Goal: Task Accomplishment & Management: Complete application form

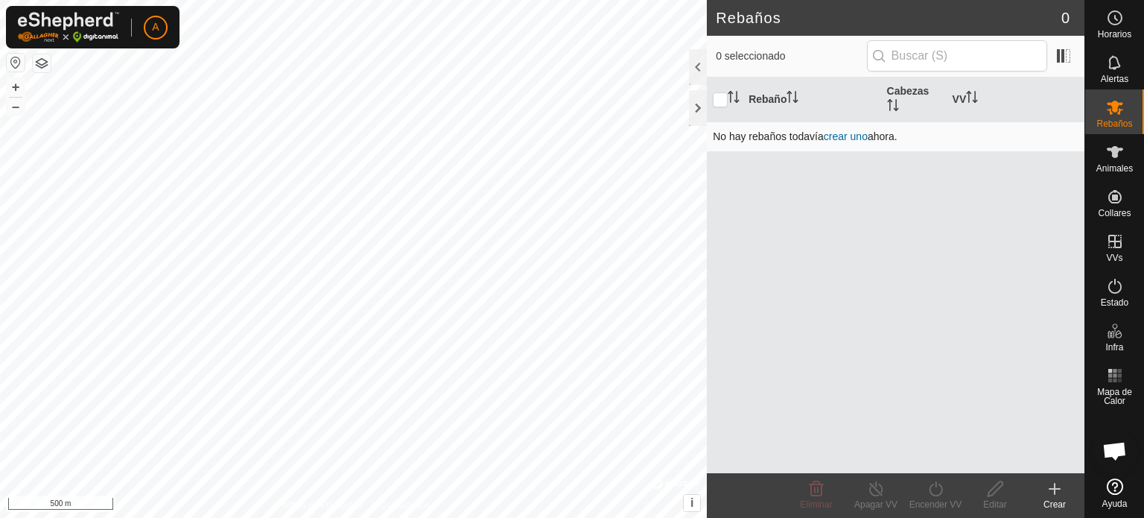
click at [852, 133] on link "crear uno" at bounding box center [846, 136] width 44 height 12
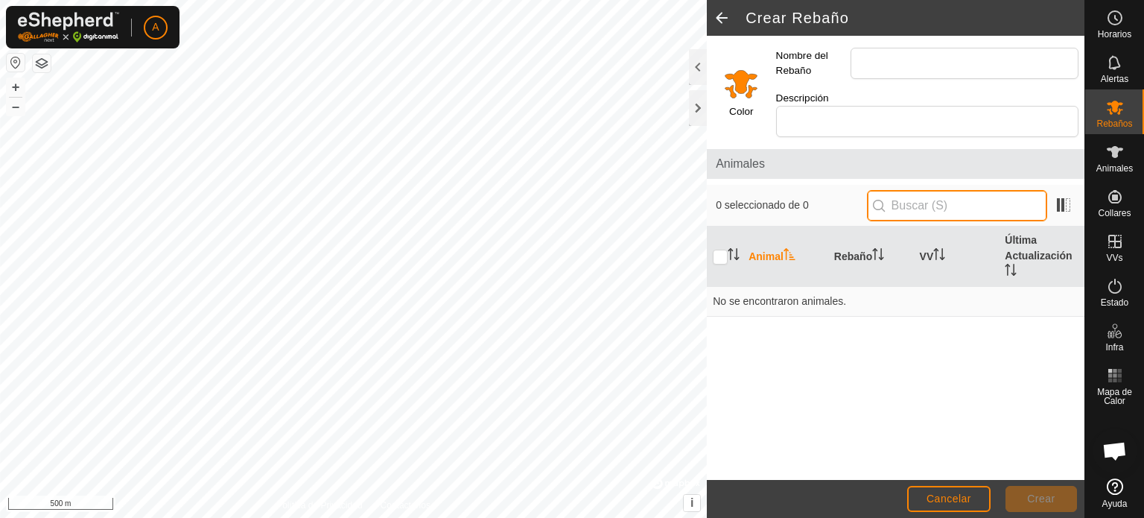
click at [913, 190] on input "text" at bounding box center [957, 205] width 180 height 31
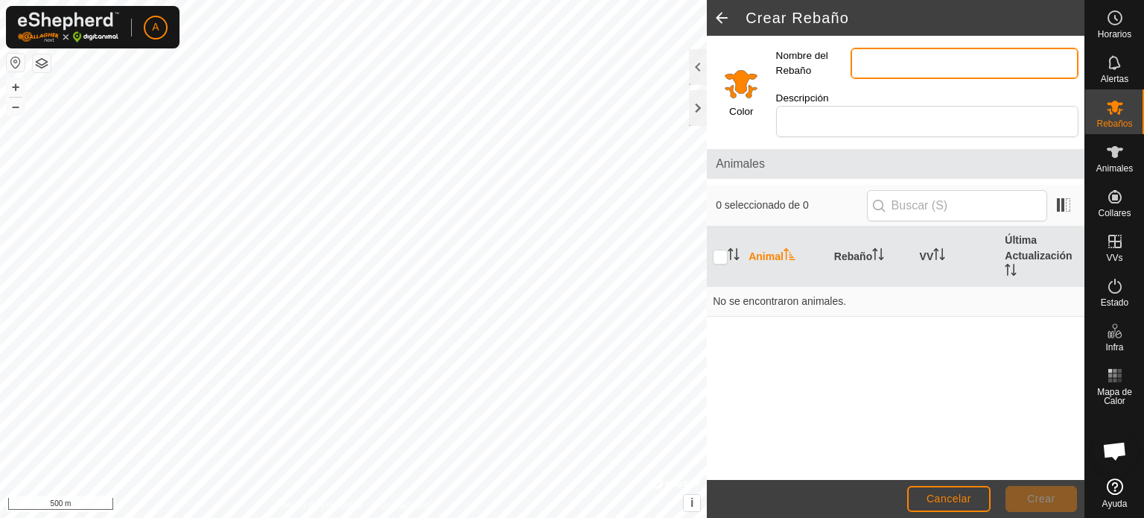
click at [905, 66] on input "Nombre del Rebaño" at bounding box center [965, 63] width 228 height 31
type input "valparaiso"
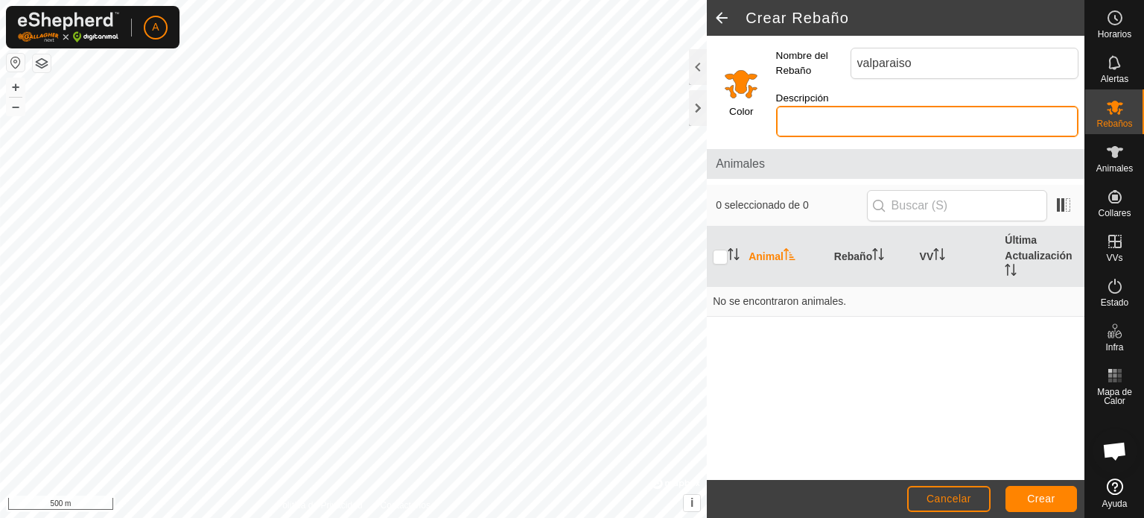
click at [897, 106] on input "Descripción" at bounding box center [927, 121] width 302 height 31
type input "monte arriba"
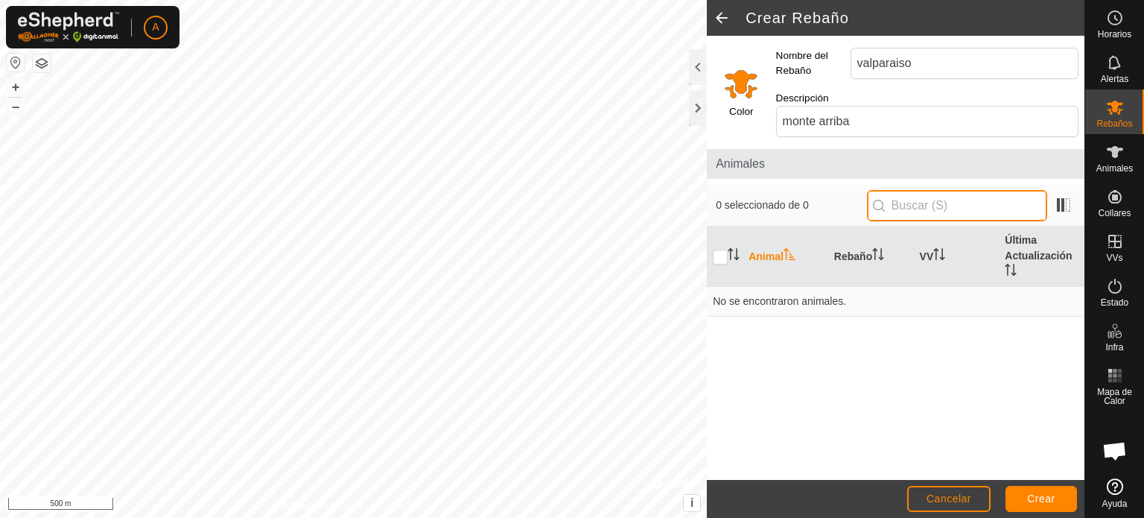
click at [1008, 192] on input "text" at bounding box center [957, 205] width 180 height 31
type input "4029333461"
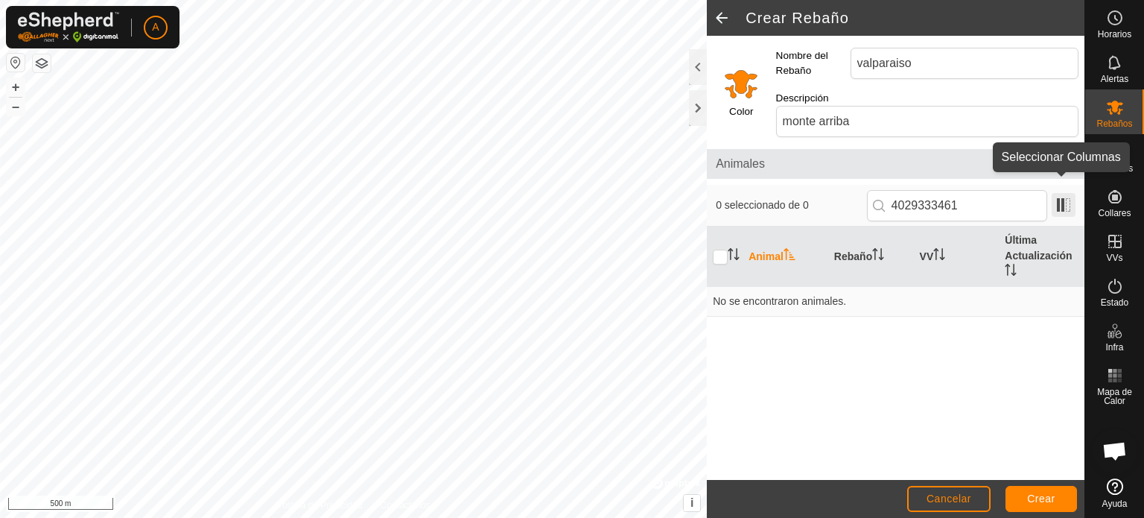
click at [1061, 193] on span at bounding box center [1064, 205] width 24 height 24
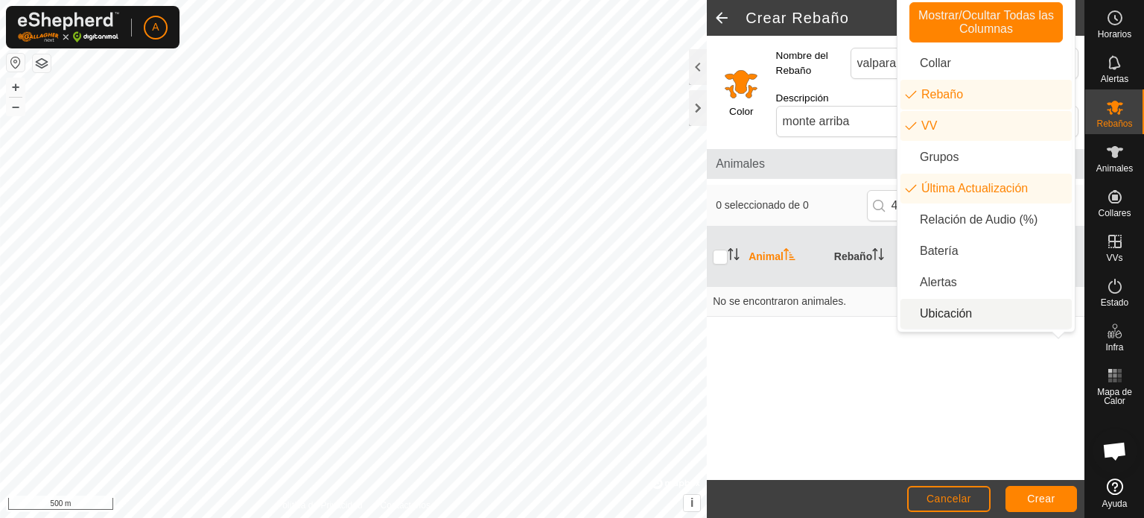
click at [940, 372] on div "Animal Rebaño VV Última Actualización No se encontraron animales." at bounding box center [896, 352] width 378 height 253
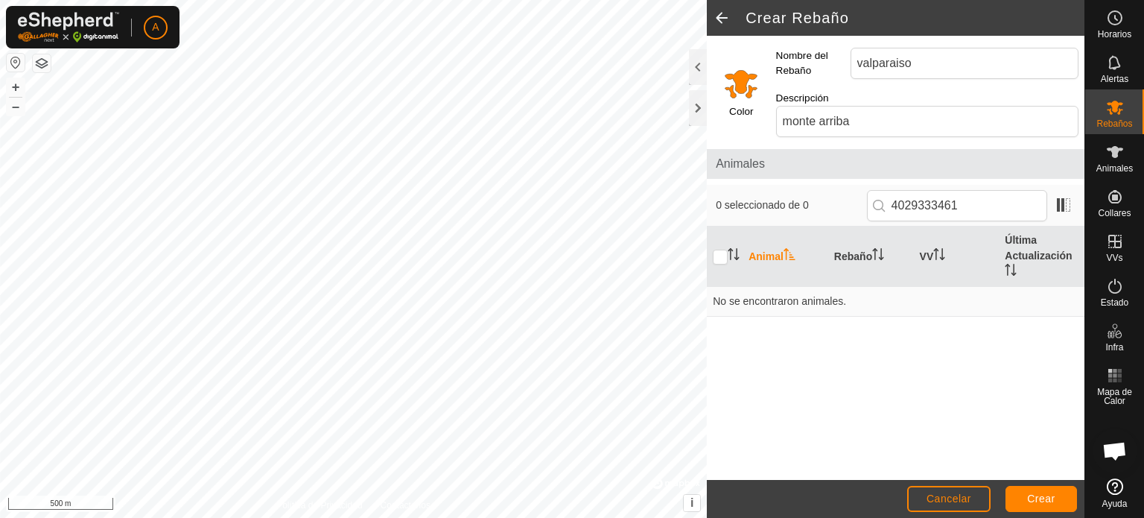
click at [787, 197] on span "0 seleccionado de 0" at bounding box center [791, 205] width 150 height 16
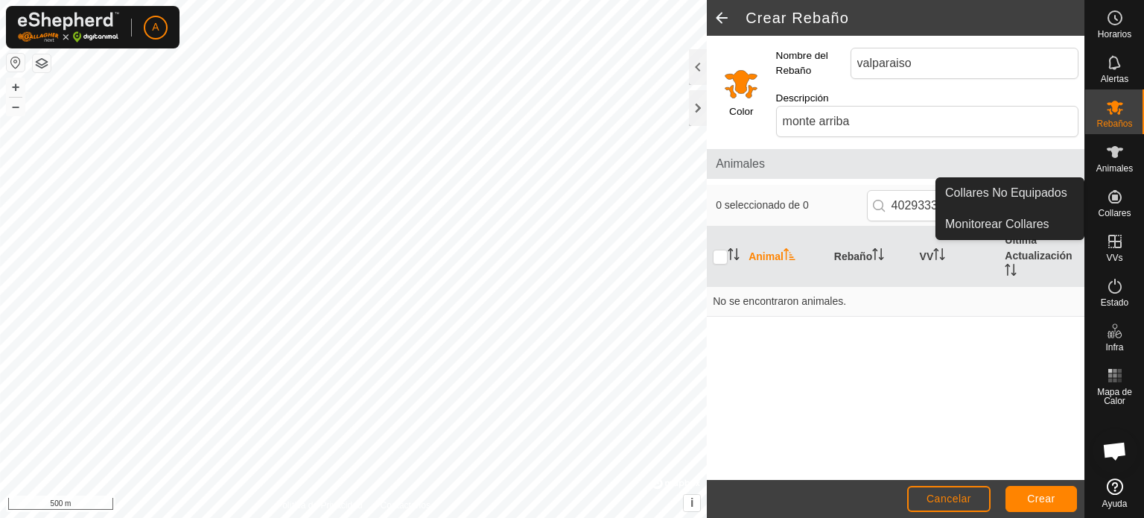
click at [1106, 196] on icon at bounding box center [1115, 197] width 18 height 18
click at [1115, 200] on icon at bounding box center [1115, 197] width 18 height 18
click at [1115, 197] on icon at bounding box center [1114, 196] width 13 height 13
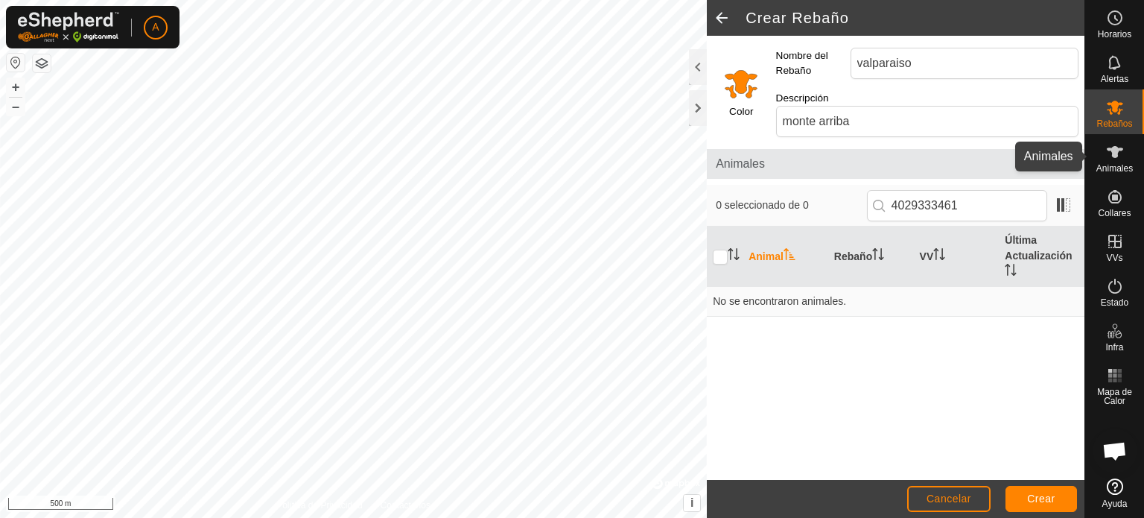
click at [1111, 159] on icon at bounding box center [1115, 152] width 18 height 18
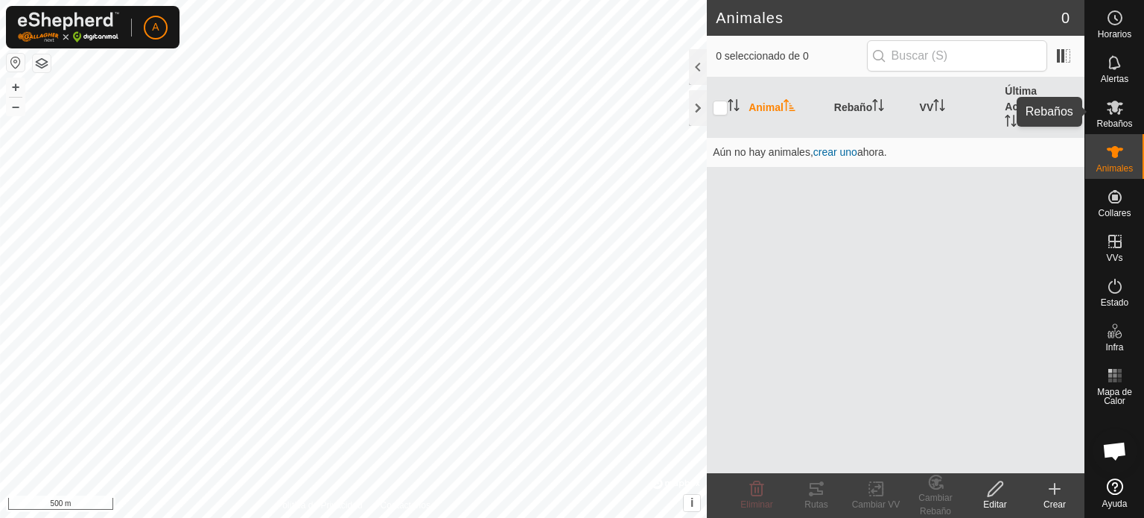
click at [1120, 112] on icon at bounding box center [1115, 108] width 16 height 14
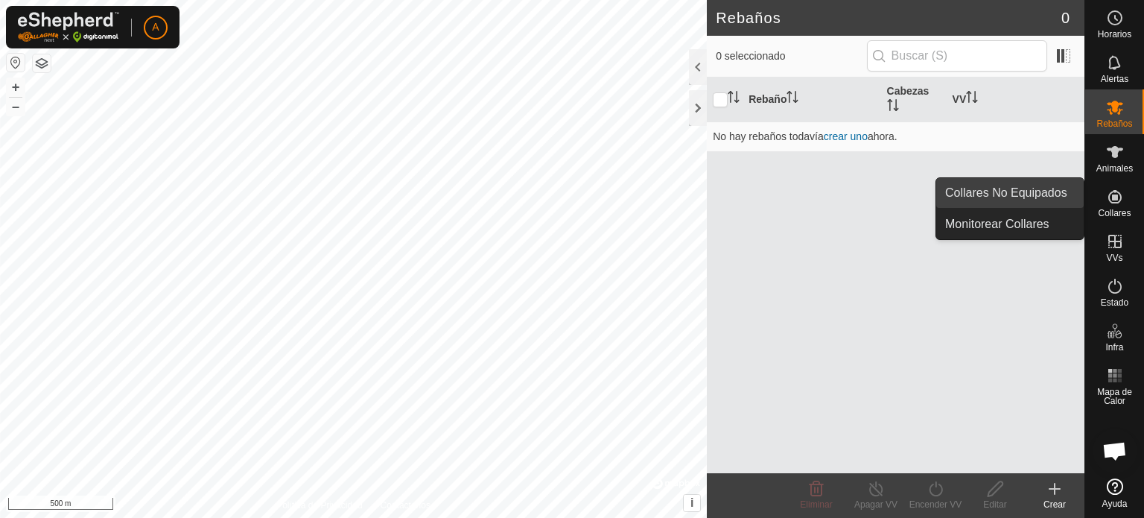
click at [1040, 202] on link "Collares No Equipados" at bounding box center [1009, 193] width 147 height 30
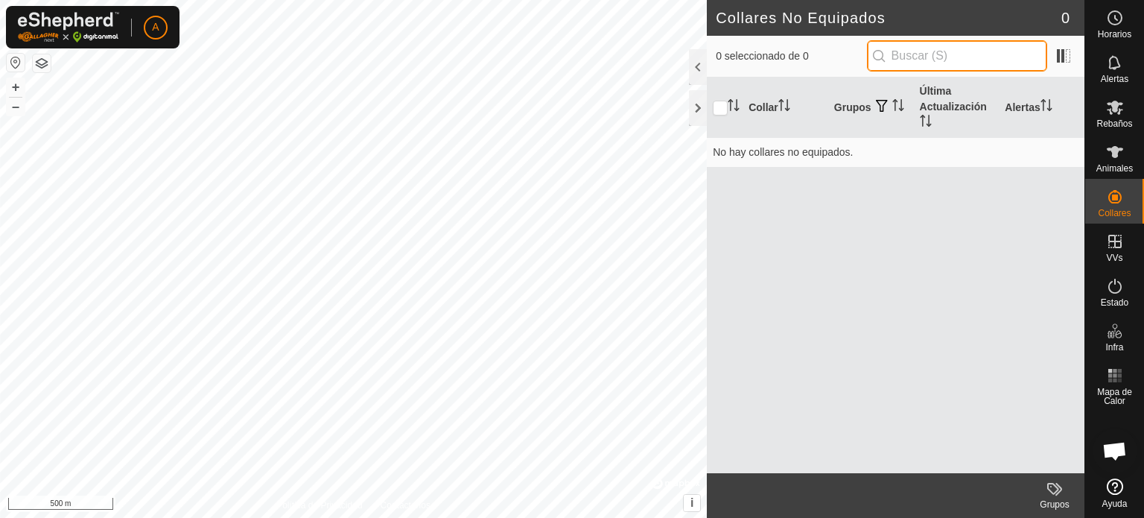
click at [936, 51] on input "text" at bounding box center [957, 55] width 180 height 31
click at [1056, 56] on span at bounding box center [1064, 56] width 24 height 24
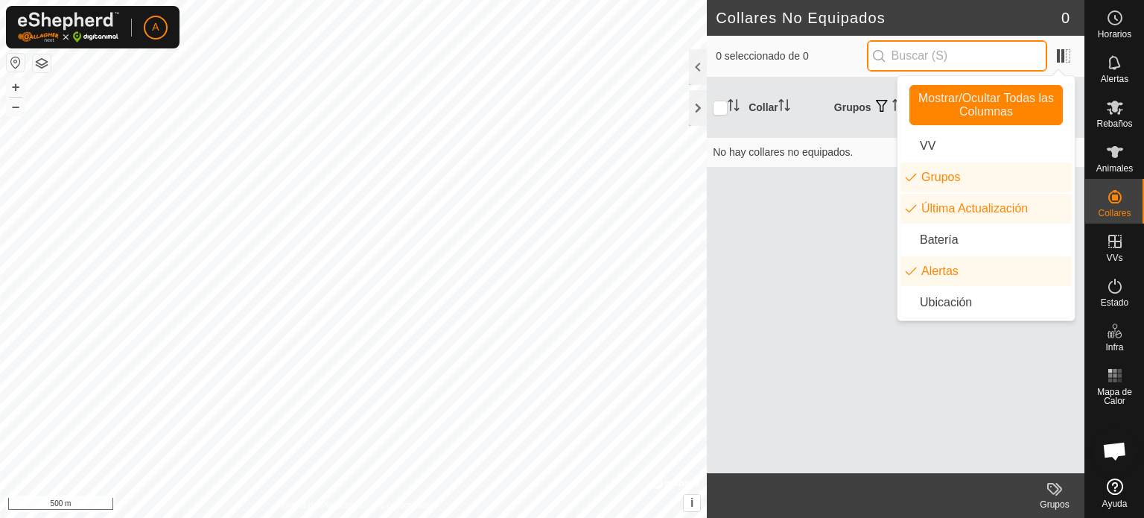
click at [1023, 66] on input "text" at bounding box center [957, 55] width 180 height 31
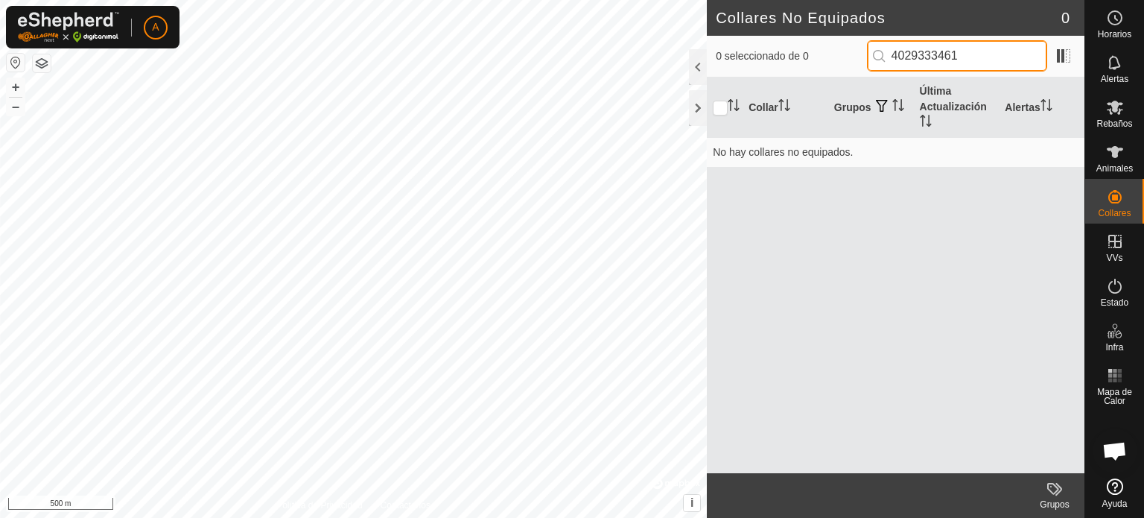
type input "4029333461"
click at [895, 150] on td "No hay collares no equipados." at bounding box center [896, 152] width 378 height 30
click at [1114, 109] on icon at bounding box center [1115, 108] width 16 height 14
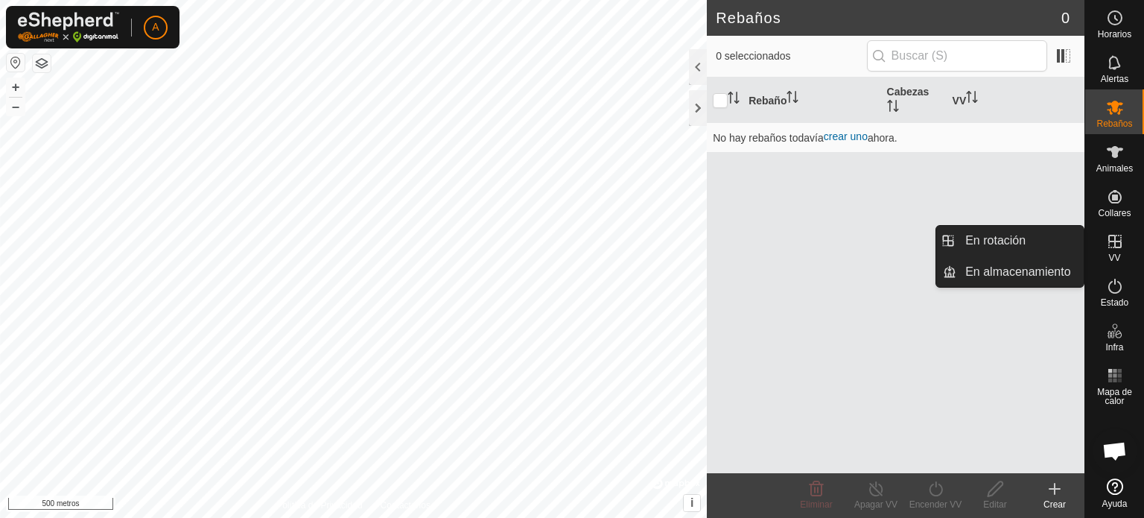
click at [1117, 249] on icon at bounding box center [1115, 241] width 18 height 18
click at [1114, 256] on font "VV" at bounding box center [1114, 258] width 12 height 10
click at [1114, 242] on icon at bounding box center [1114, 241] width 13 height 13
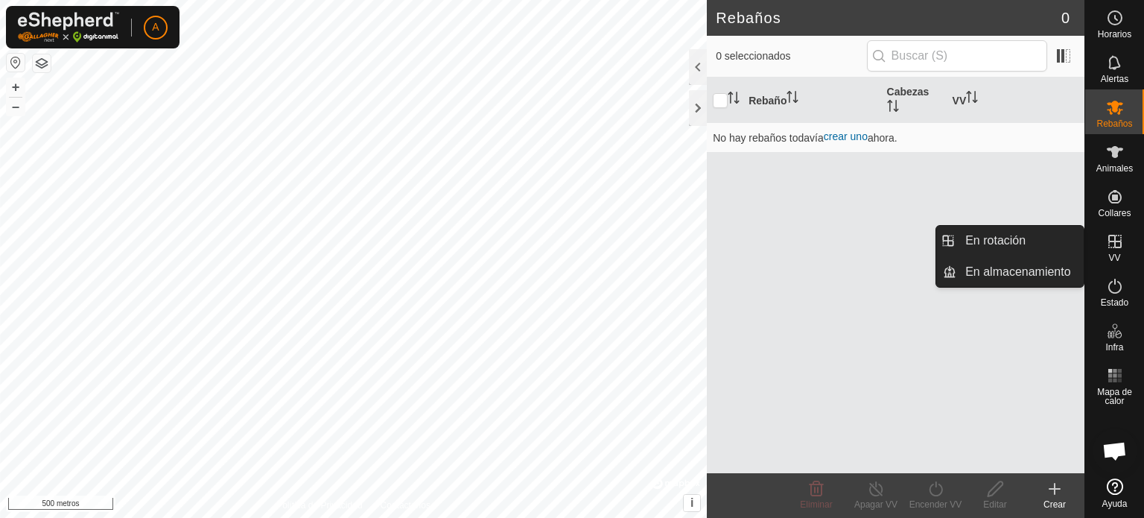
click at [1114, 242] on icon at bounding box center [1114, 241] width 13 height 13
click at [1116, 257] on font "VV" at bounding box center [1114, 258] width 12 height 10
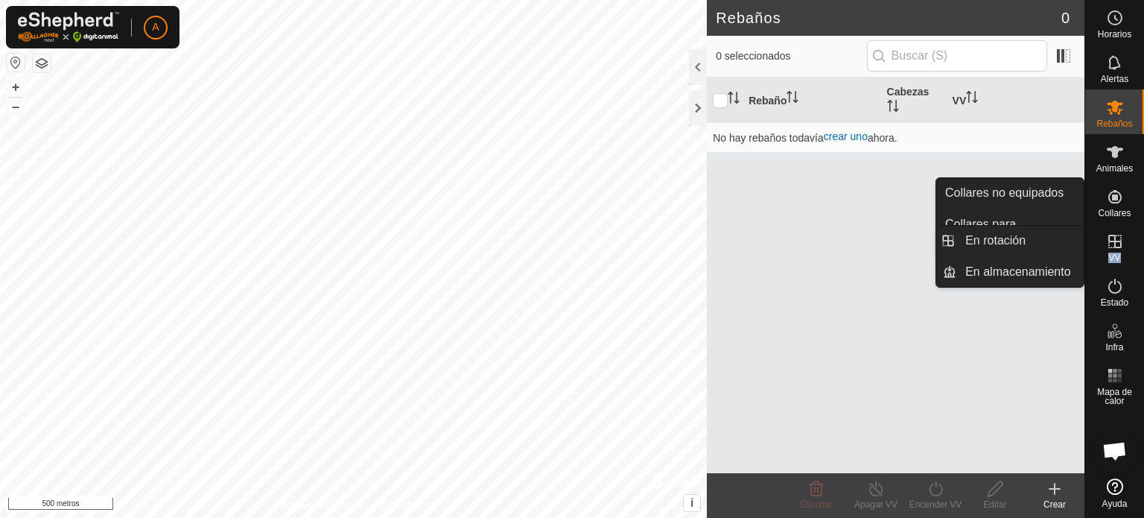
click at [1110, 258] on font "VV" at bounding box center [1114, 258] width 12 height 10
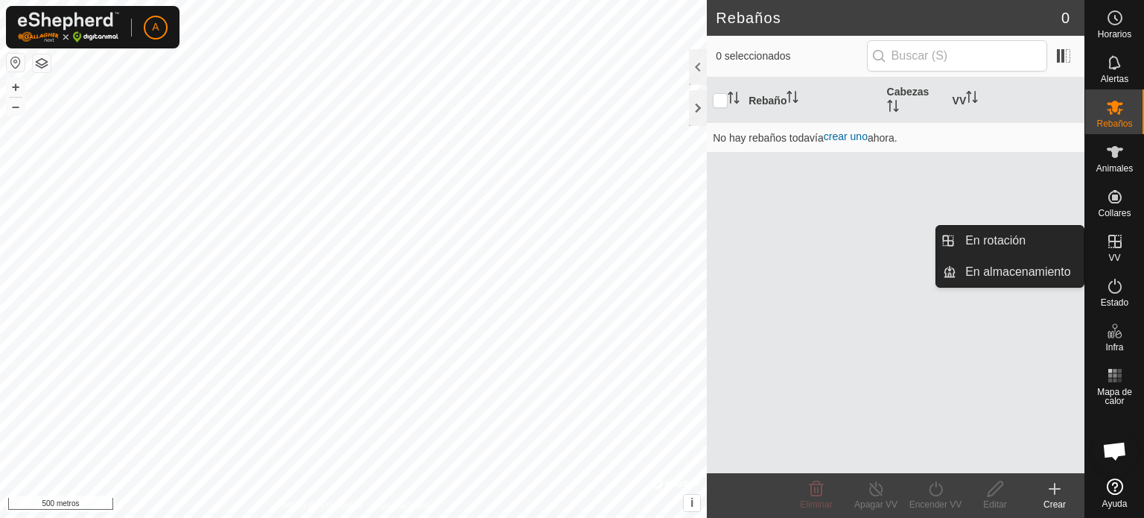
click at [1110, 258] on font "VV" at bounding box center [1114, 258] width 12 height 10
drag, startPoint x: 1110, startPoint y: 258, endPoint x: 1120, endPoint y: 256, distance: 10.7
click at [1120, 256] on font "VV" at bounding box center [1114, 258] width 12 height 10
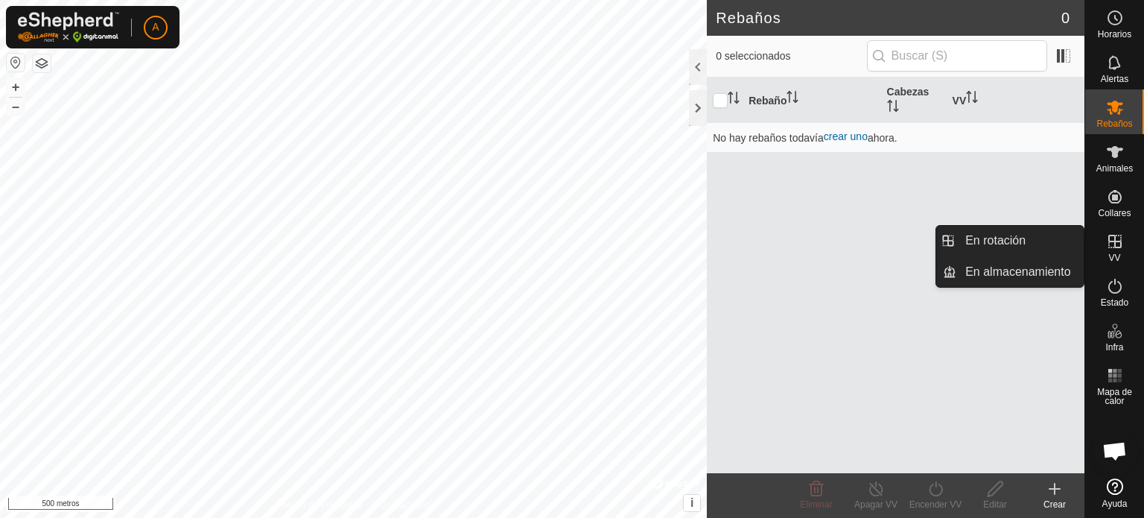
click at [1114, 256] on font "VV" at bounding box center [1114, 258] width 12 height 10
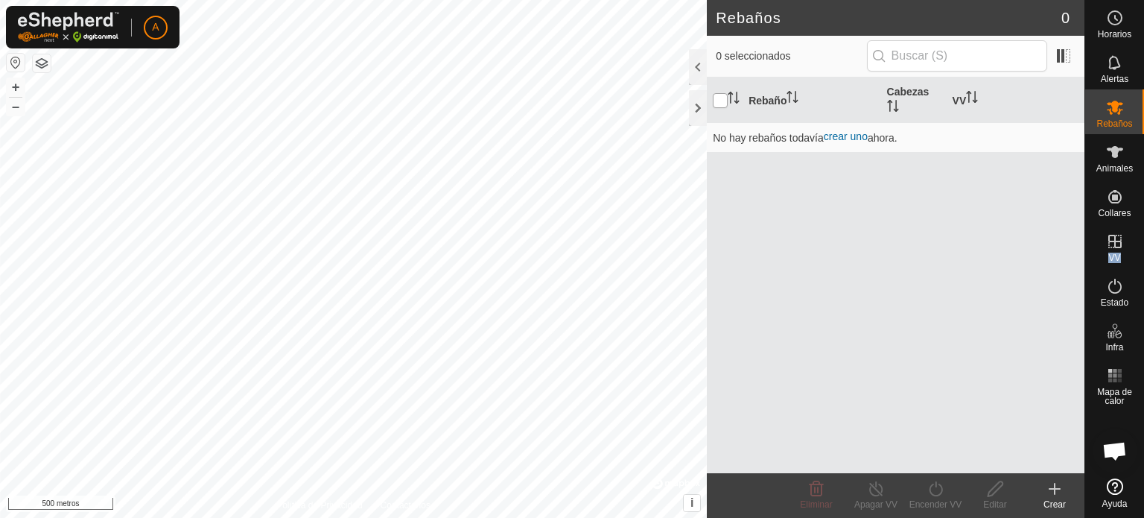
click at [724, 100] on input "checkbox" at bounding box center [720, 100] width 15 height 15
checkbox input "true"
click at [711, 103] on th at bounding box center [725, 99] width 36 height 45
click at [763, 100] on font "Rebaño" at bounding box center [768, 100] width 38 height 12
click at [851, 138] on font "crear uno" at bounding box center [846, 136] width 44 height 12
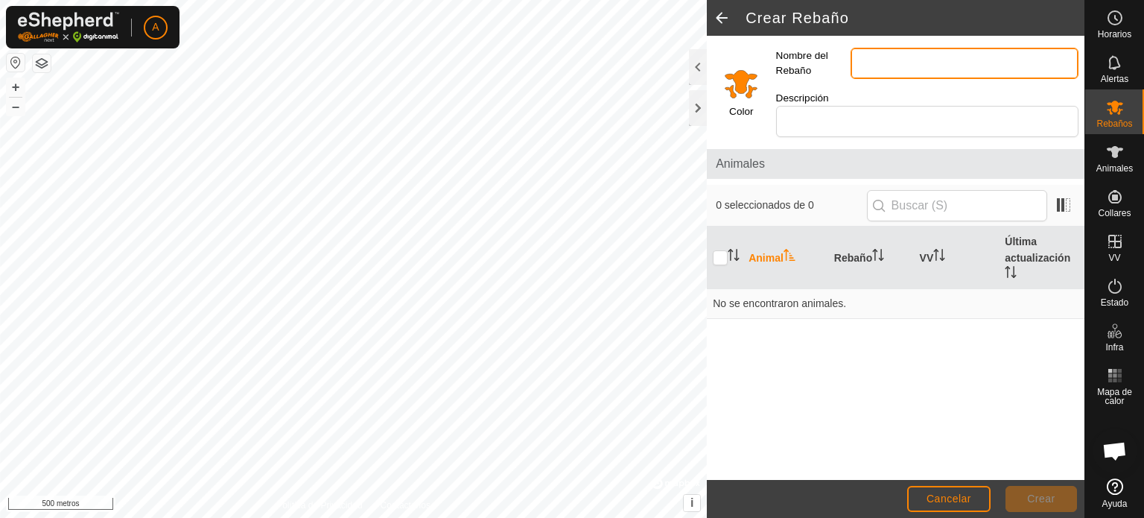
click at [870, 61] on input "Nombre del Rebaño" at bounding box center [965, 63] width 228 height 31
type input "valparaiso"
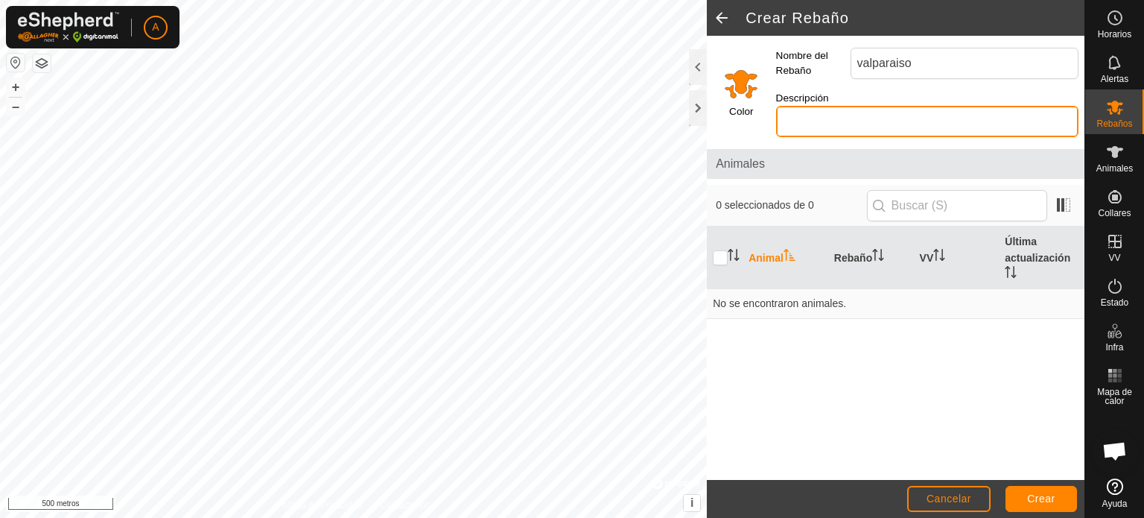
click at [914, 112] on input "Descripción" at bounding box center [927, 121] width 302 height 31
type input "monte arriba"
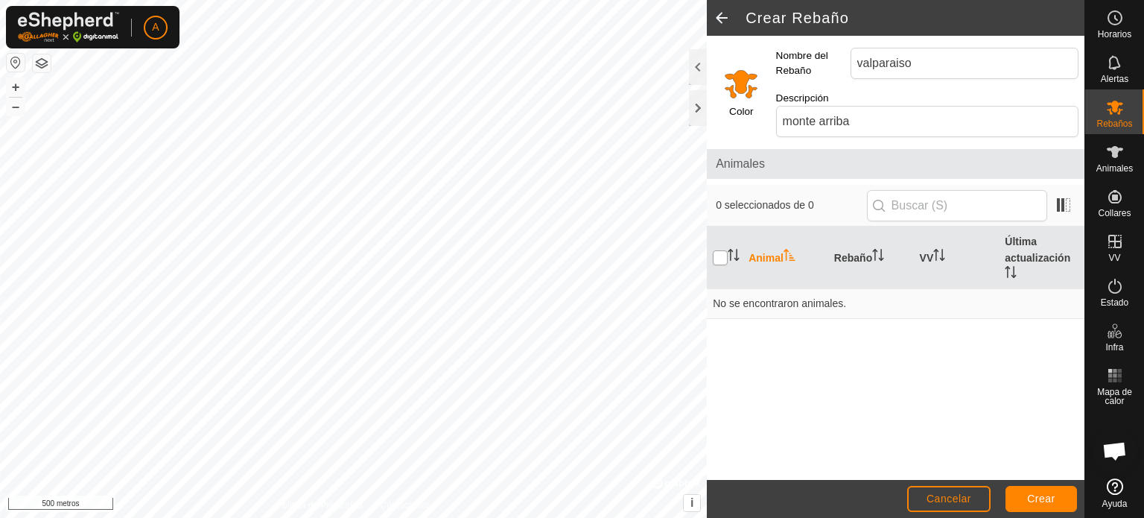
click at [723, 250] on input "checkbox" at bounding box center [720, 257] width 15 height 15
checkbox input "false"
click at [772, 252] on font "Animal" at bounding box center [766, 258] width 35 height 12
click at [933, 190] on input "text" at bounding box center [957, 205] width 180 height 31
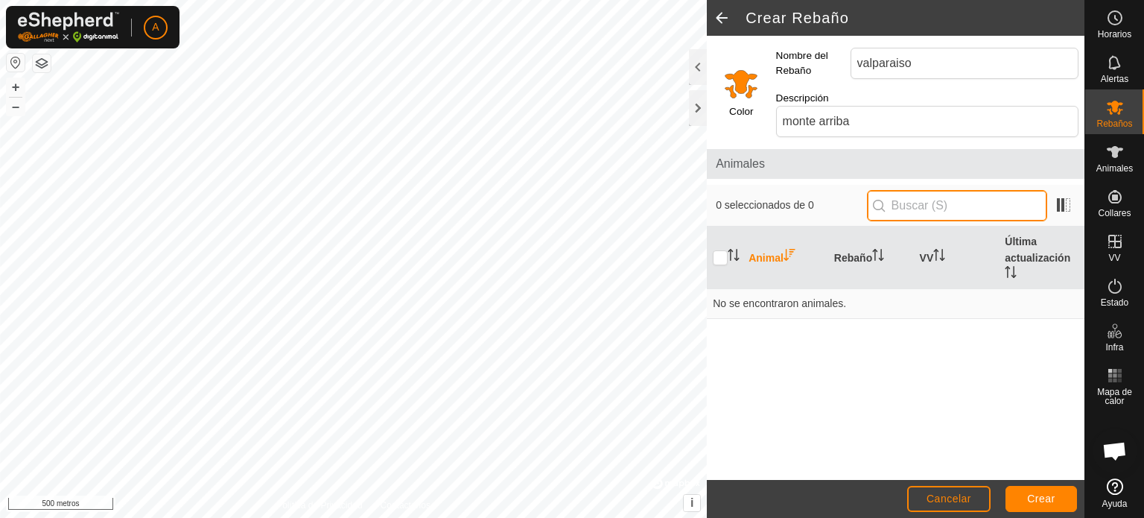
click at [958, 190] on input "text" at bounding box center [957, 205] width 180 height 31
click at [723, 19] on span at bounding box center [722, 18] width 30 height 36
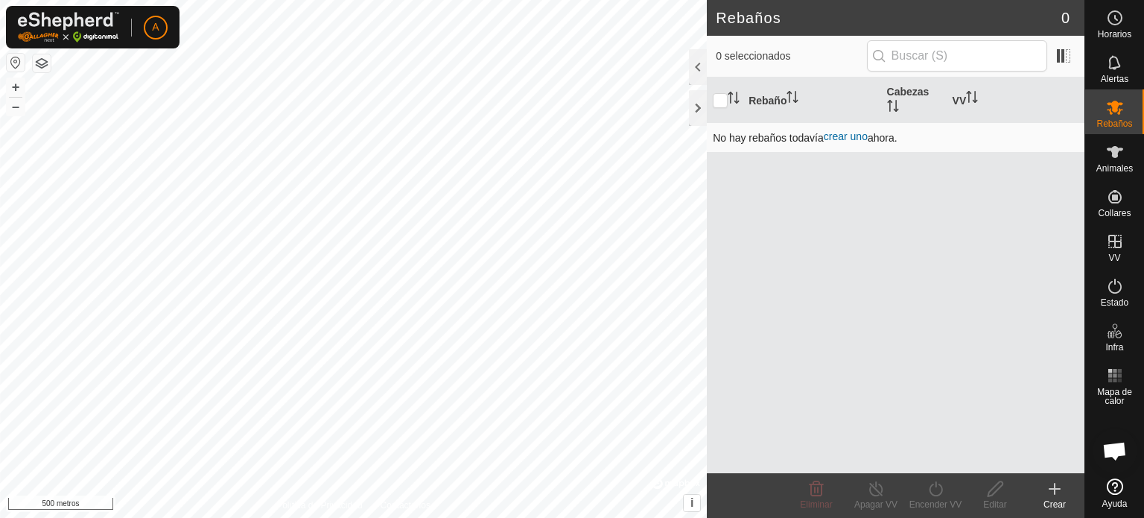
click at [848, 135] on font "crear uno" at bounding box center [846, 136] width 44 height 12
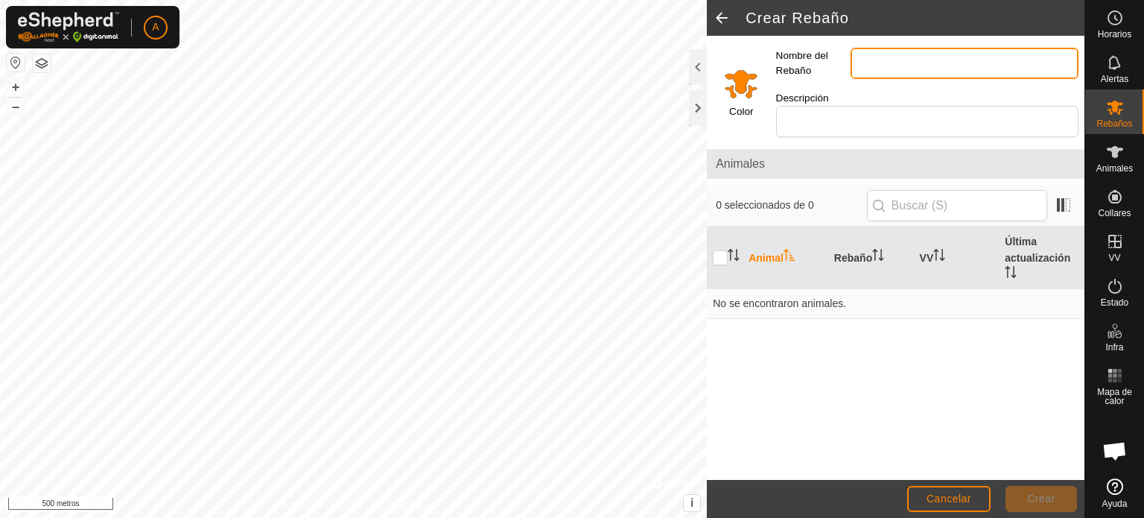
click at [872, 69] on input "Nombre del Rebaño" at bounding box center [965, 63] width 228 height 31
type input "valparaiso"
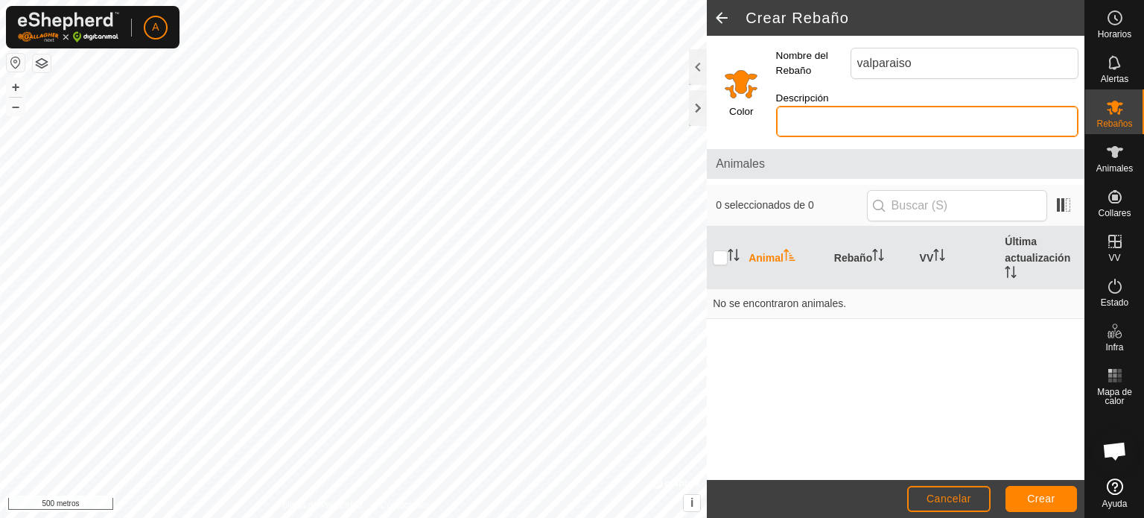
click at [947, 106] on input "Descripción" at bounding box center [927, 121] width 302 height 31
type input "monte arriba"
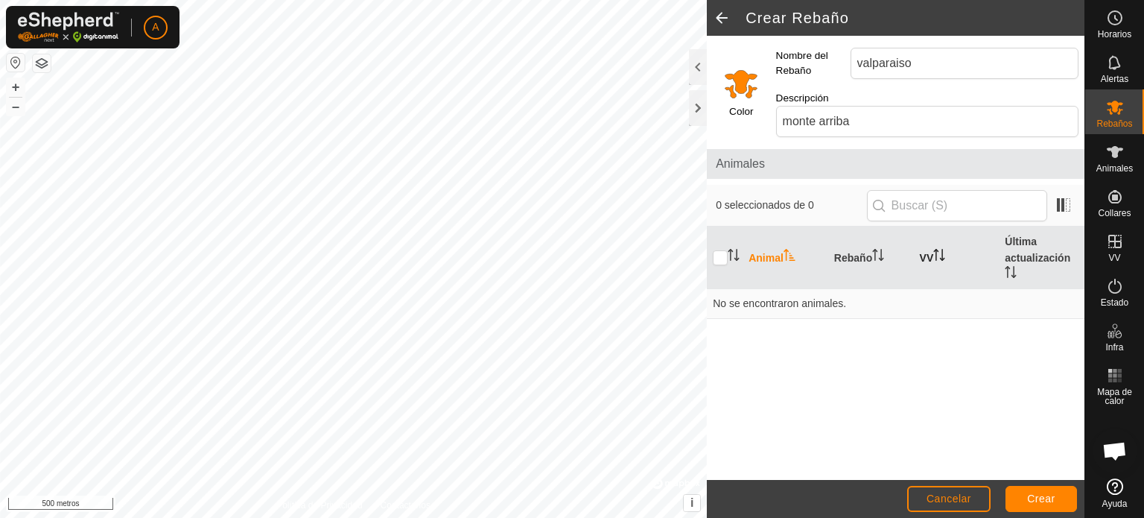
click at [937, 249] on icon "Activar para ordenar" at bounding box center [939, 255] width 12 height 12
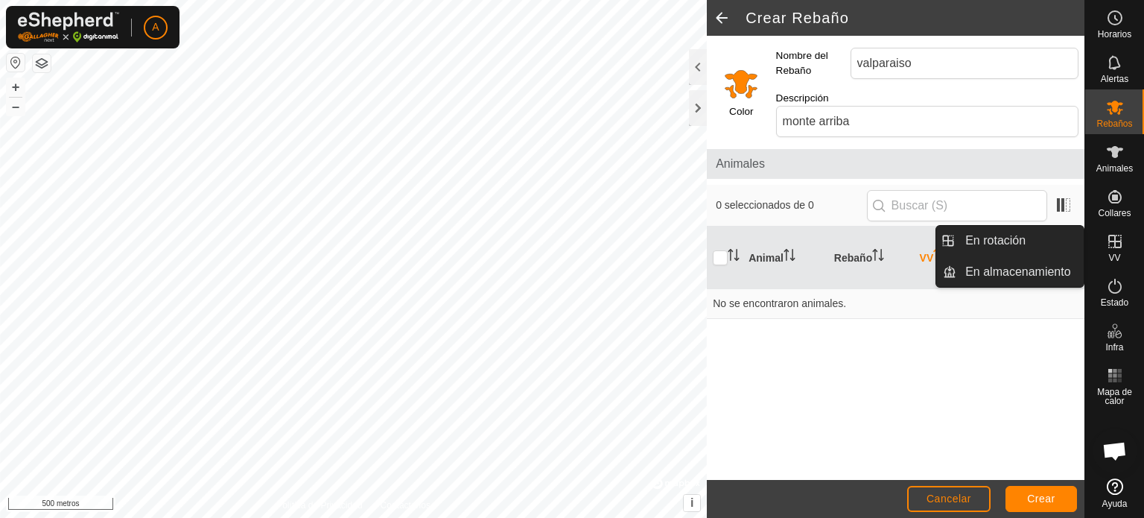
click at [1108, 251] on es-virtualpaddocks-svg-icon at bounding box center [1115, 241] width 27 height 24
click at [1117, 253] on font "VV" at bounding box center [1114, 258] width 12 height 10
click at [1116, 258] on font "VV" at bounding box center [1114, 258] width 12 height 10
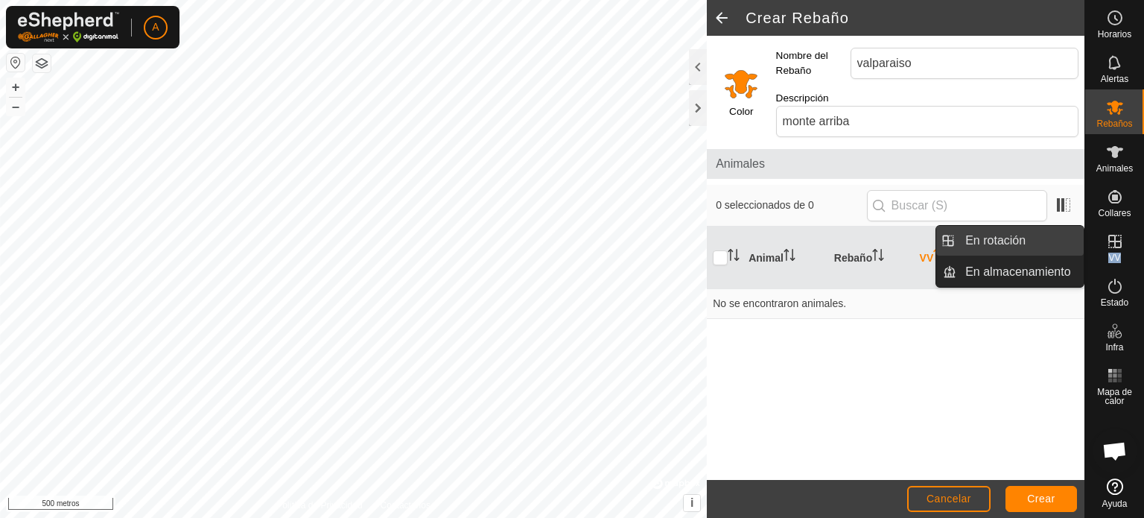
click at [1030, 246] on link "En rotación" at bounding box center [1020, 241] width 127 height 30
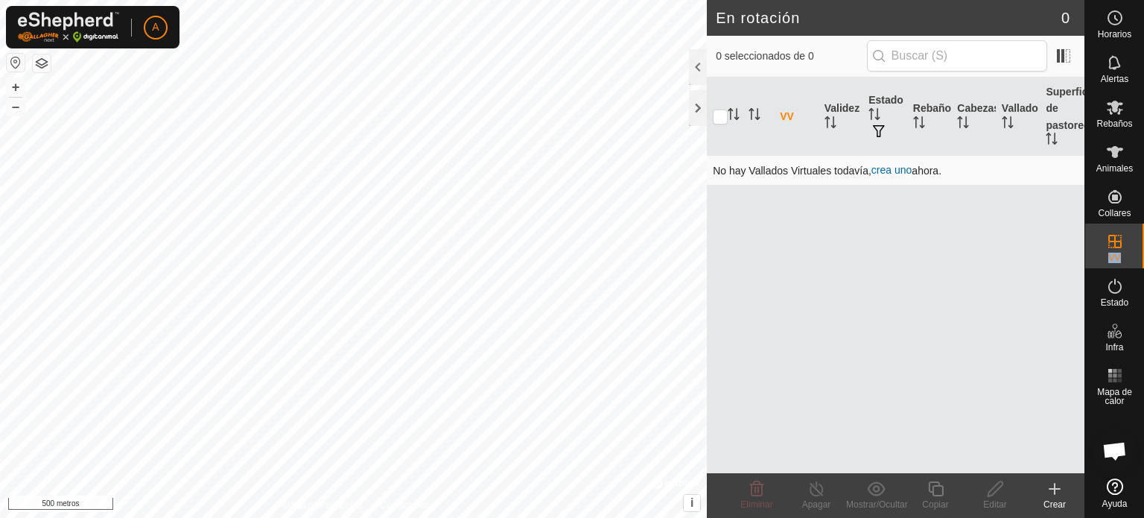
click at [888, 171] on font "crea uno" at bounding box center [892, 170] width 40 height 12
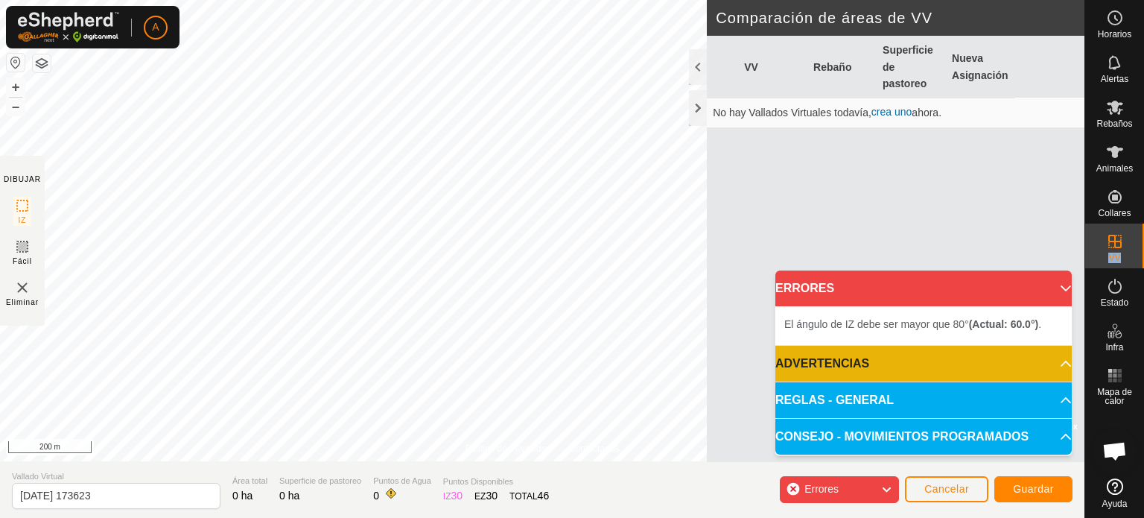
click at [231, 0] on html "A Horarios Alertas Rebaños Animales Collares VV Estado Infra Mapa de calor Ayud…" at bounding box center [572, 259] width 1144 height 518
click at [1056, 292] on p-accordion-header "ERRORES" at bounding box center [923, 288] width 296 height 36
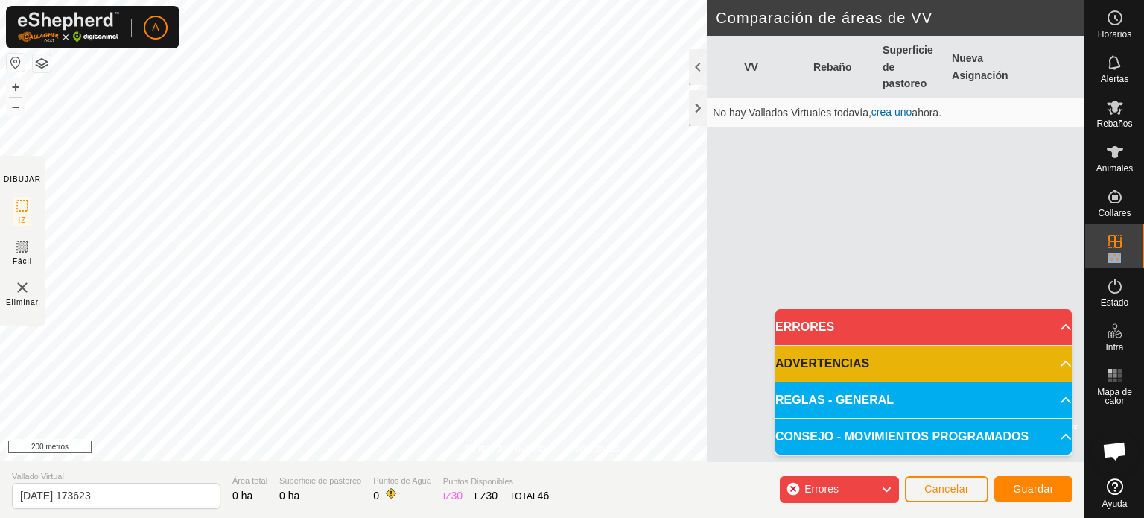
click at [1056, 326] on p-accordion-header "ERRORES" at bounding box center [923, 327] width 296 height 36
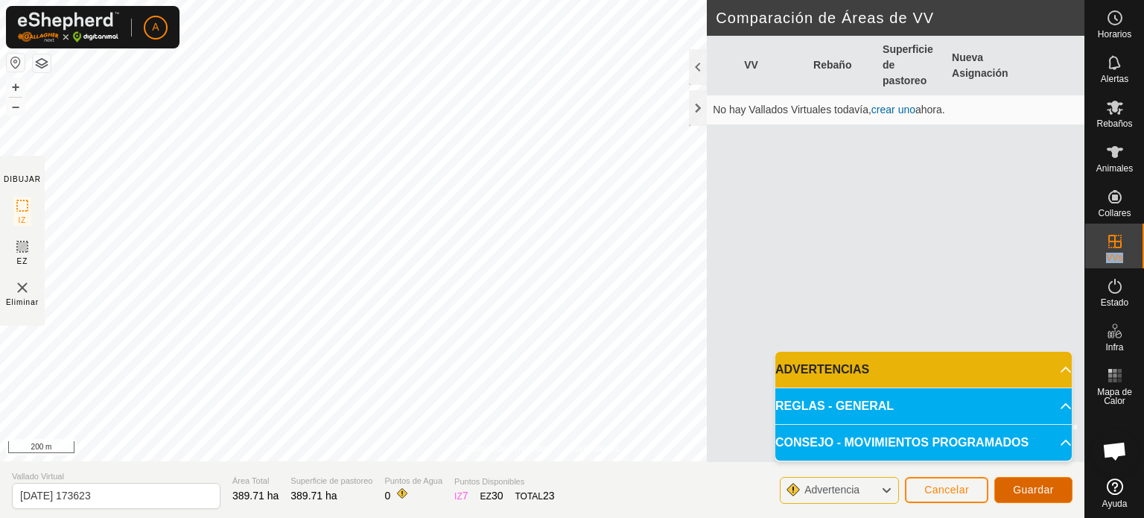
click at [1039, 488] on span "Guardar" at bounding box center [1033, 489] width 41 height 12
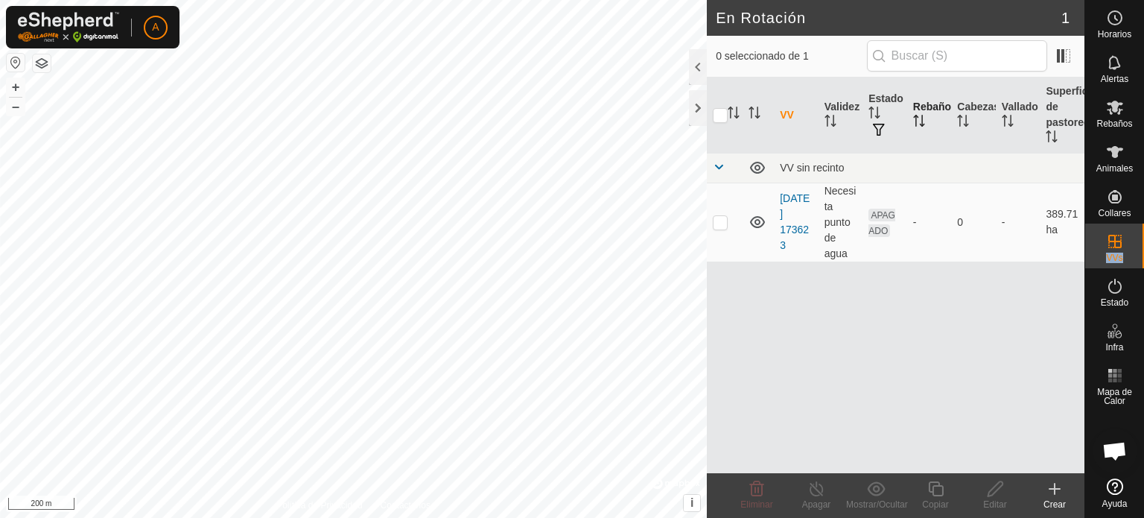
click at [916, 118] on icon "Activar para ordenar" at bounding box center [916, 121] width 1 height 12
click at [1117, 160] on icon at bounding box center [1115, 152] width 18 height 18
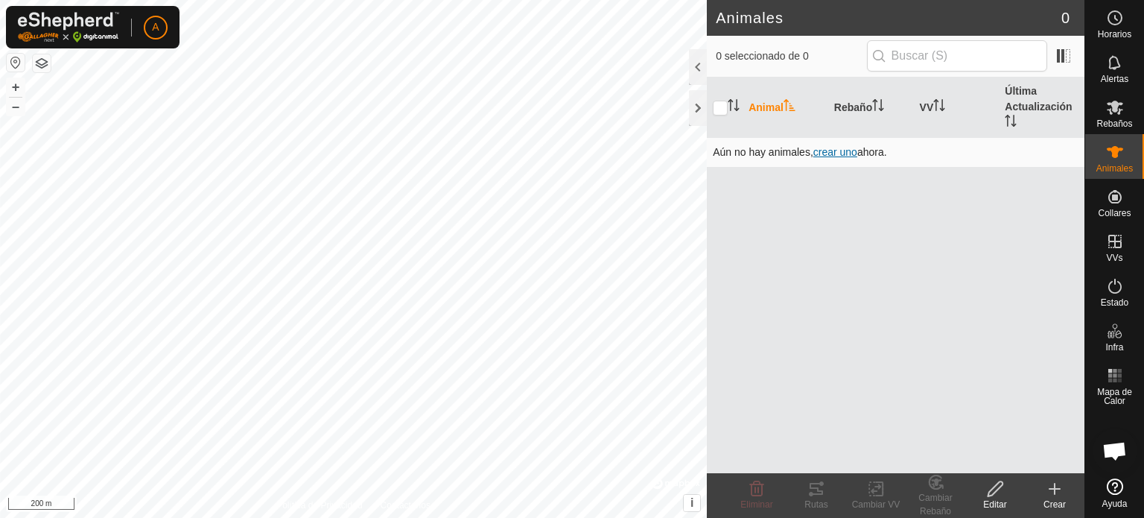
click at [843, 151] on span "crear uno" at bounding box center [835, 152] width 44 height 12
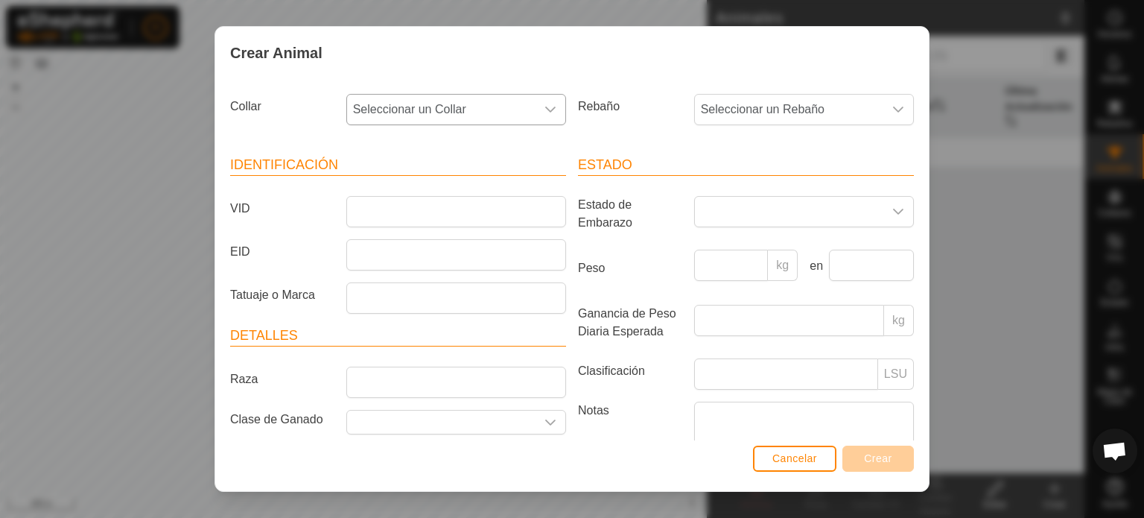
click at [548, 110] on icon "dropdown trigger" at bounding box center [551, 110] width 12 height 12
click at [372, 189] on li "-" at bounding box center [455, 186] width 215 height 30
click at [551, 109] on div "dropdown trigger" at bounding box center [551, 110] width 30 height 30
type input "4"
click at [892, 112] on icon "dropdown trigger" at bounding box center [898, 110] width 12 height 12
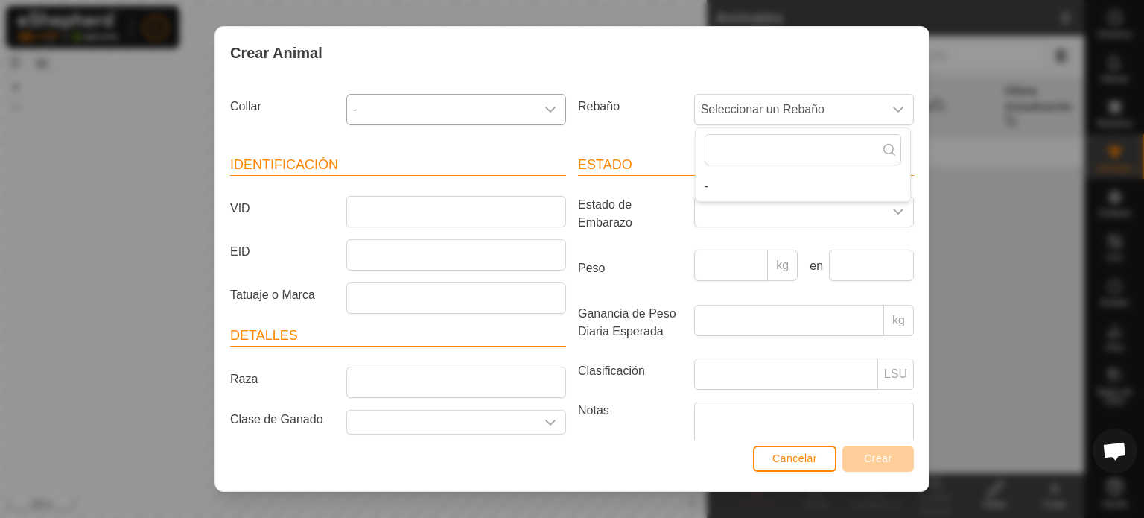
click at [545, 104] on icon "dropdown trigger" at bounding box center [551, 110] width 12 height 12
click at [980, 129] on div "Crear Animal Collar - - Rebaño Seleccionar un Rebaño Identificación VID EID Tat…" at bounding box center [572, 259] width 1144 height 518
click at [816, 460] on span "Cancelar" at bounding box center [795, 458] width 45 height 12
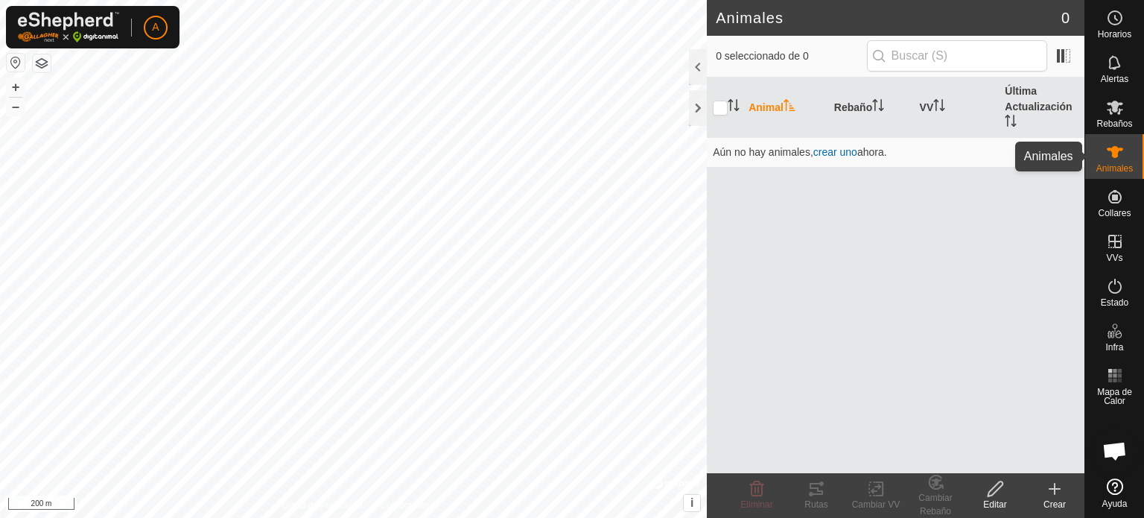
click at [1118, 147] on icon at bounding box center [1115, 152] width 18 height 18
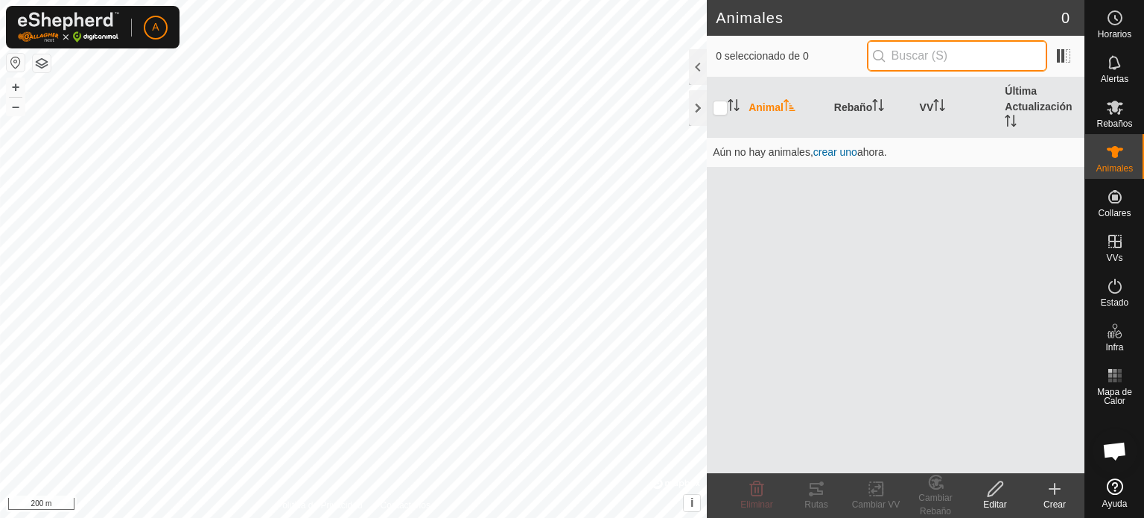
click at [1003, 51] on input "text" at bounding box center [957, 55] width 180 height 31
click at [1056, 66] on span at bounding box center [1064, 56] width 24 height 24
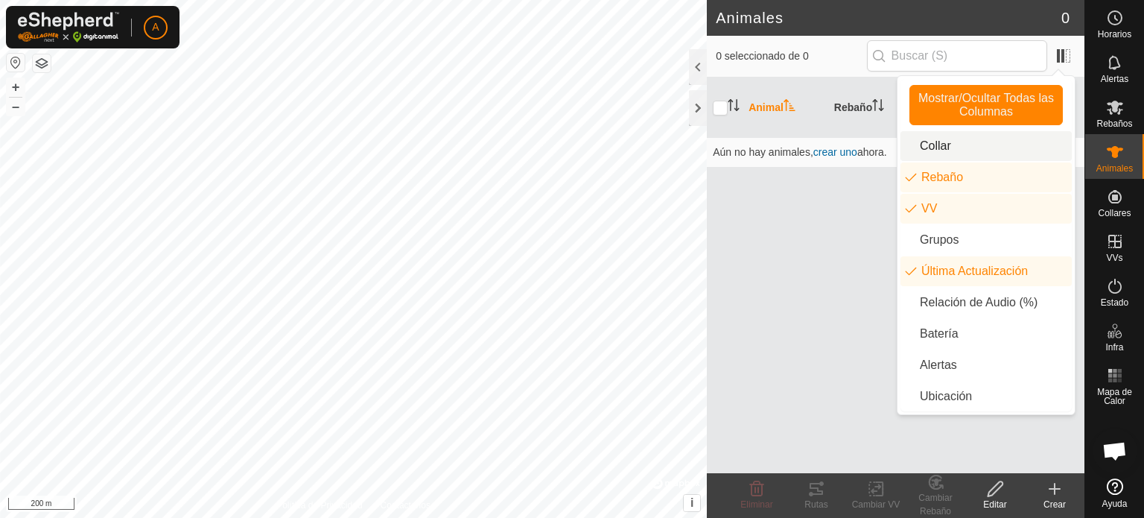
click at [952, 145] on li "Collar" at bounding box center [986, 146] width 171 height 30
click at [843, 101] on th "Collar" at bounding box center [845, 107] width 69 height 60
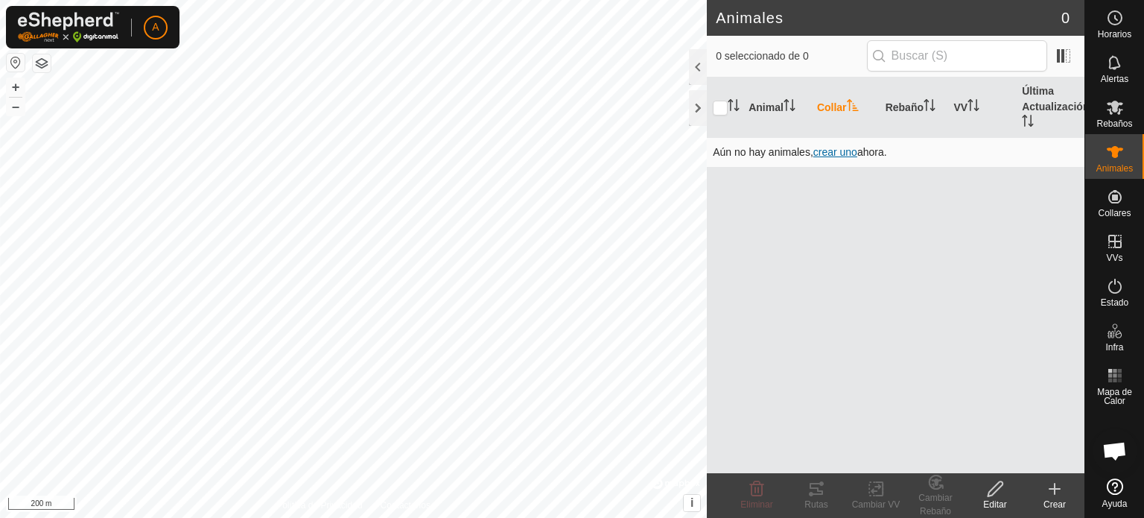
click at [837, 151] on span "crear uno" at bounding box center [835, 152] width 44 height 12
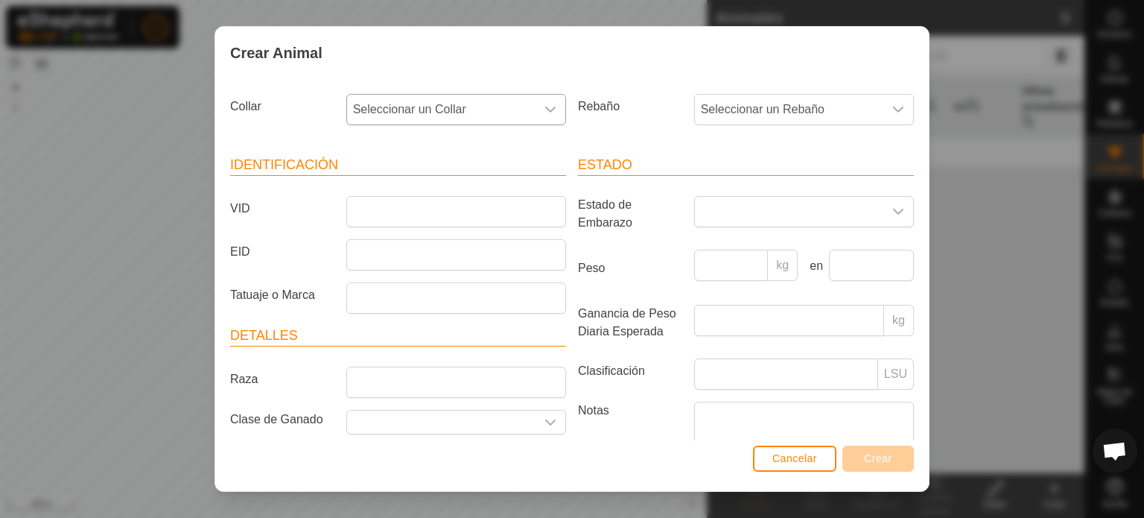
click at [545, 114] on icon "dropdown trigger" at bounding box center [551, 110] width 12 height 12
click at [752, 167] on header "Estado" at bounding box center [746, 165] width 336 height 21
click at [798, 461] on span "Cancelar" at bounding box center [795, 458] width 45 height 12
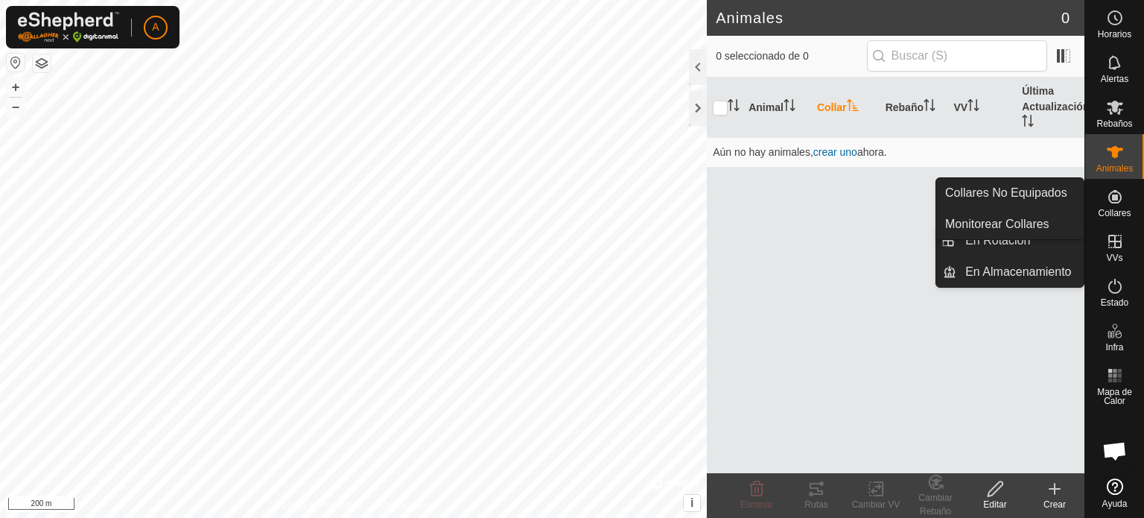
click at [1114, 191] on icon at bounding box center [1114, 196] width 13 height 13
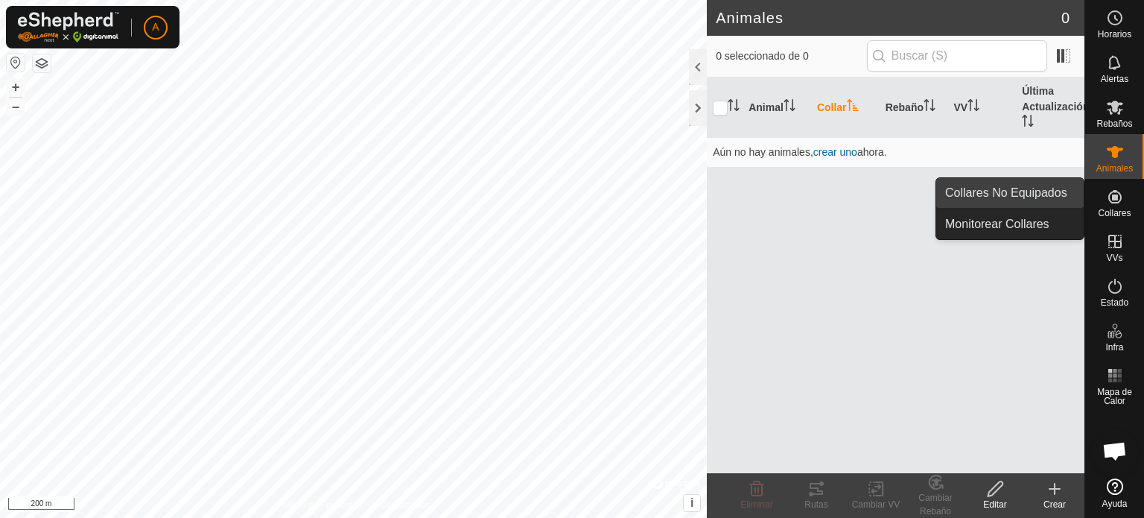
click at [1022, 196] on link "Collares No Equipados" at bounding box center [1009, 193] width 147 height 30
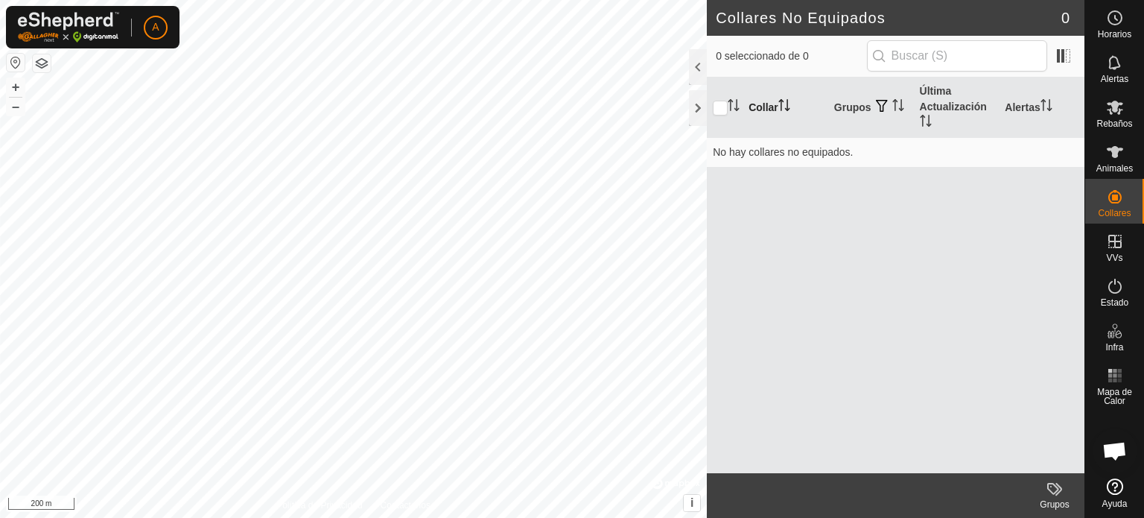
click at [782, 107] on icon "Activar para ordenar" at bounding box center [781, 105] width 1 height 12
click at [720, 106] on input "checkbox" at bounding box center [720, 108] width 15 height 15
checkbox input "true"
click at [1114, 162] on es-animals-svg-icon at bounding box center [1115, 152] width 27 height 24
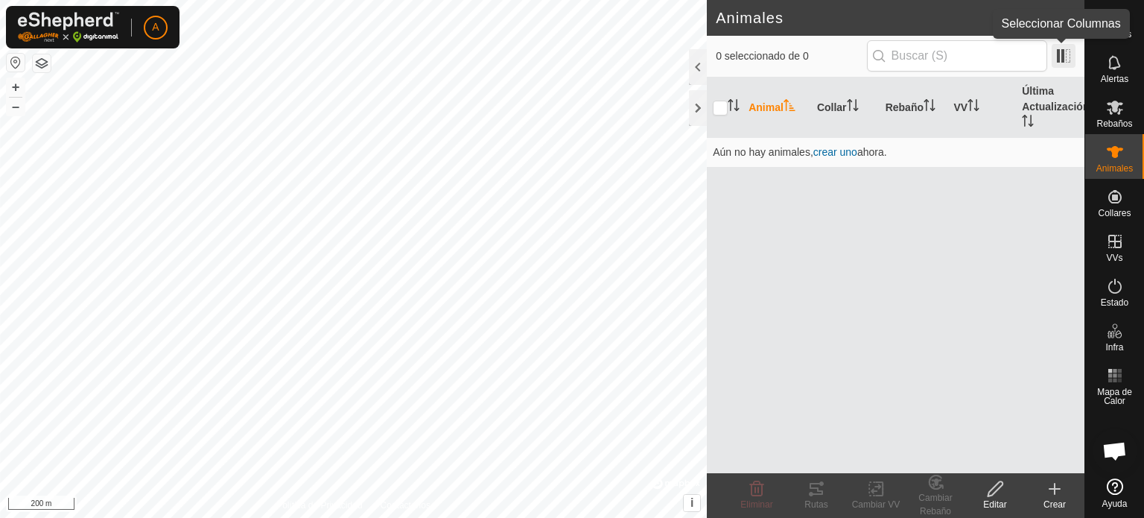
click at [1063, 57] on span at bounding box center [1064, 56] width 24 height 24
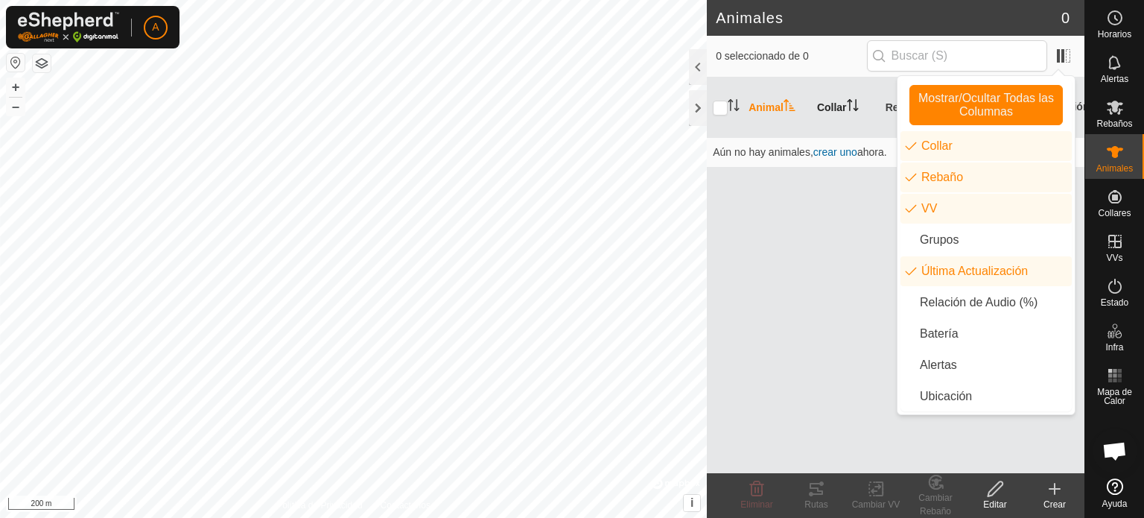
click at [838, 104] on th "Collar" at bounding box center [845, 107] width 69 height 60
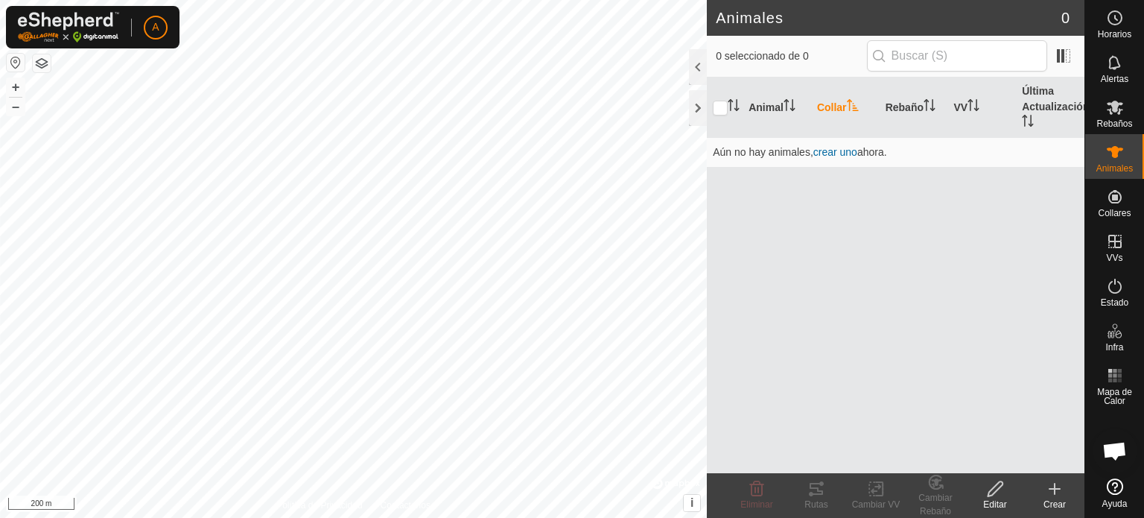
click at [838, 104] on th "Collar" at bounding box center [845, 107] width 69 height 60
click at [843, 147] on span "crear uno" at bounding box center [835, 152] width 44 height 12
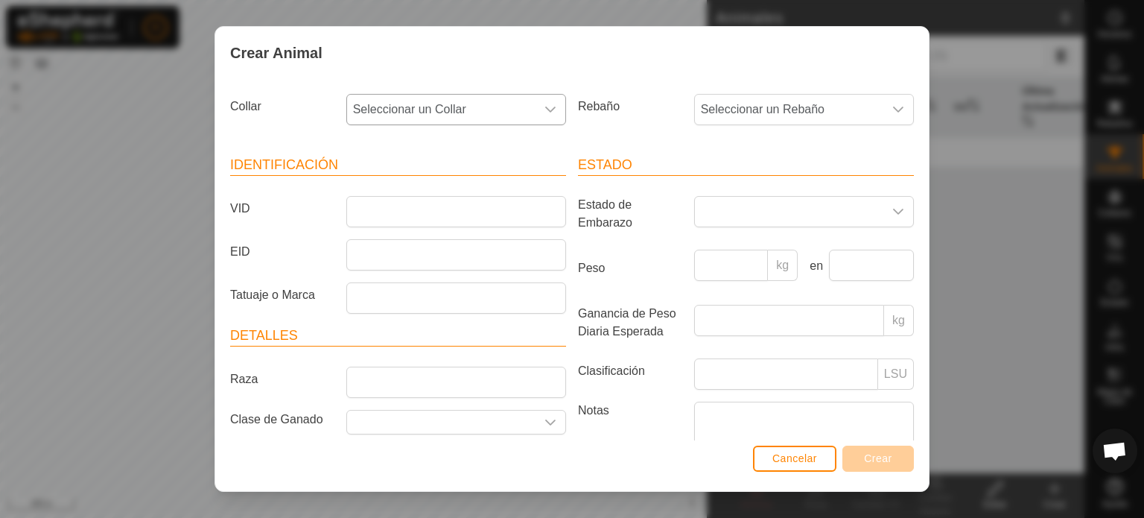
click at [548, 104] on icon "dropdown trigger" at bounding box center [551, 110] width 12 height 12
click at [884, 107] on div "dropdown trigger" at bounding box center [899, 110] width 30 height 30
click at [417, 104] on span "Seleccionar un Collar" at bounding box center [441, 110] width 188 height 30
type input "4029333461"
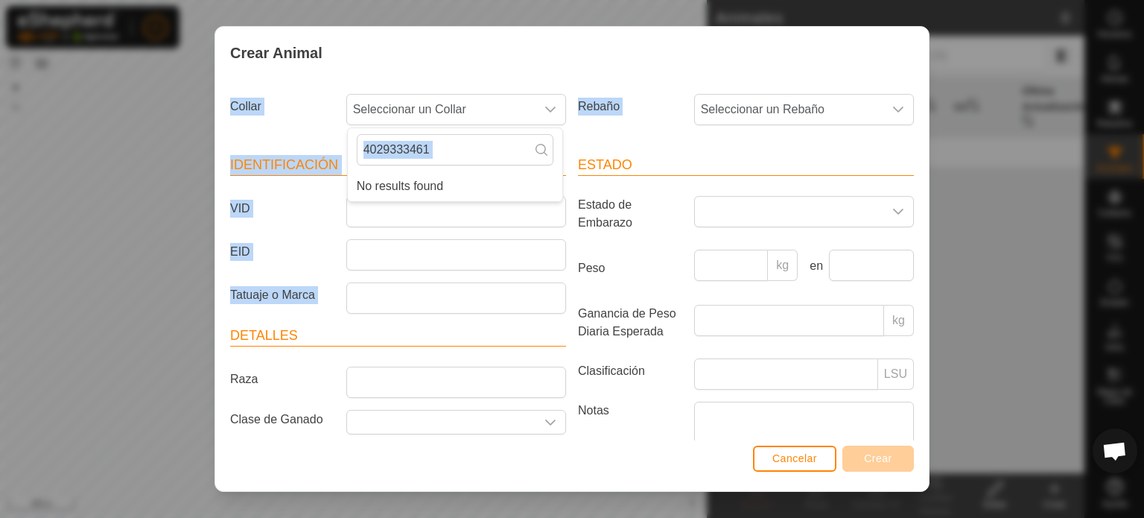
click at [223, 342] on div "Crear Animal Collar Seleccionar un Collar 4029333461 No results found Rebaño Se…" at bounding box center [572, 259] width 1144 height 518
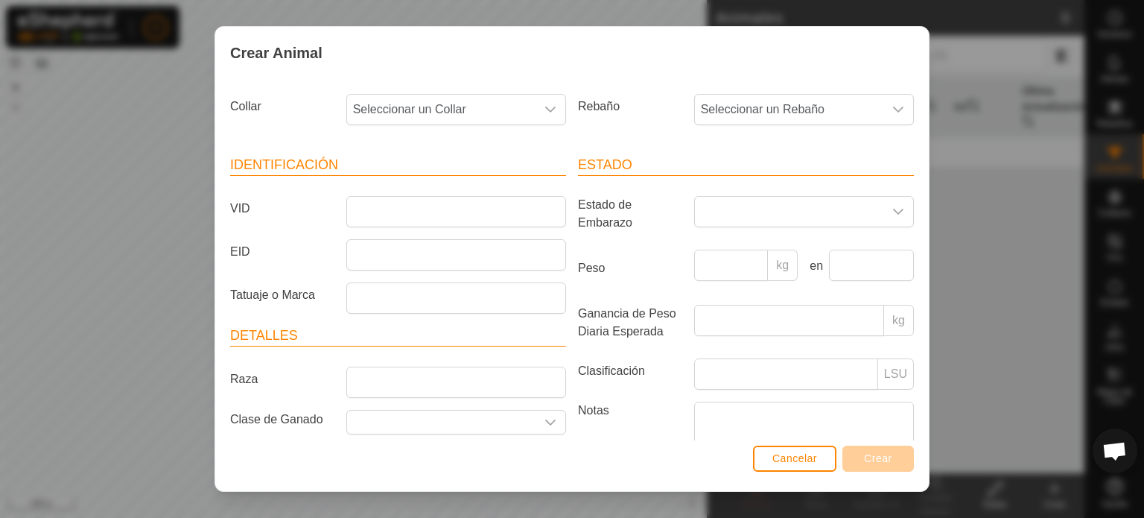
click at [988, 188] on div "Crear Animal Collar Seleccionar un Collar Rebaño Seleccionar un Rebaño Identifi…" at bounding box center [572, 259] width 1144 height 518
click at [822, 460] on button "Cancelar" at bounding box center [794, 458] width 83 height 26
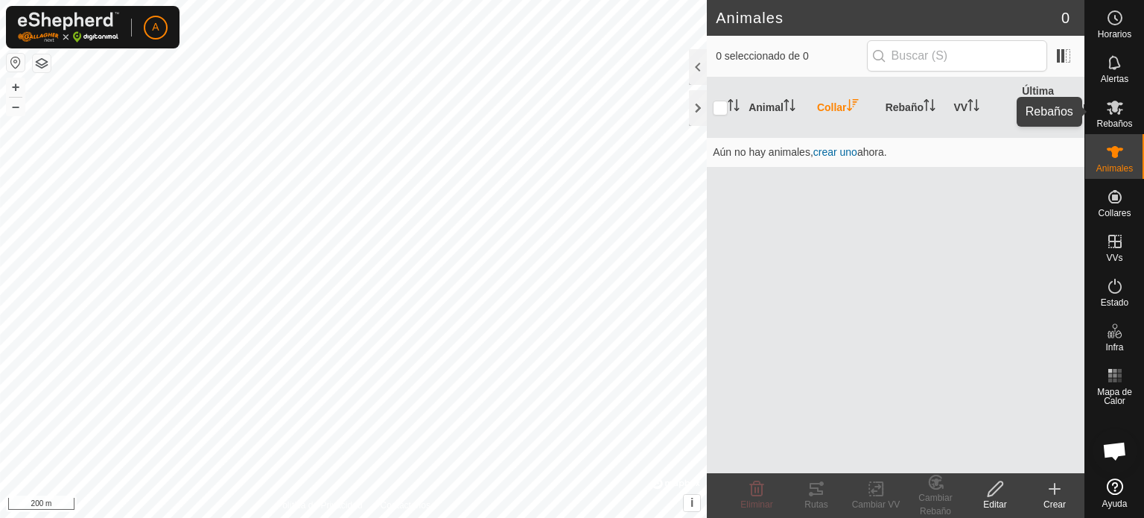
click at [1117, 101] on icon at bounding box center [1115, 107] width 18 height 18
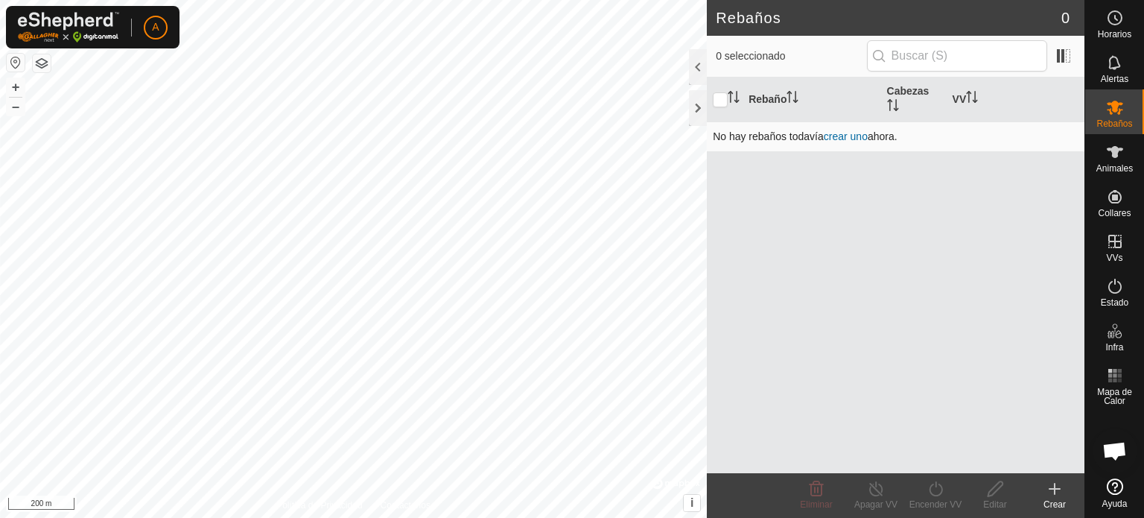
click at [864, 133] on link "crear uno" at bounding box center [846, 136] width 44 height 12
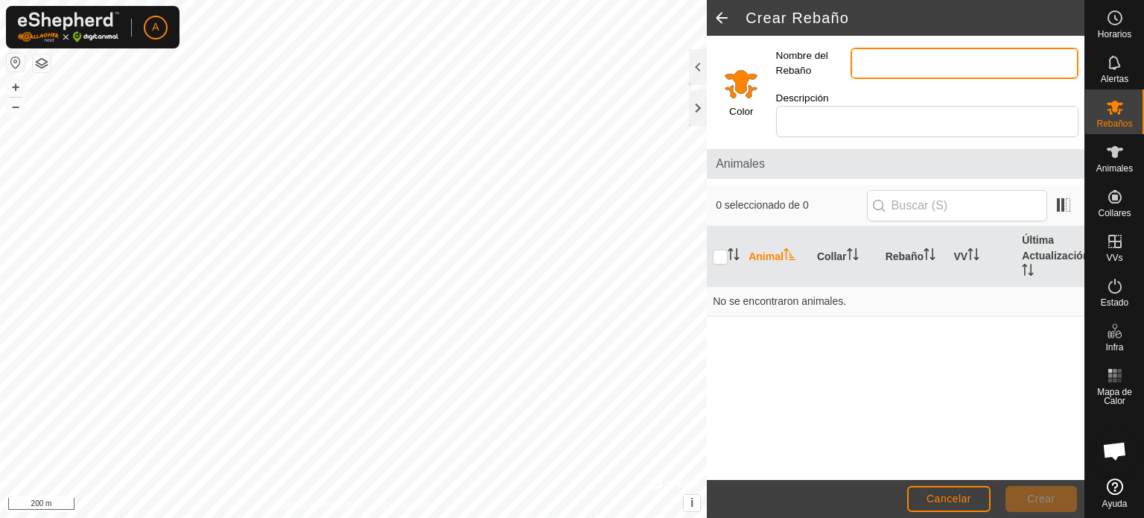
click at [876, 54] on input "Nombre del Rebaño" at bounding box center [965, 63] width 228 height 31
type input "valparaiso"
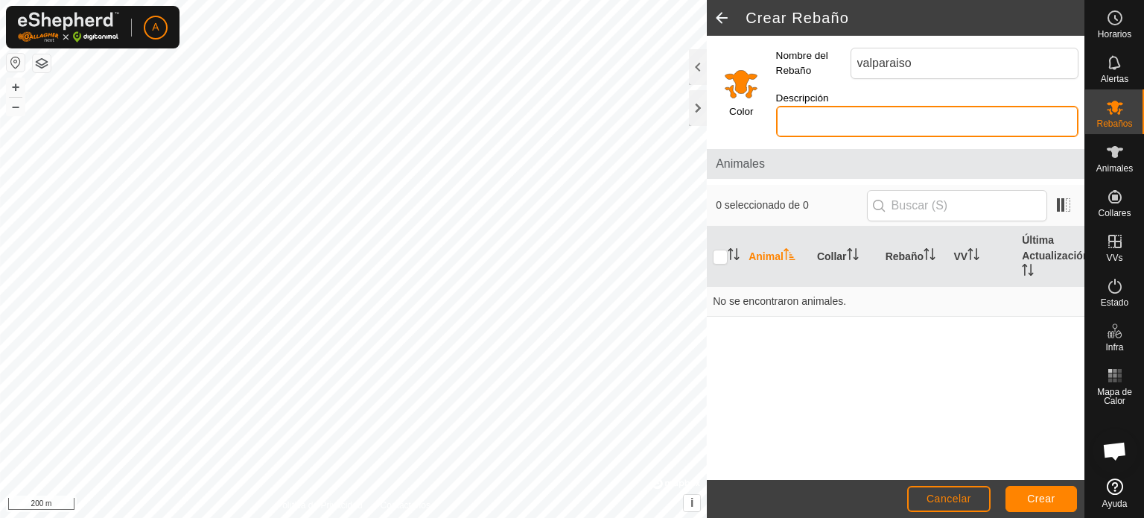
click at [958, 107] on input "Descripción" at bounding box center [927, 121] width 302 height 31
type input "monte arriba"
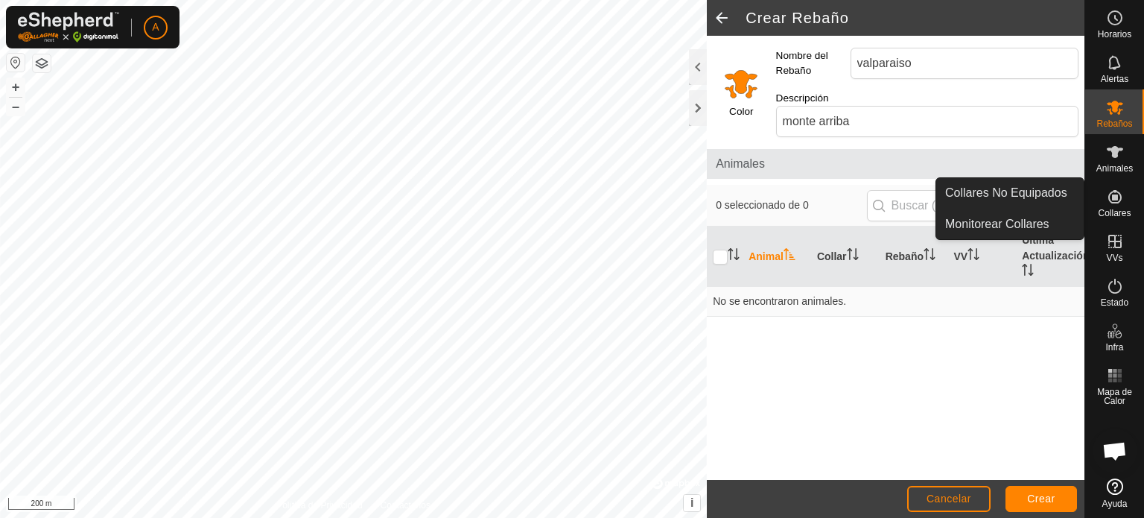
click at [1117, 199] on icon at bounding box center [1115, 197] width 18 height 18
click at [1116, 194] on icon at bounding box center [1115, 197] width 18 height 18
click at [727, 17] on span at bounding box center [722, 18] width 30 height 36
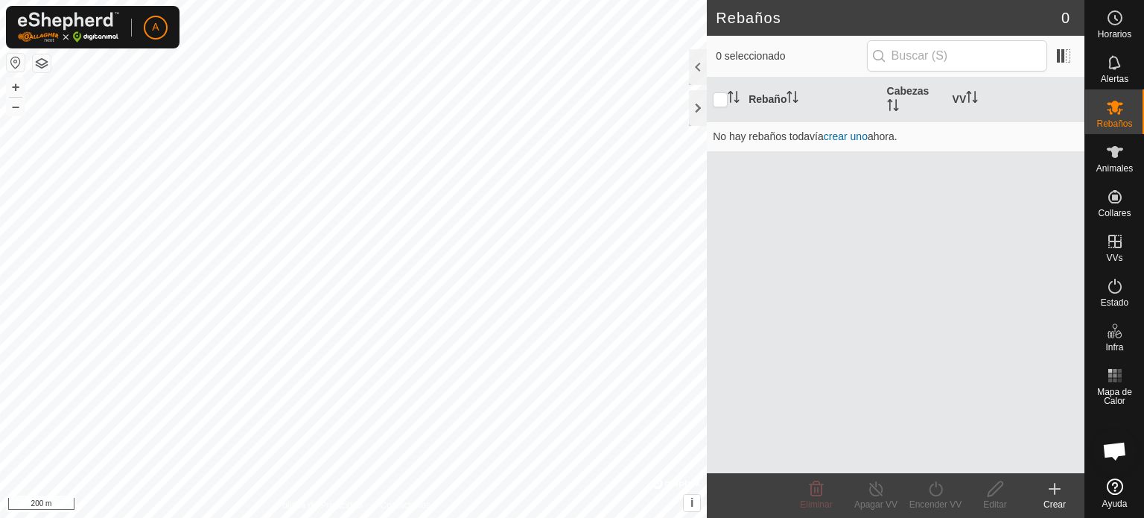
drag, startPoint x: 861, startPoint y: 261, endPoint x: 879, endPoint y: 284, distance: 28.6
click at [877, 274] on div "Rebaño Cabezas VV No hay rebaños todavía crear uno ahora." at bounding box center [896, 275] width 378 height 396
drag, startPoint x: 879, startPoint y: 284, endPoint x: 823, endPoint y: 311, distance: 62.0
click at [823, 311] on div "Rebaño Cabezas VV No hay rebaños todavía crear uno ahora." at bounding box center [896, 275] width 378 height 396
click at [825, 317] on div "Rebaño Cabezas VV No hay rebaños todavía crear uno ahora." at bounding box center [896, 275] width 378 height 396
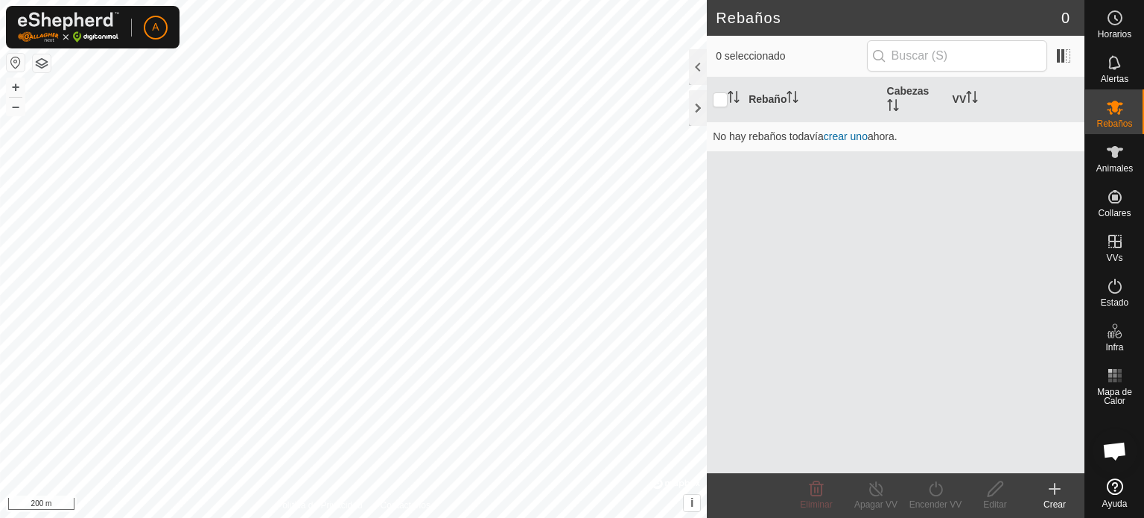
click at [1057, 482] on icon at bounding box center [1055, 489] width 18 height 18
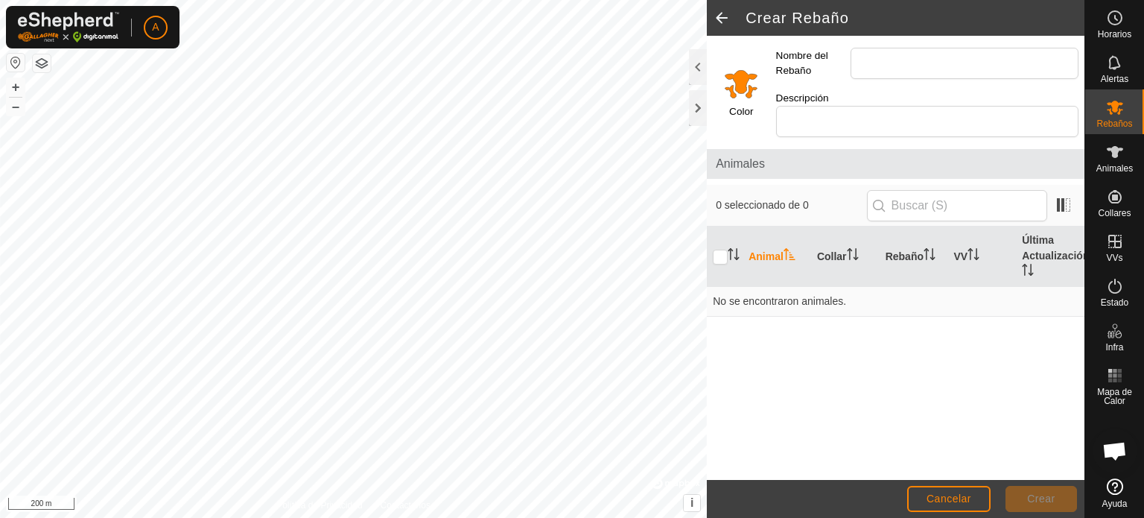
click at [720, 22] on span at bounding box center [722, 18] width 30 height 36
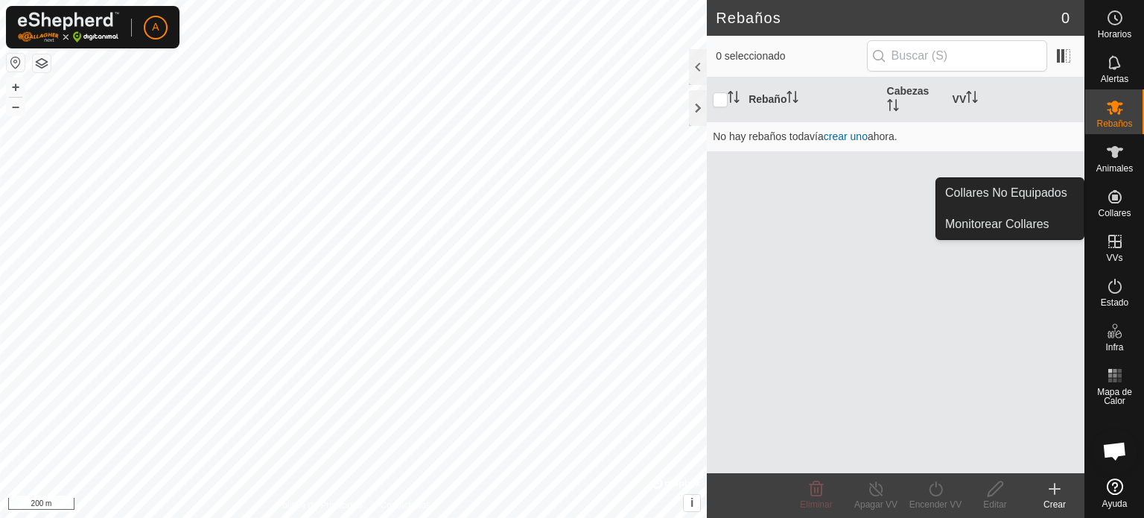
click at [1114, 195] on icon at bounding box center [1114, 196] width 13 height 13
click at [1040, 223] on link "Monitorear Collares" at bounding box center [1009, 224] width 147 height 30
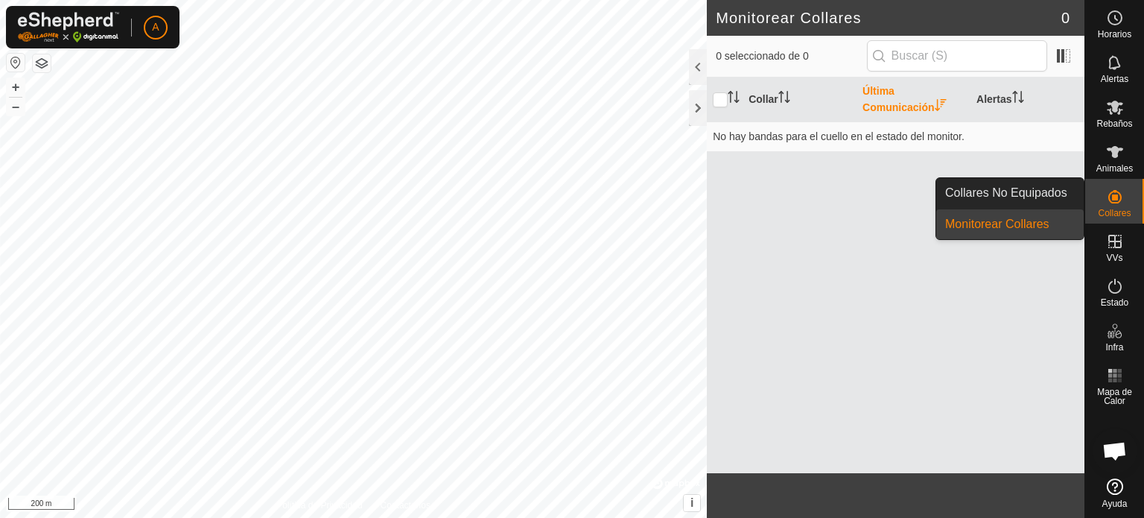
click at [1115, 166] on span "Animales" at bounding box center [1115, 168] width 37 height 9
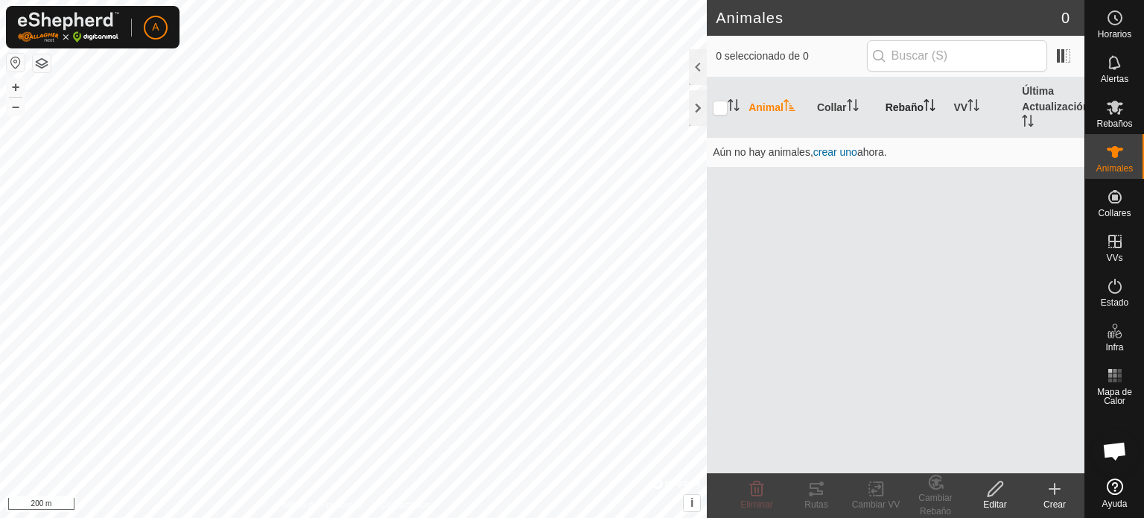
click at [910, 109] on th "Rebaño" at bounding box center [914, 107] width 69 height 60
click at [759, 105] on th "Animal" at bounding box center [777, 107] width 69 height 60
click at [829, 146] on span "crear uno" at bounding box center [835, 152] width 44 height 12
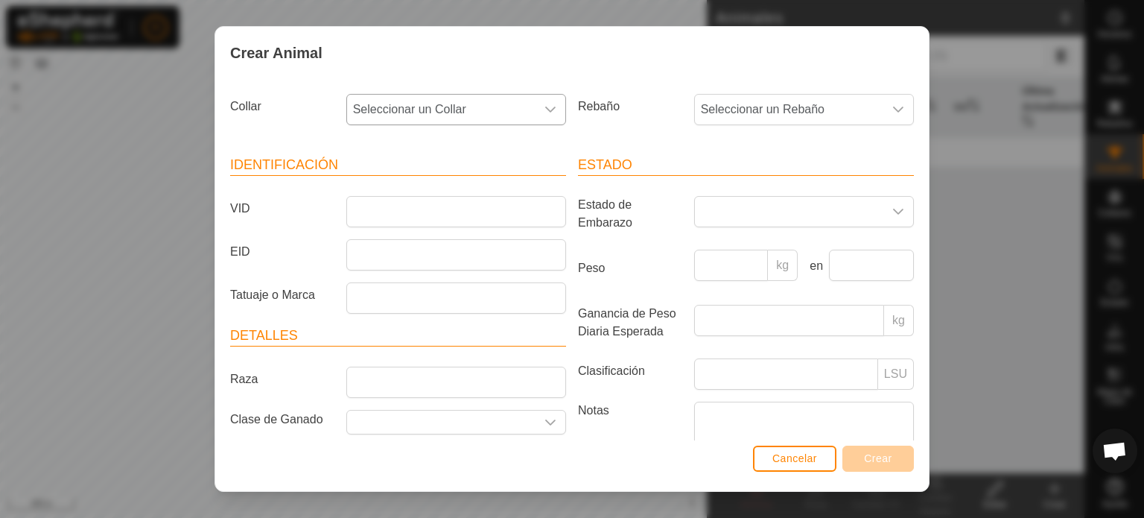
click at [538, 106] on div "dropdown trigger" at bounding box center [551, 110] width 30 height 30
click at [791, 451] on button "Cancelar" at bounding box center [794, 458] width 83 height 26
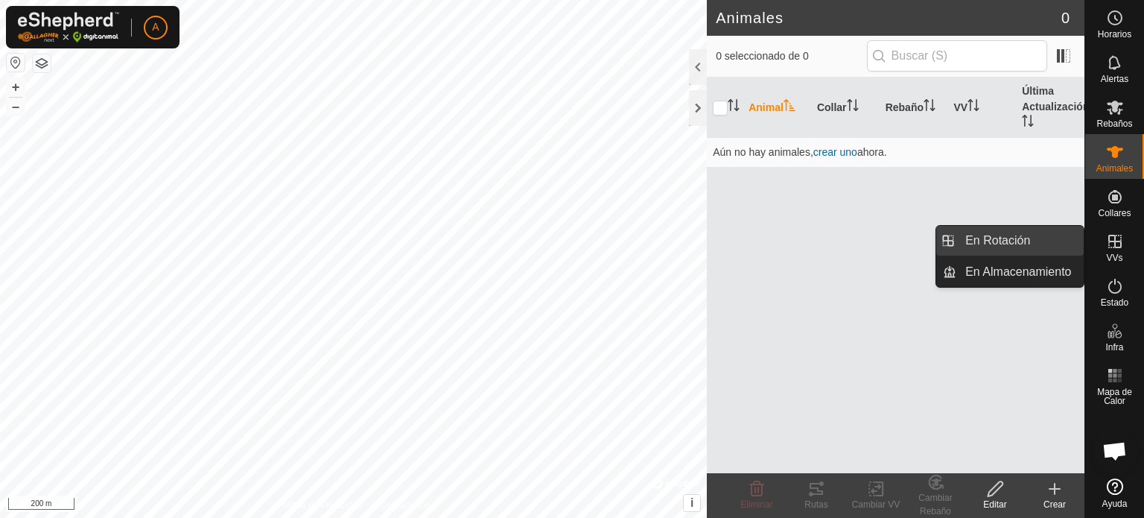
click at [1015, 239] on link "En Rotación" at bounding box center [1020, 241] width 127 height 30
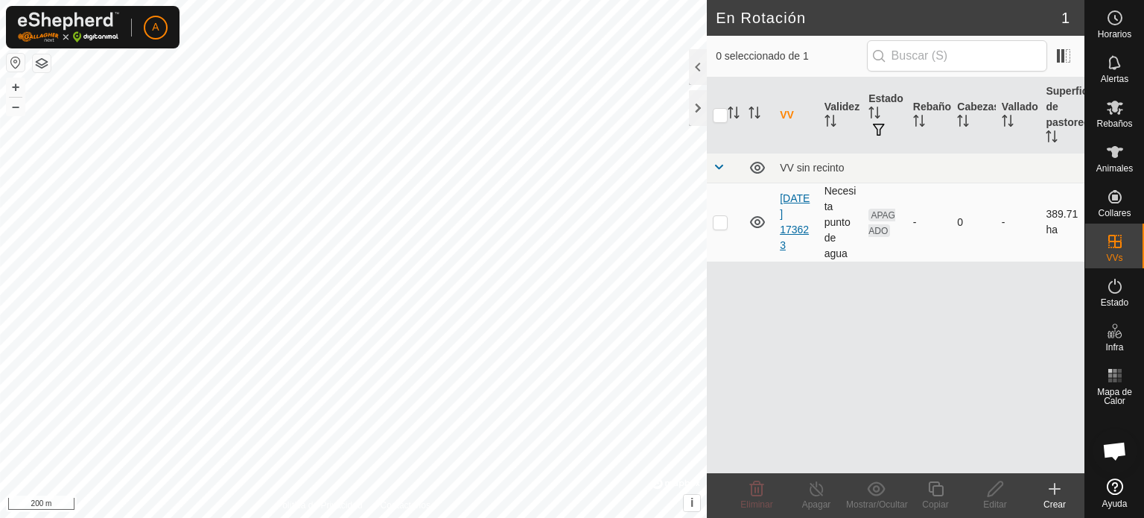
click at [796, 211] on link "[DATE] 173623" at bounding box center [795, 221] width 30 height 59
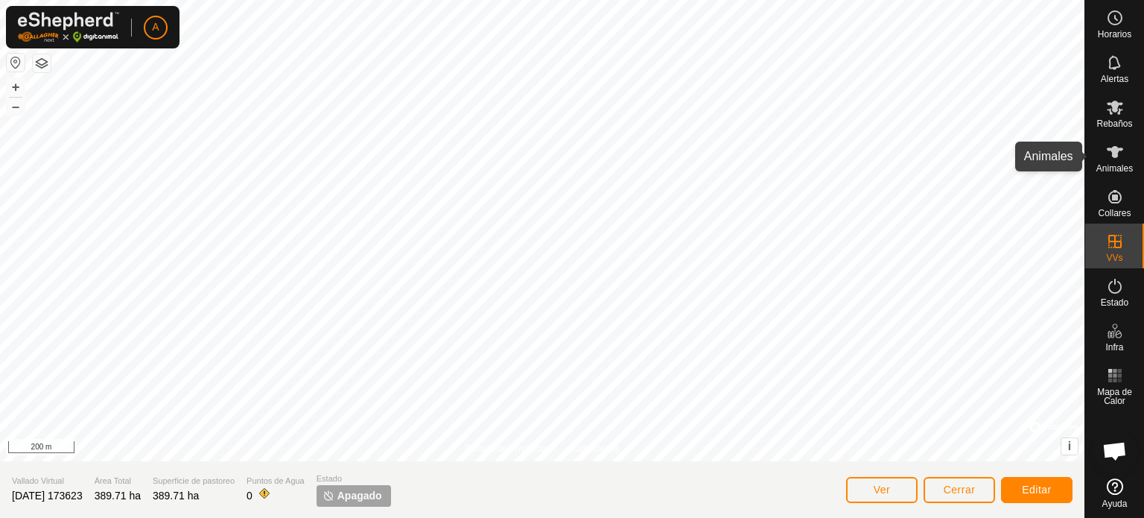
click at [1106, 153] on icon at bounding box center [1115, 152] width 18 height 18
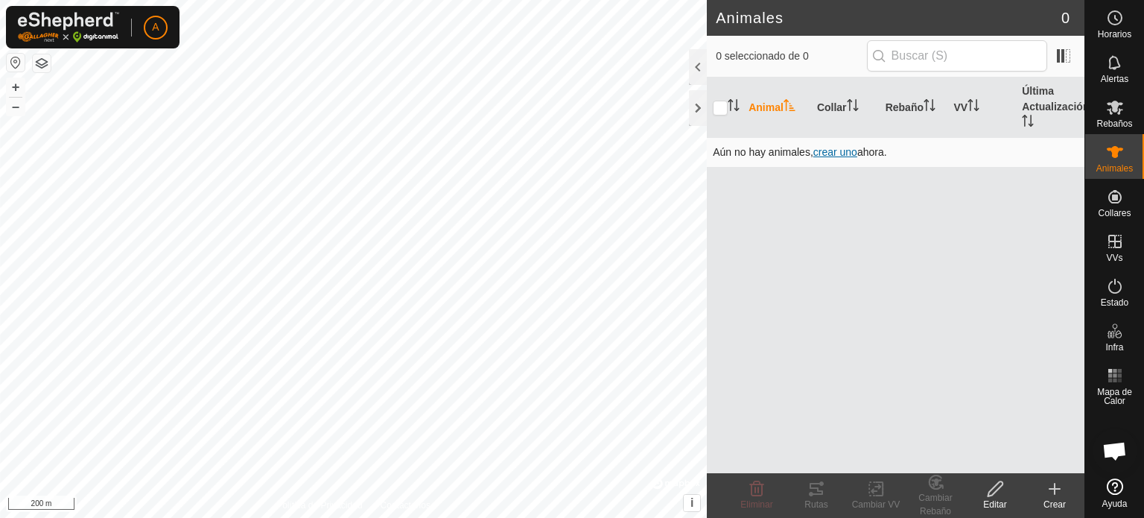
click at [840, 154] on span "crear uno" at bounding box center [835, 152] width 44 height 12
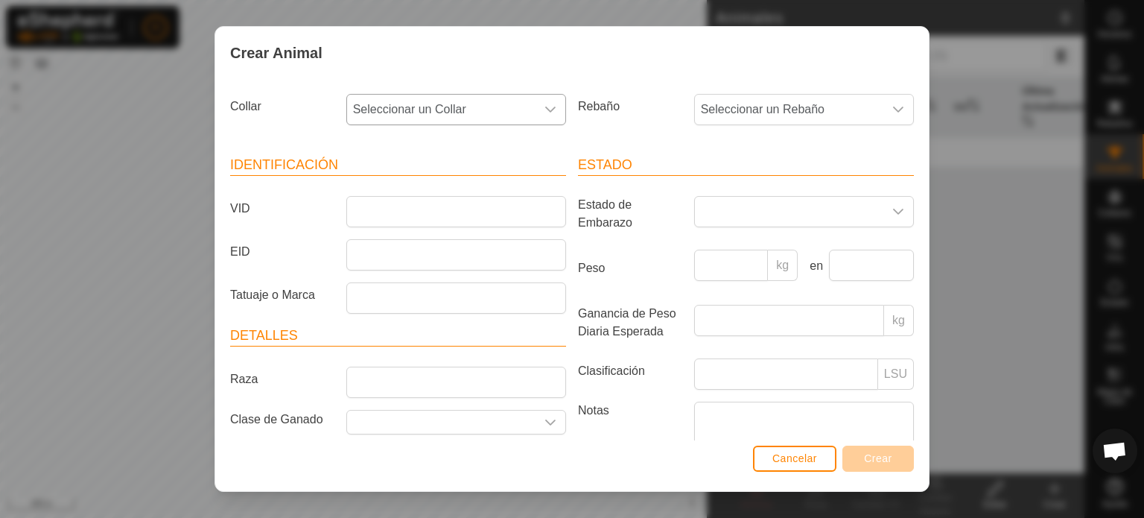
click at [545, 101] on div "dropdown trigger" at bounding box center [551, 110] width 30 height 30
click at [819, 53] on div "Crear Animal" at bounding box center [572, 53] width 714 height 52
click at [1070, 153] on div "Crear Animal Collar Seleccionar un Collar Rebaño Seleccionar un Rebaño Identifi…" at bounding box center [572, 259] width 1144 height 518
click at [819, 456] on button "Cancelar" at bounding box center [794, 458] width 83 height 26
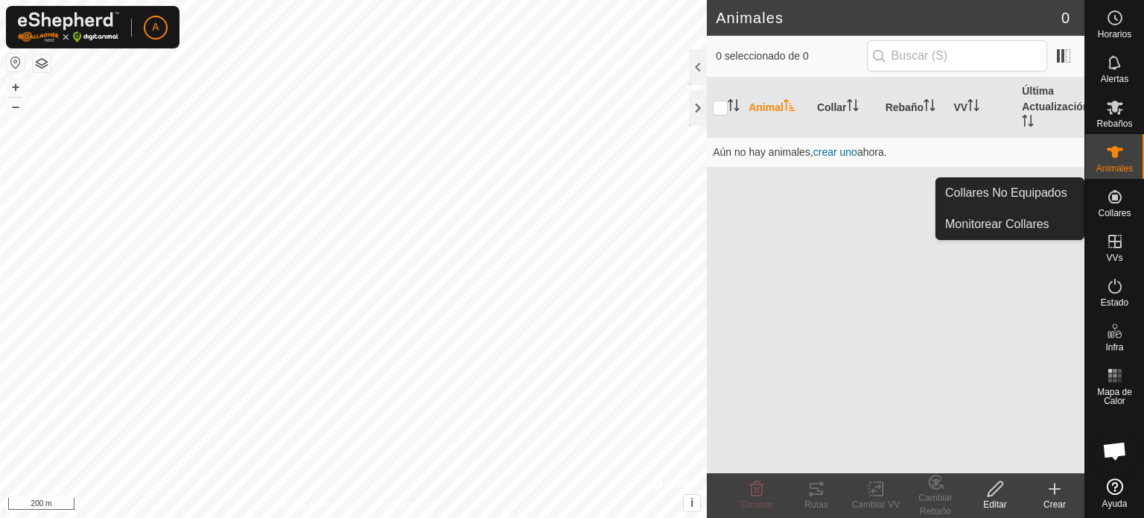
click at [1120, 201] on icon at bounding box center [1115, 197] width 18 height 18
click at [1055, 188] on link "Collares No Equipados" at bounding box center [1009, 193] width 147 height 30
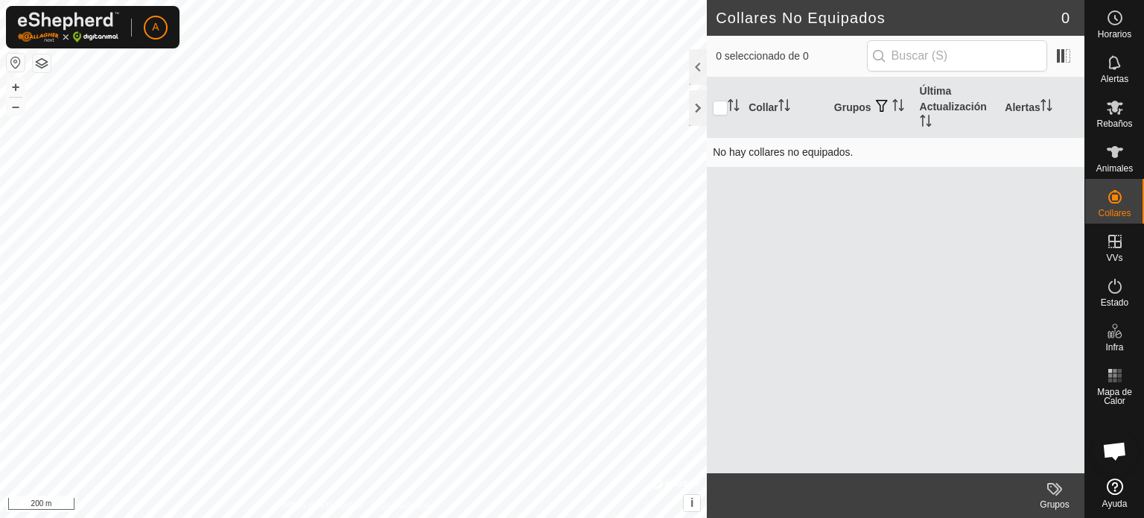
click at [767, 151] on td "No hay collares no equipados." at bounding box center [896, 152] width 378 height 30
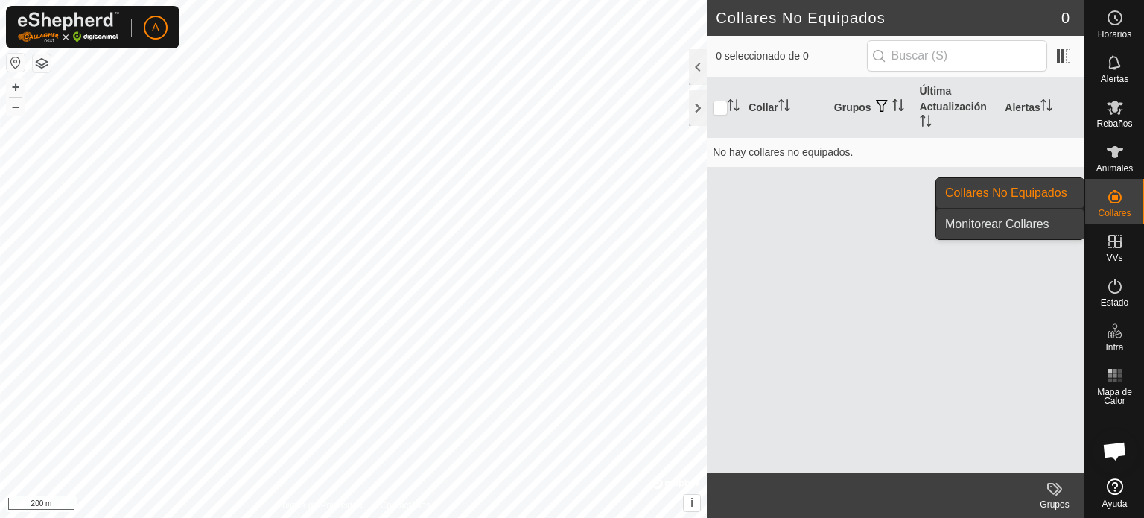
click at [1038, 220] on link "Monitorear Collares" at bounding box center [1009, 224] width 147 height 30
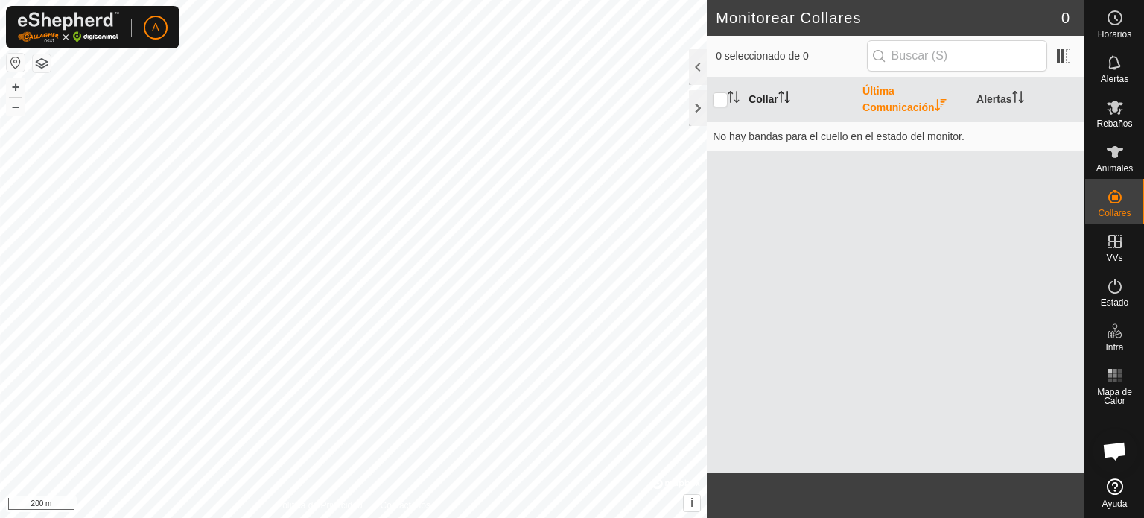
click at [754, 101] on th "Collar" at bounding box center [800, 99] width 114 height 45
click at [1062, 51] on span at bounding box center [1064, 56] width 24 height 24
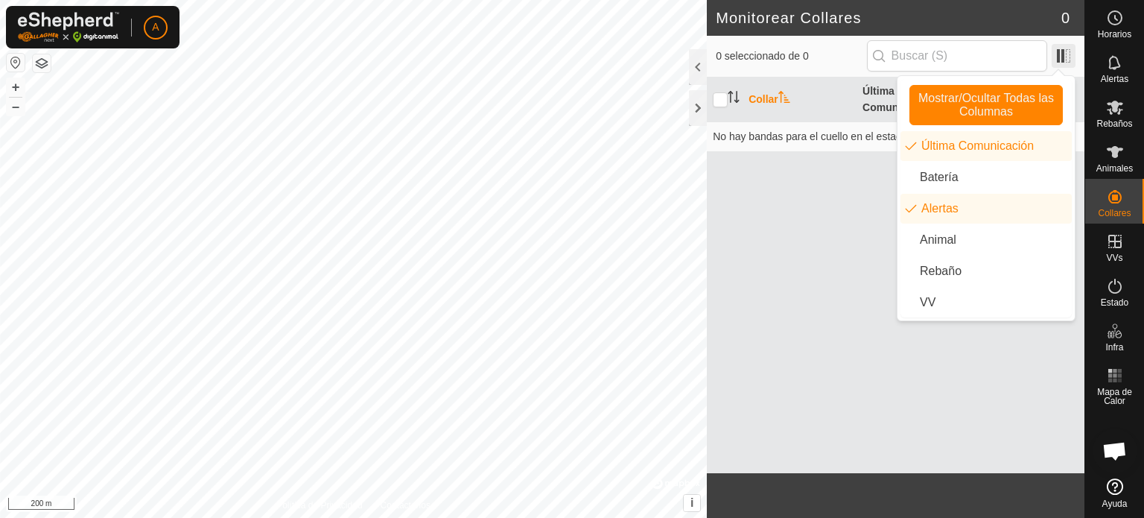
click at [1062, 51] on span at bounding box center [1064, 56] width 24 height 24
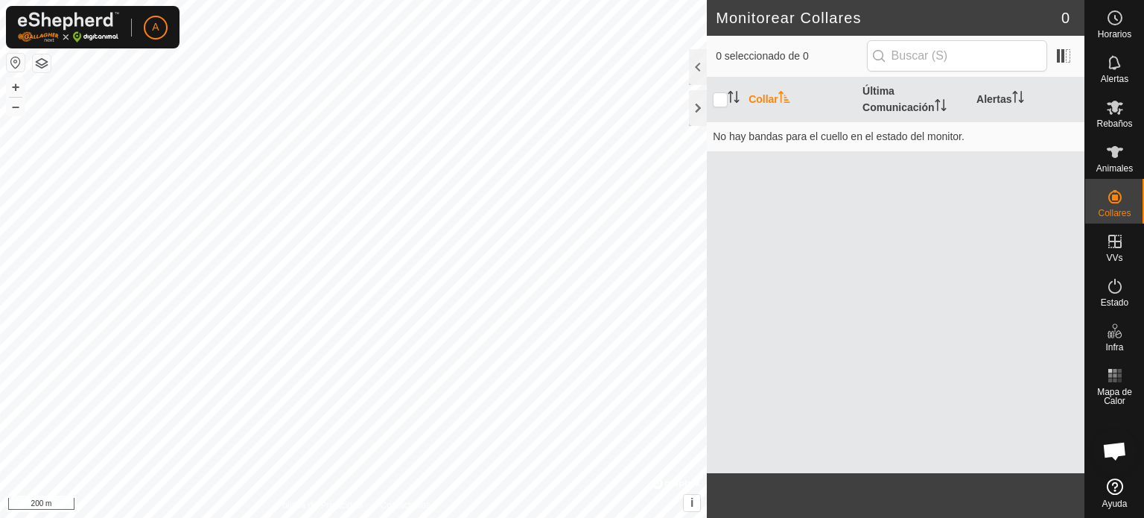
click at [1043, 481] on footer at bounding box center [896, 495] width 378 height 45
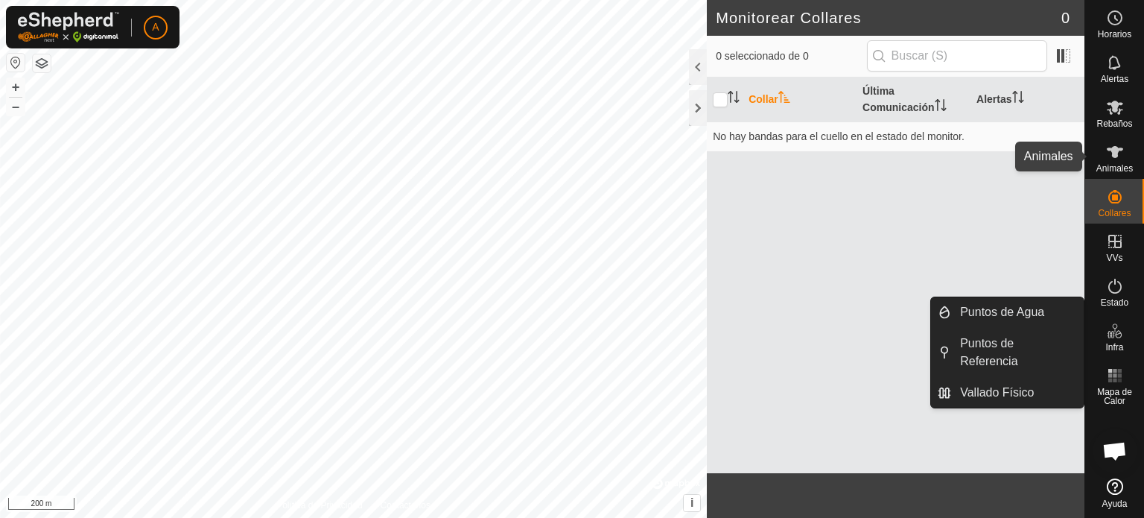
click at [1109, 153] on icon at bounding box center [1115, 152] width 18 height 18
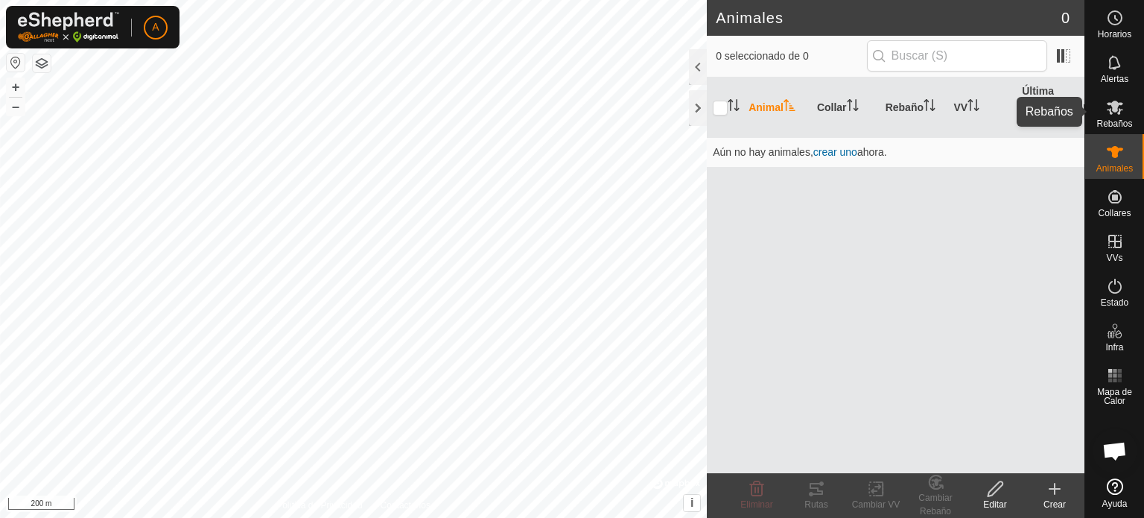
click at [1122, 116] on es-mob-svg-icon at bounding box center [1115, 107] width 27 height 24
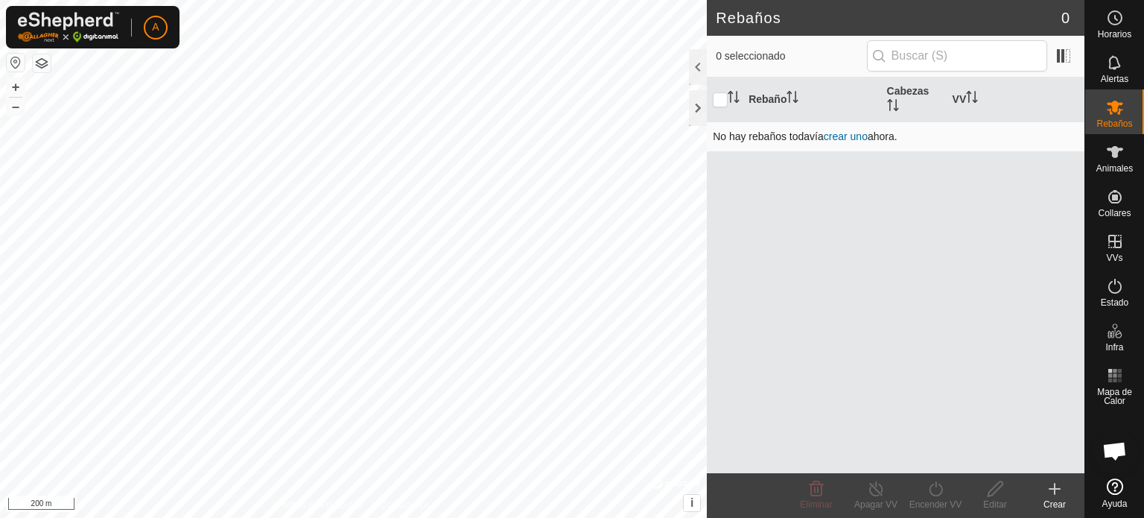
click at [843, 133] on link "crear uno" at bounding box center [846, 136] width 44 height 12
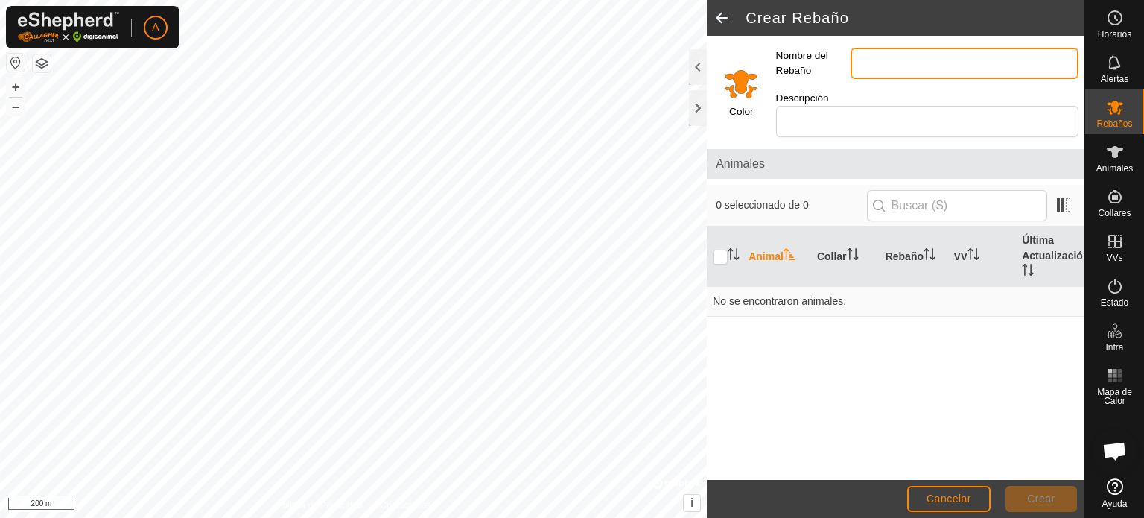
click at [889, 60] on input "Nombre del Rebaño" at bounding box center [965, 63] width 228 height 31
type input "valparaiso"
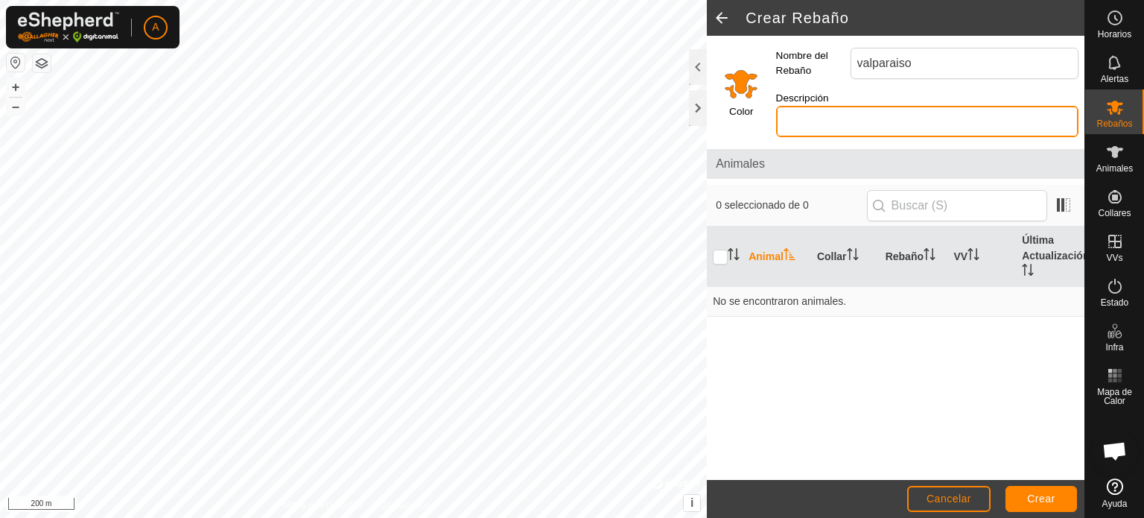
click at [951, 106] on input "Descripción" at bounding box center [927, 121] width 302 height 31
type input "monte arriba"
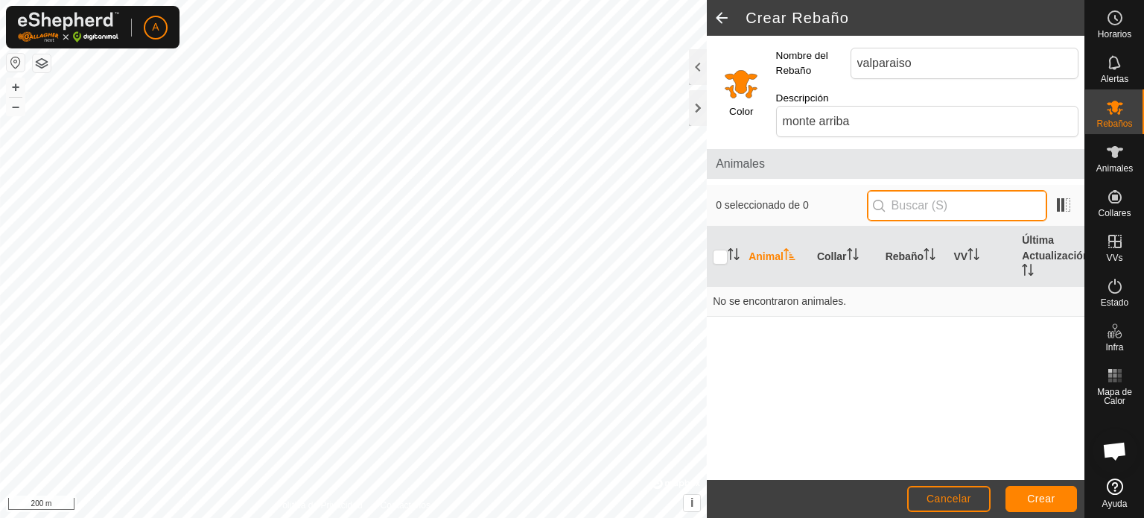
click at [1009, 190] on input "text" at bounding box center [957, 205] width 180 height 31
click at [1064, 193] on span at bounding box center [1064, 205] width 24 height 24
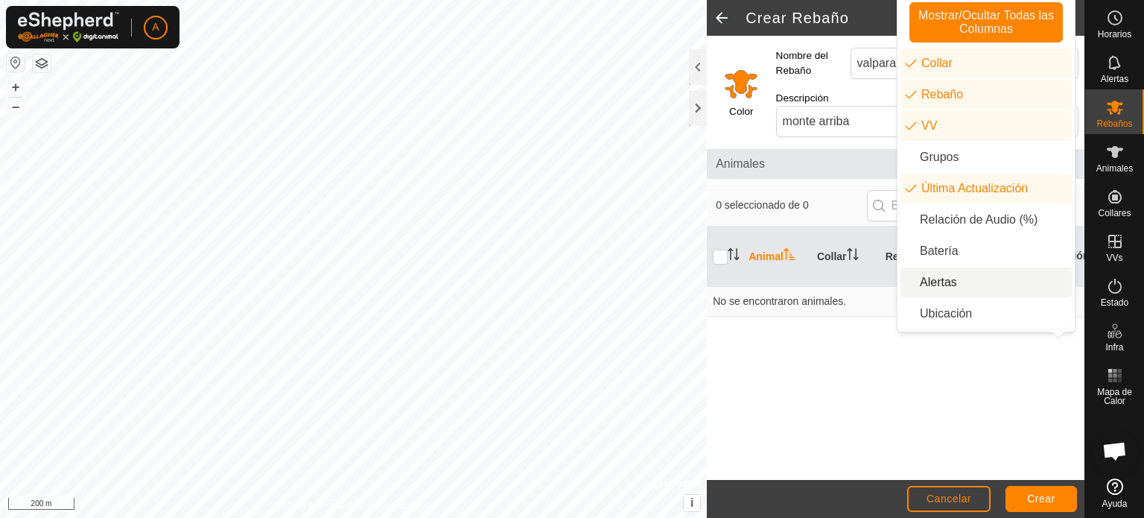
click at [805, 347] on div "Animal Collar Rebaño VV Última Actualización No se encontraron animales." at bounding box center [896, 352] width 378 height 253
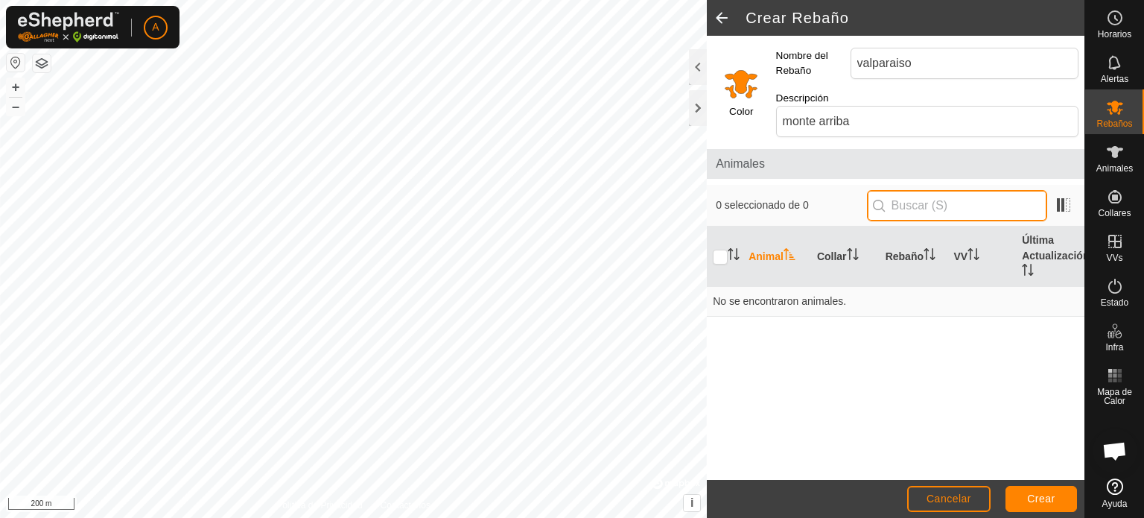
click at [942, 191] on input "text" at bounding box center [957, 205] width 180 height 31
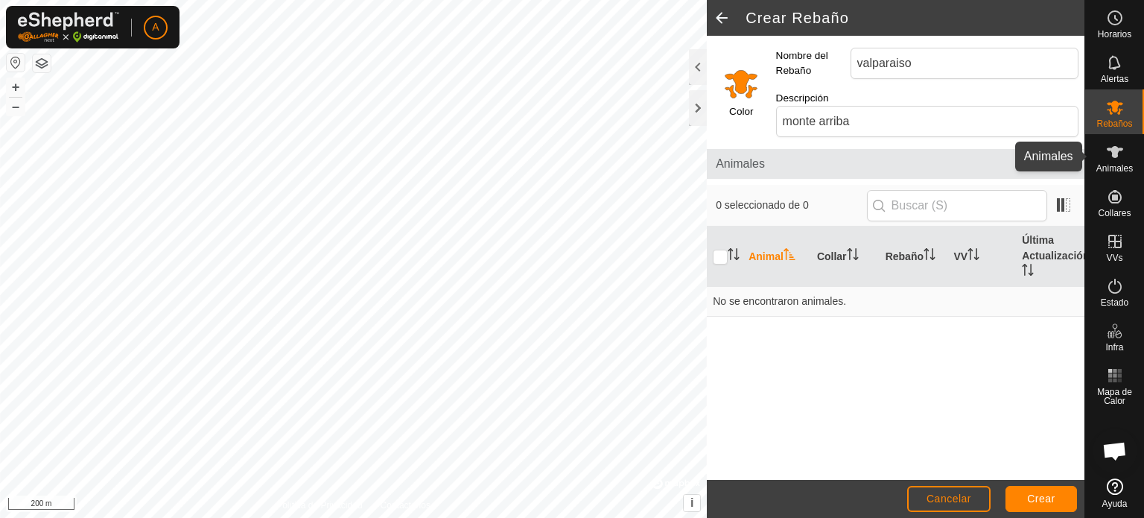
click at [1113, 164] on span "Animales" at bounding box center [1115, 168] width 37 height 9
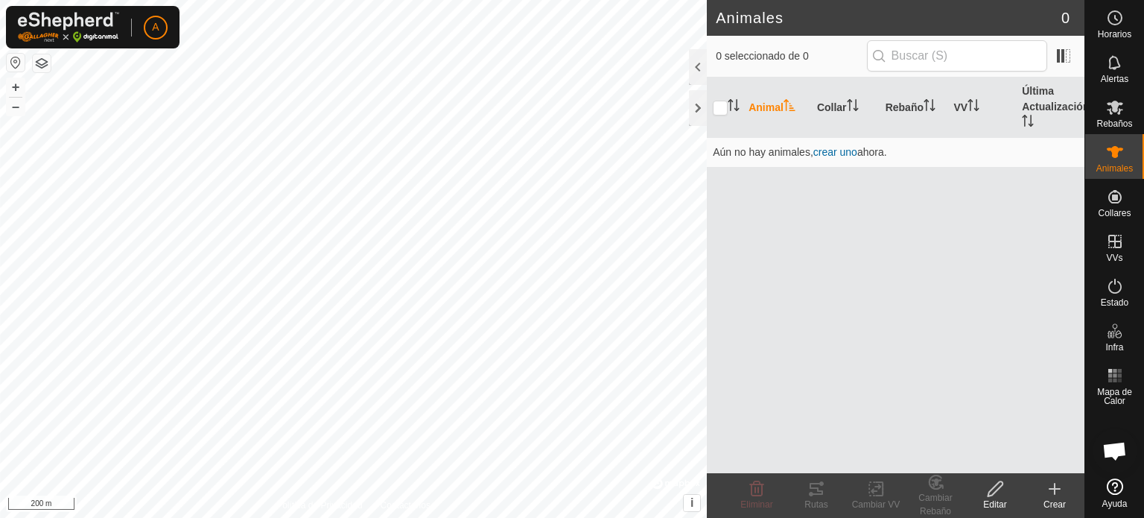
click at [1052, 492] on icon at bounding box center [1055, 489] width 18 height 18
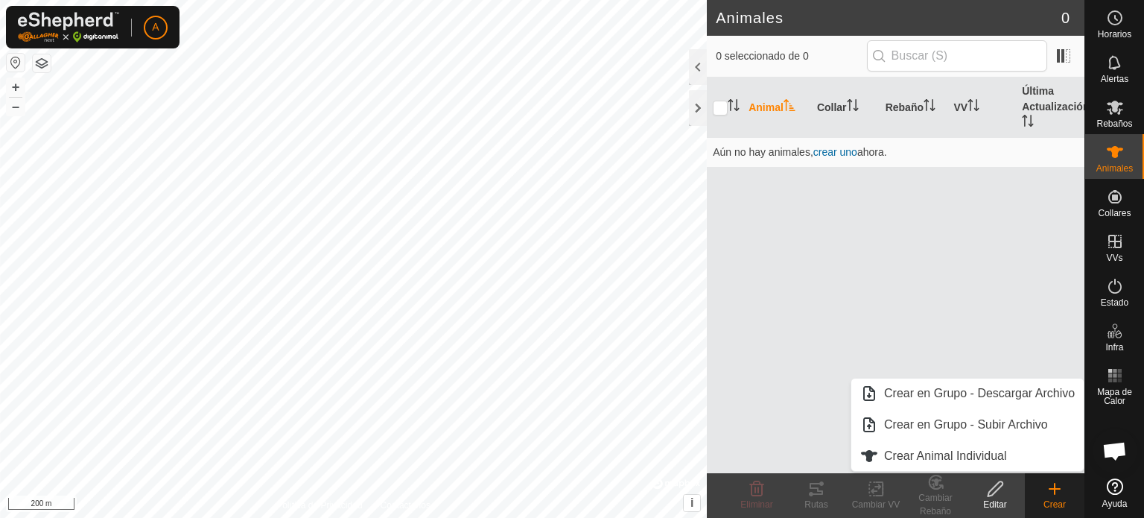
click at [955, 302] on div "Animal Collar Rebaño VV Última Actualización Aún no hay animales, crear uno aho…" at bounding box center [896, 275] width 378 height 396
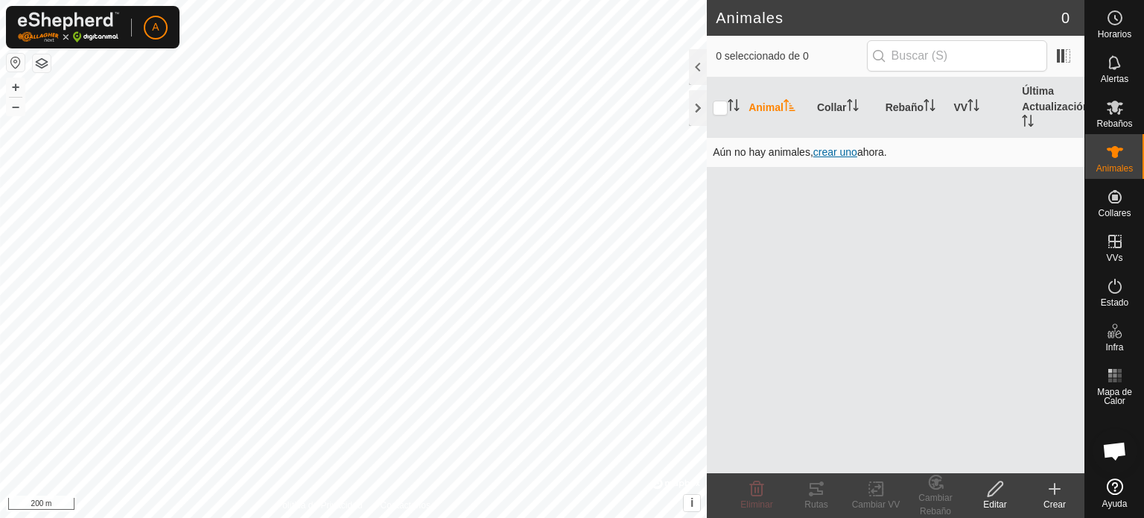
click at [835, 151] on span "crear uno" at bounding box center [835, 152] width 44 height 12
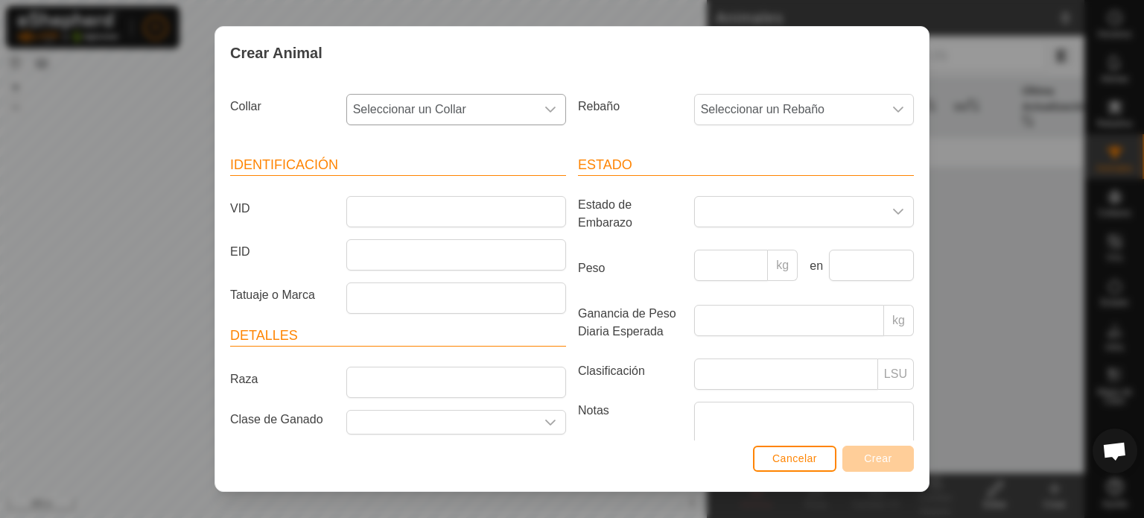
click at [551, 110] on icon "dropdown trigger" at bounding box center [551, 110] width 12 height 12
click at [810, 458] on span "Cancelar" at bounding box center [795, 458] width 45 height 12
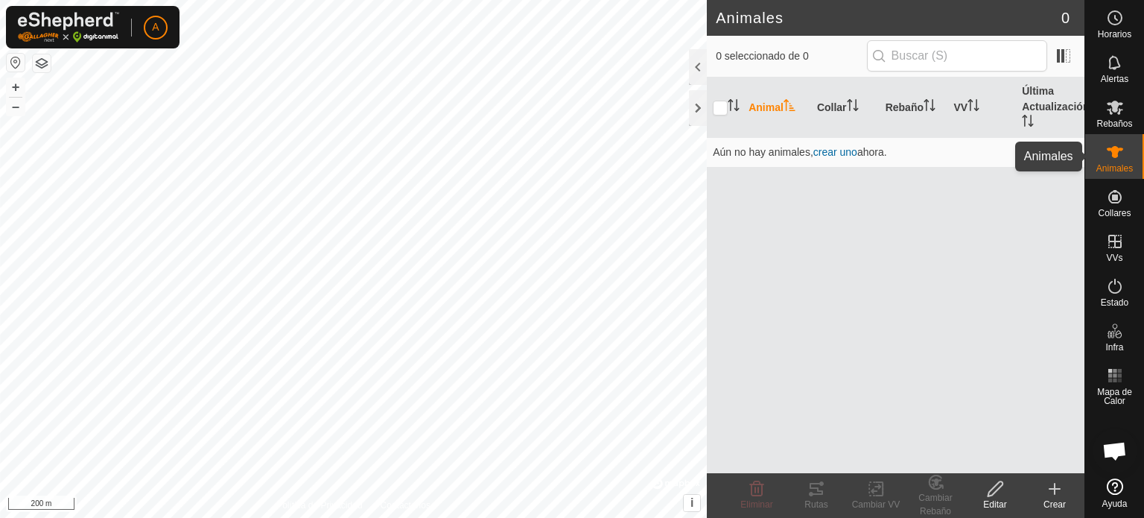
click at [1117, 159] on icon at bounding box center [1115, 152] width 18 height 18
click at [1055, 491] on icon at bounding box center [1055, 488] width 0 height 10
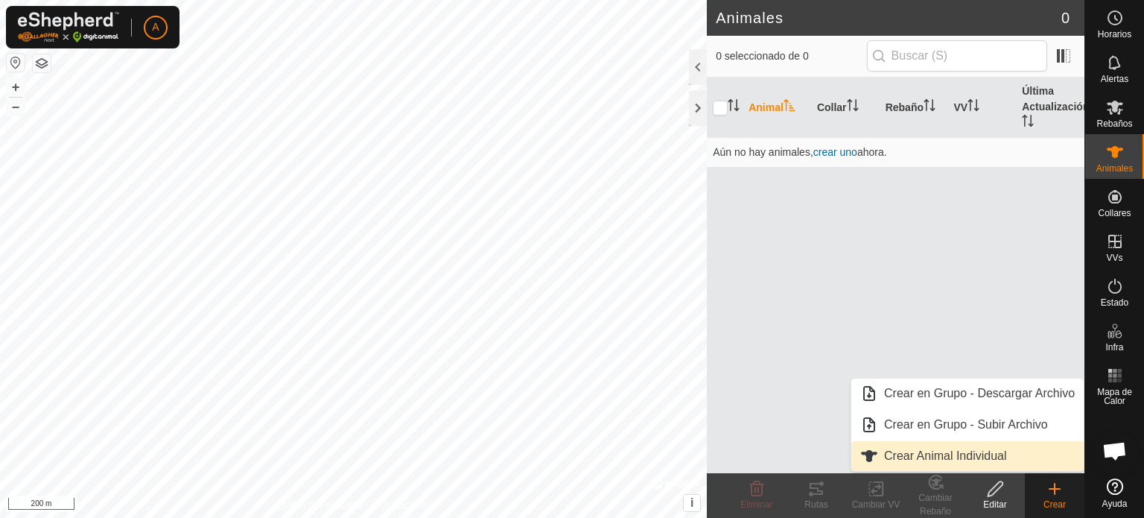
click at [977, 451] on link "Crear Animal Individual" at bounding box center [967, 456] width 232 height 30
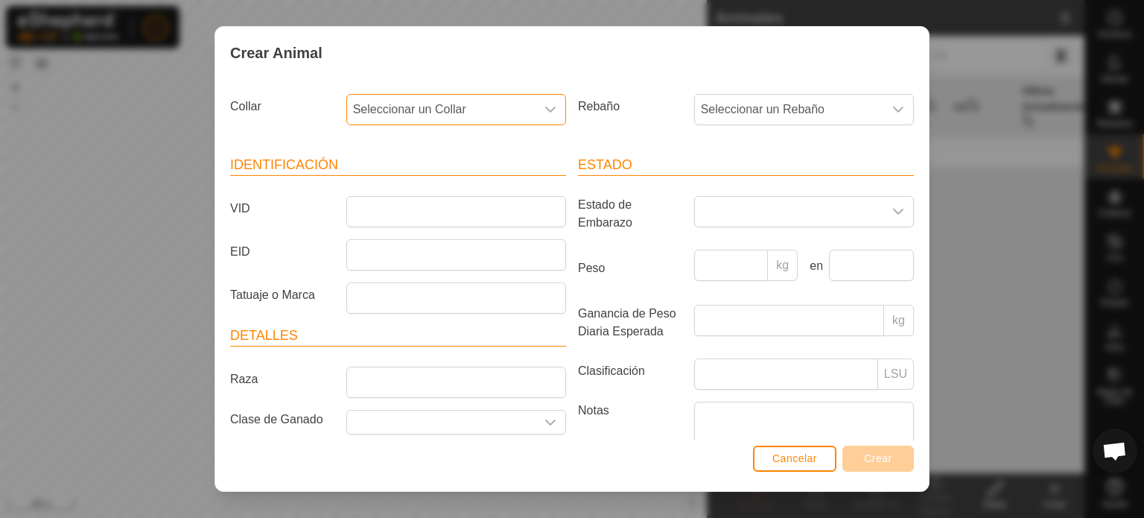
click at [516, 104] on span "Seleccionar un Collar" at bounding box center [441, 110] width 188 height 30
click at [367, 188] on li "-" at bounding box center [455, 186] width 215 height 30
click at [474, 107] on span "-" at bounding box center [441, 110] width 188 height 30
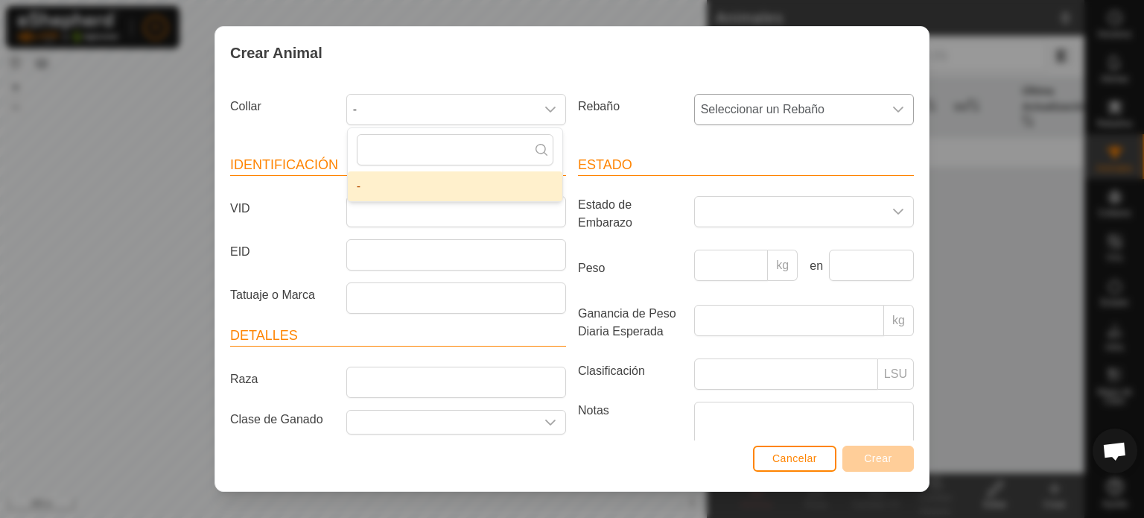
click at [852, 104] on span "Seleccionar un Rebaño" at bounding box center [789, 110] width 188 height 30
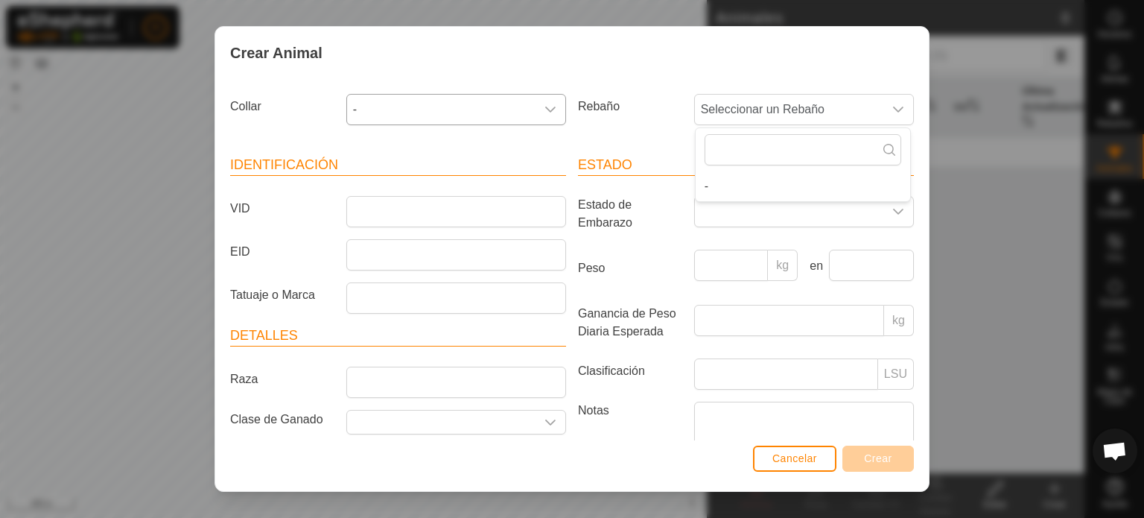
click at [537, 110] on div "dropdown trigger" at bounding box center [551, 110] width 30 height 30
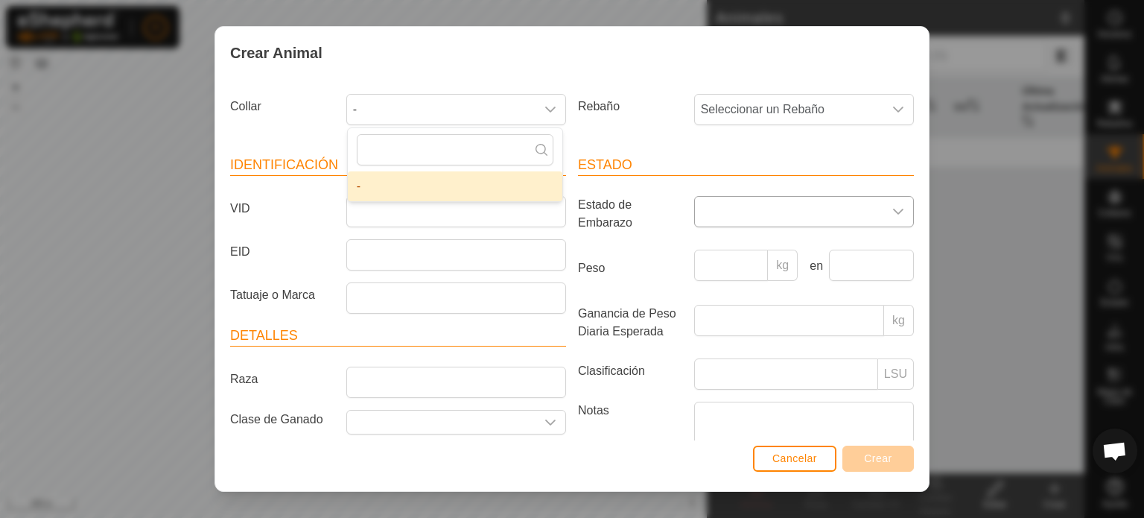
click at [892, 209] on icon "dropdown trigger" at bounding box center [898, 212] width 12 height 12
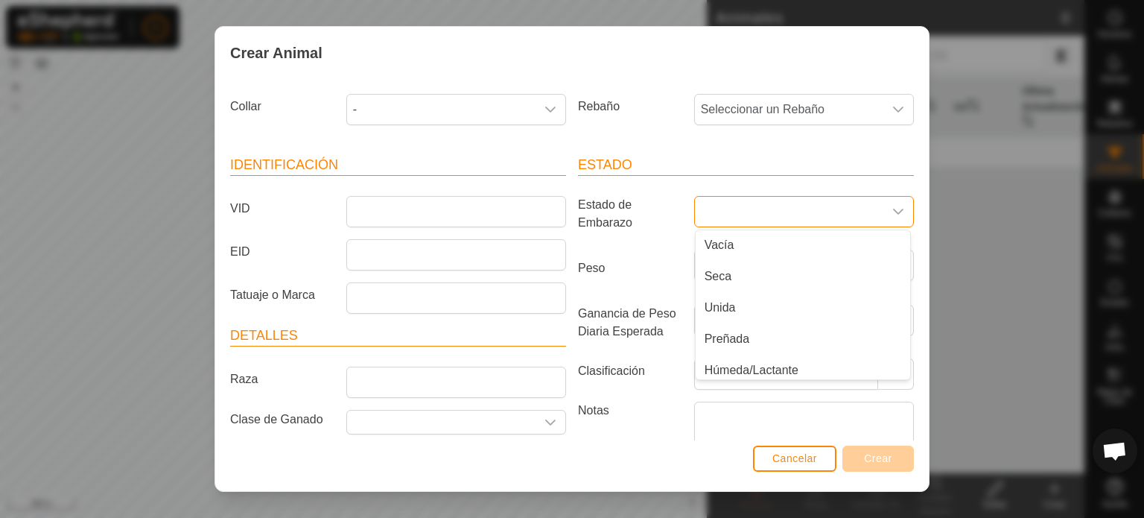
click at [912, 166] on div "Collar - Rebaño Seleccionar un Rebaño Identificación VID EID Tatuaje o Marca De…" at bounding box center [572, 260] width 714 height 362
click at [803, 456] on span "Cancelar" at bounding box center [795, 458] width 45 height 12
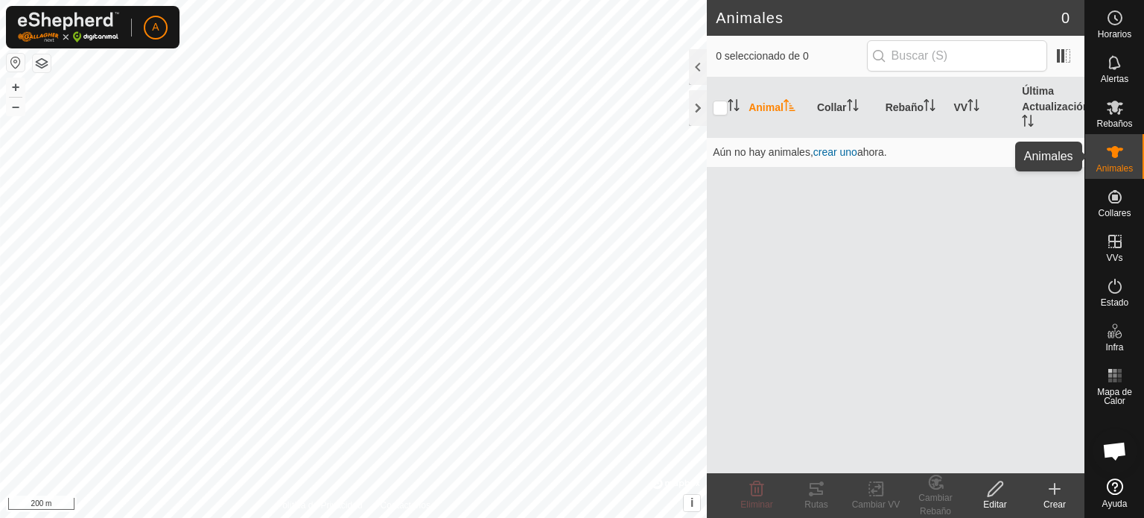
click at [1120, 149] on icon at bounding box center [1115, 152] width 16 height 12
click at [1111, 153] on icon at bounding box center [1115, 152] width 18 height 18
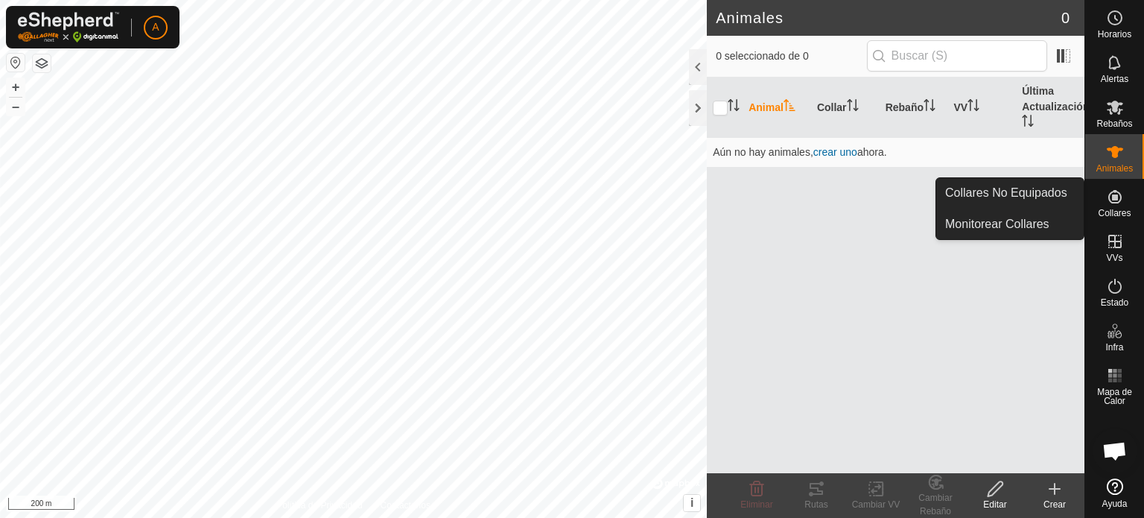
click at [1108, 194] on icon at bounding box center [1114, 196] width 13 height 13
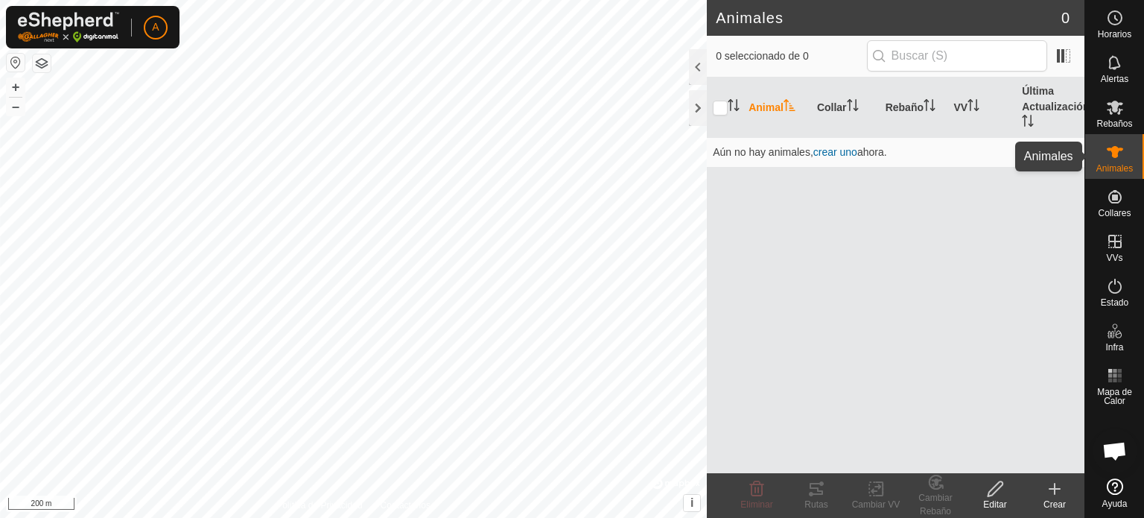
click at [1111, 148] on icon at bounding box center [1115, 152] width 16 height 12
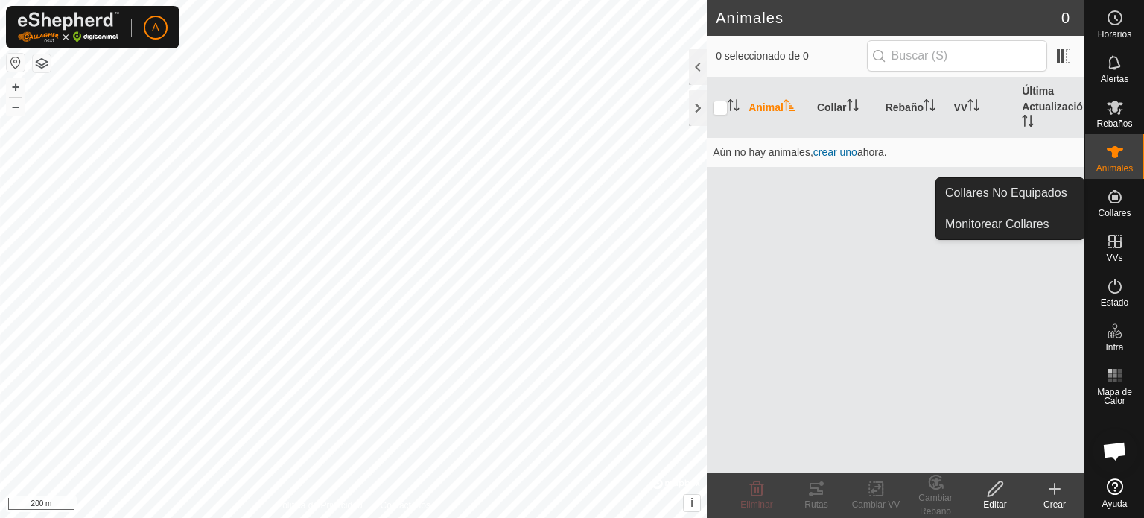
click at [1111, 200] on icon at bounding box center [1115, 197] width 18 height 18
click at [1116, 203] on icon at bounding box center [1115, 197] width 18 height 18
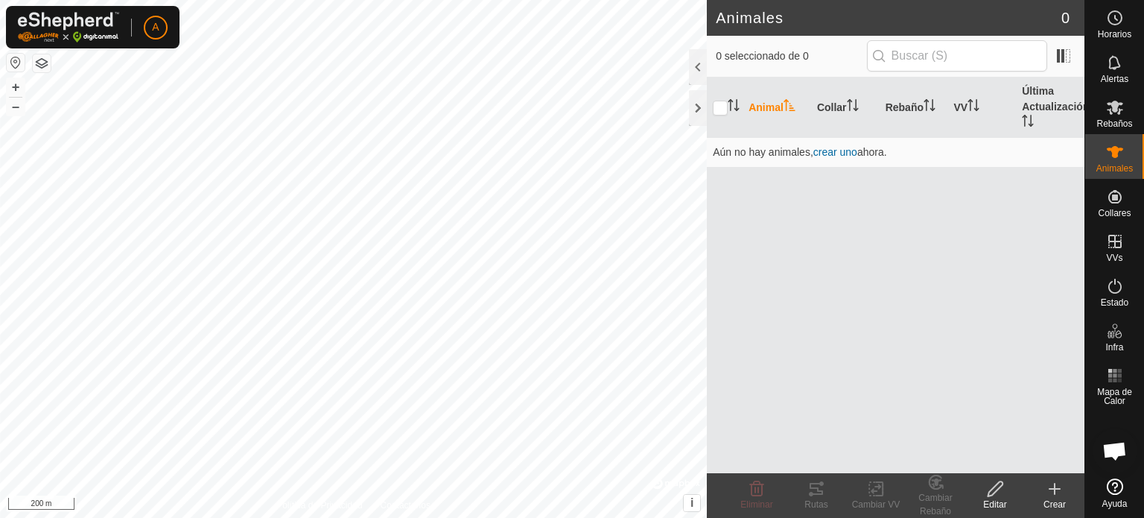
click at [999, 494] on icon at bounding box center [995, 489] width 19 height 18
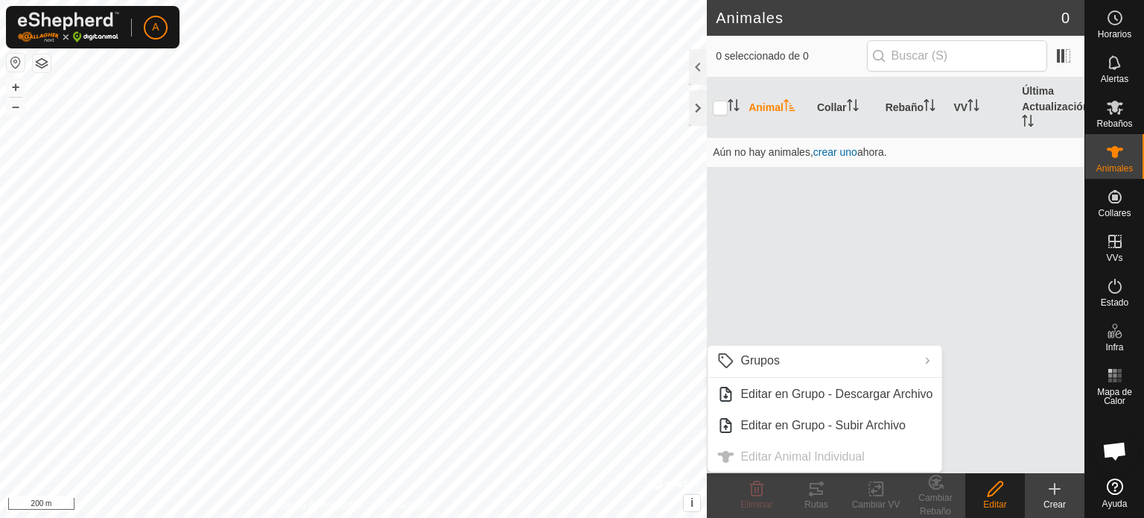
click at [1053, 492] on icon at bounding box center [1055, 489] width 18 height 18
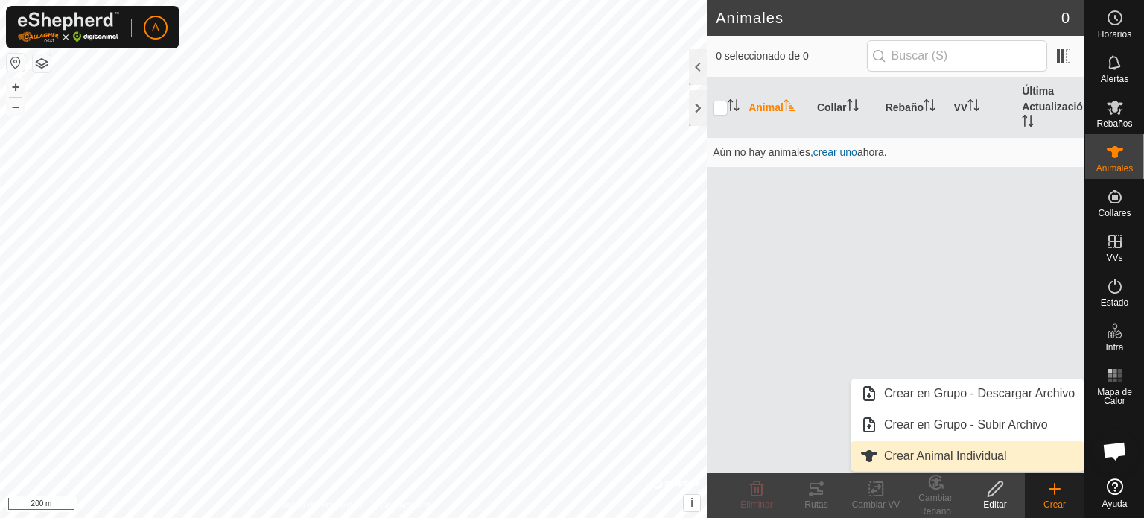
click at [973, 461] on link "Crear Animal Individual" at bounding box center [967, 456] width 232 height 30
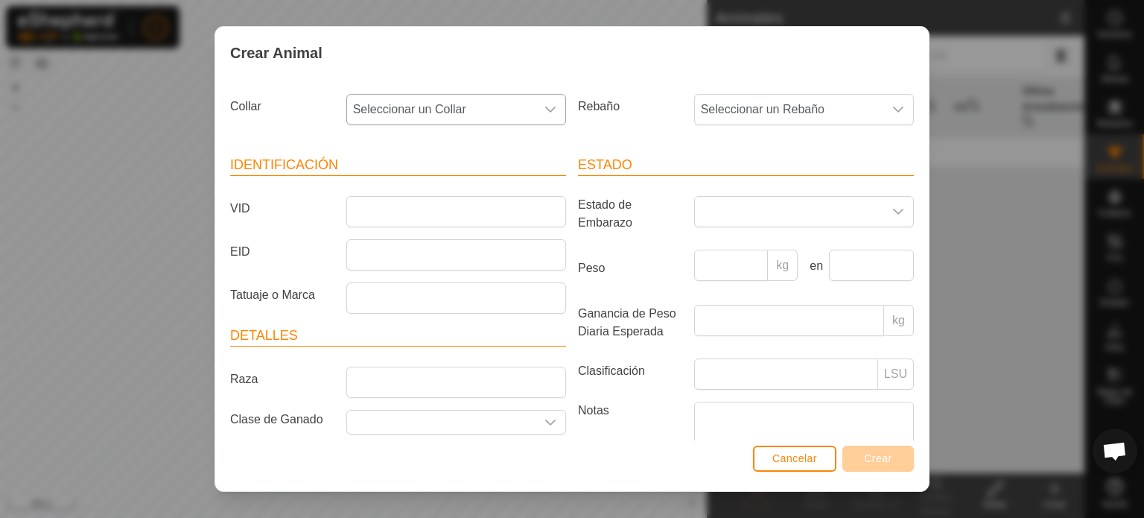
click at [541, 116] on div "dropdown trigger" at bounding box center [551, 110] width 30 height 30
click at [793, 455] on span "Cancelar" at bounding box center [795, 458] width 45 height 12
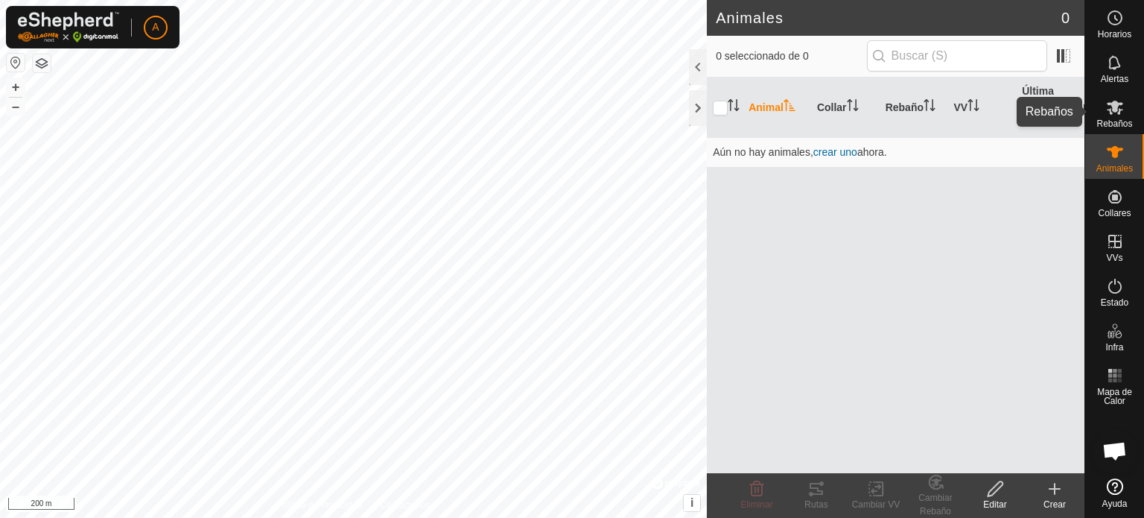
click at [1108, 106] on icon at bounding box center [1115, 107] width 18 height 18
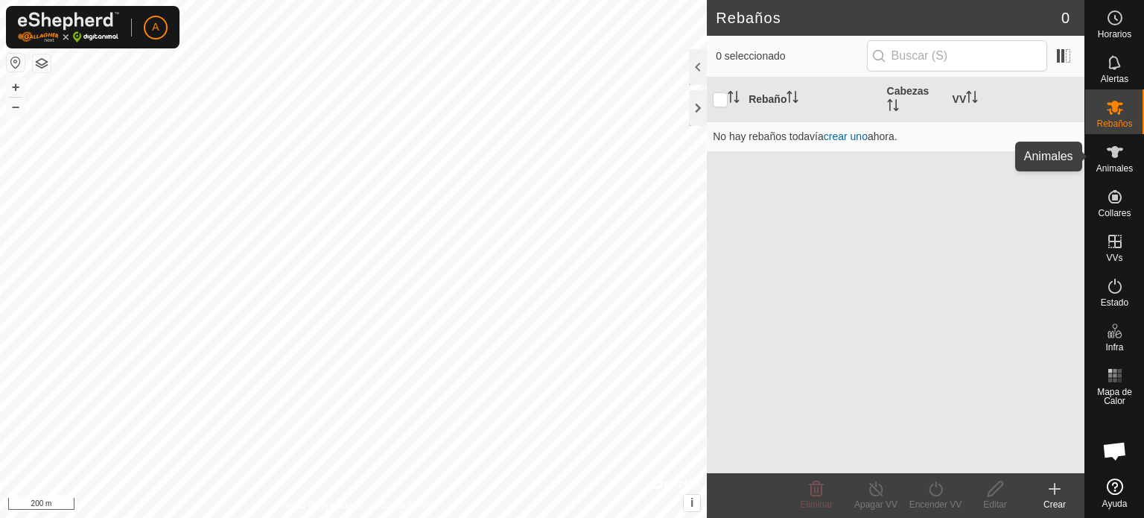
click at [1114, 157] on icon at bounding box center [1115, 152] width 16 height 12
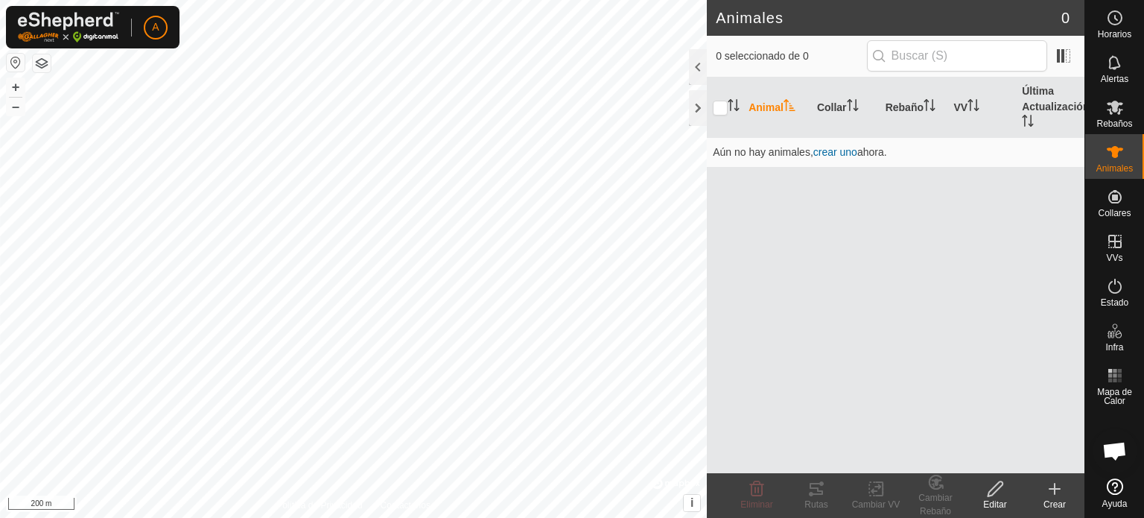
click at [1061, 490] on icon at bounding box center [1055, 489] width 18 height 18
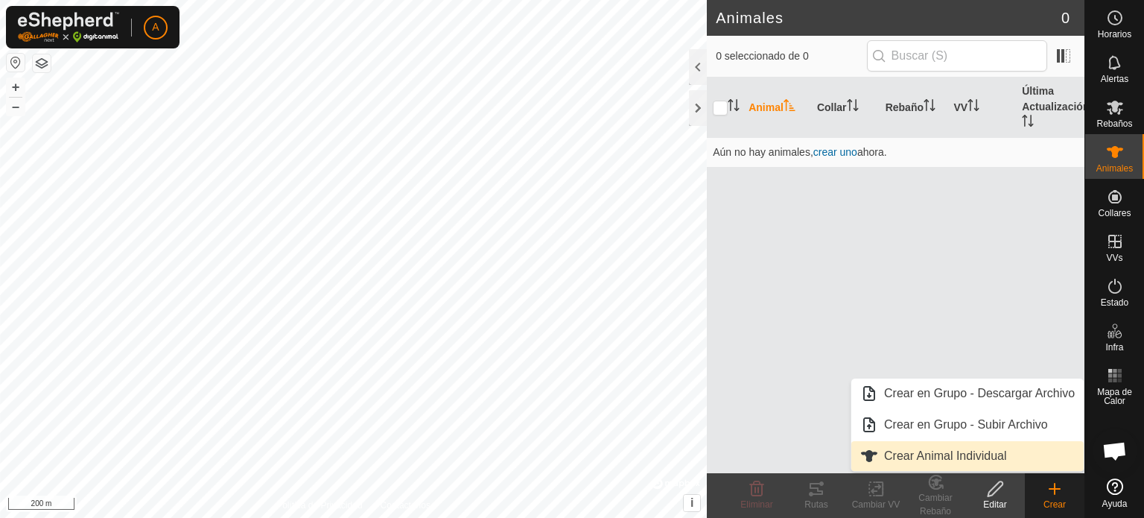
click at [974, 455] on link "Crear Animal Individual" at bounding box center [967, 456] width 232 height 30
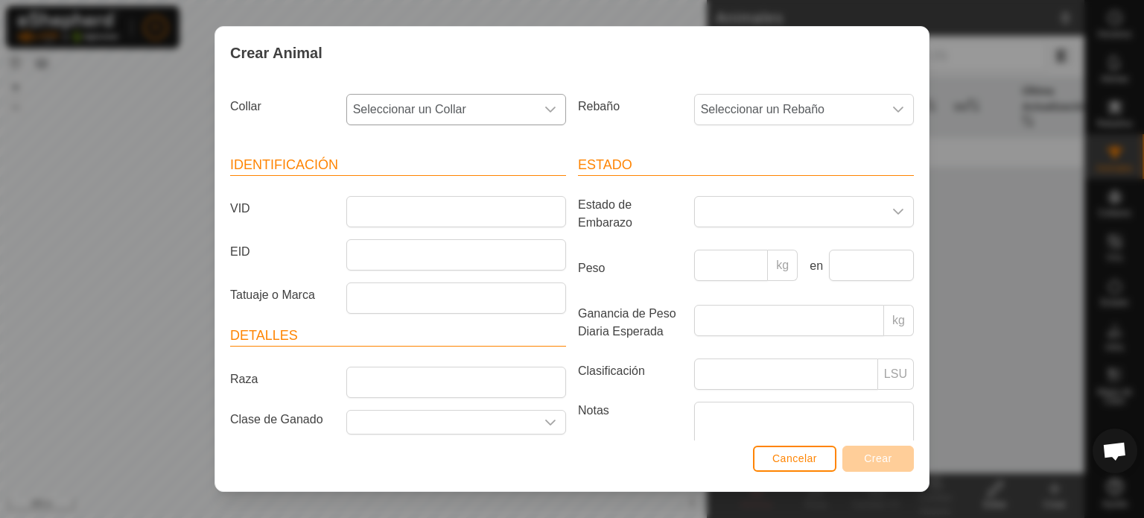
click at [548, 109] on icon "dropdown trigger" at bounding box center [550, 110] width 10 height 6
click at [787, 454] on span "Cancelar" at bounding box center [795, 458] width 45 height 12
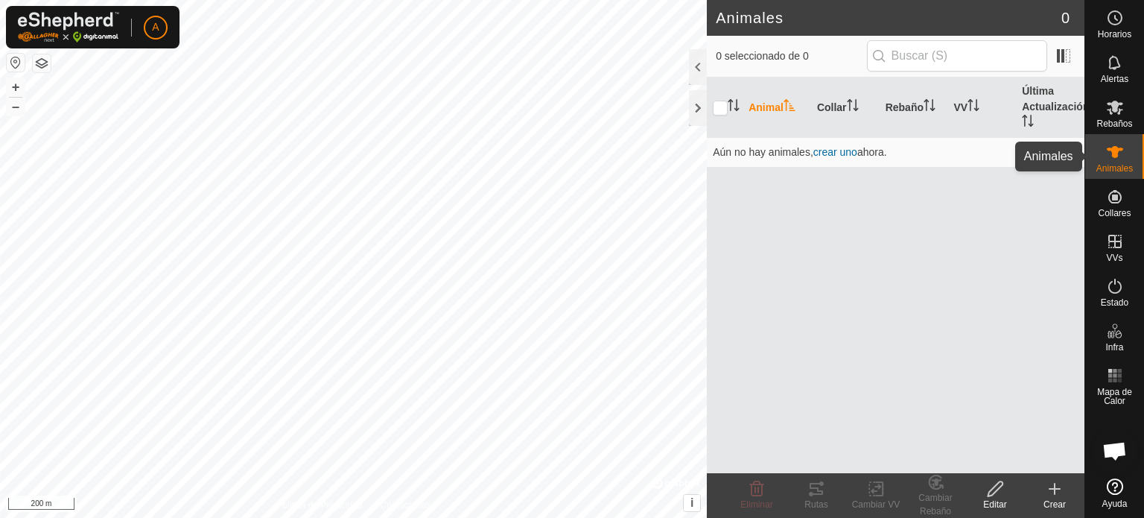
click at [1112, 154] on icon at bounding box center [1115, 152] width 16 height 12
click at [1056, 497] on icon at bounding box center [1055, 489] width 18 height 18
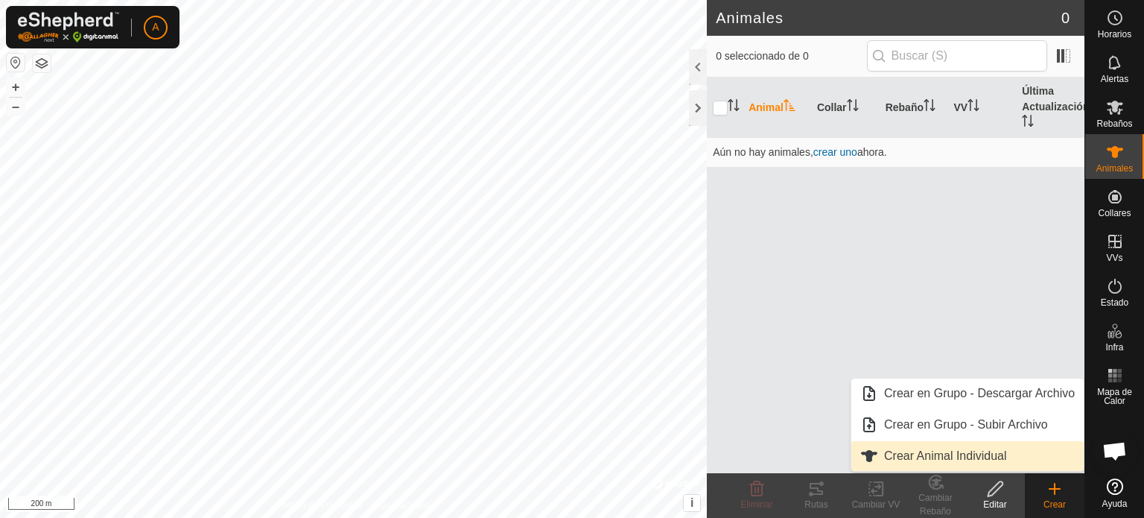
click at [971, 454] on link "Crear Animal Individual" at bounding box center [967, 456] width 232 height 30
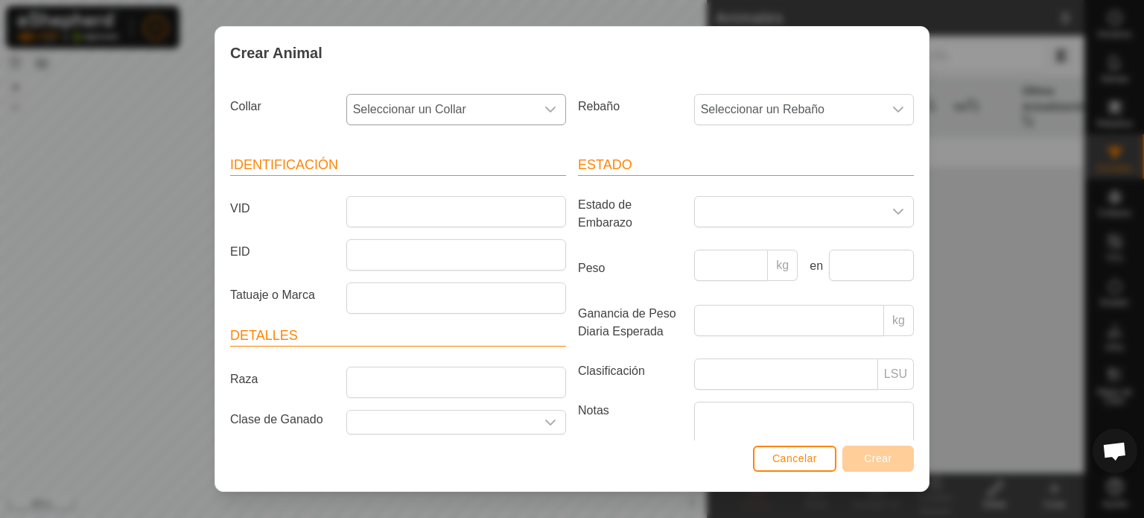
click at [545, 107] on icon "dropdown trigger" at bounding box center [551, 110] width 12 height 12
click at [795, 459] on span "Cancelar" at bounding box center [795, 458] width 45 height 12
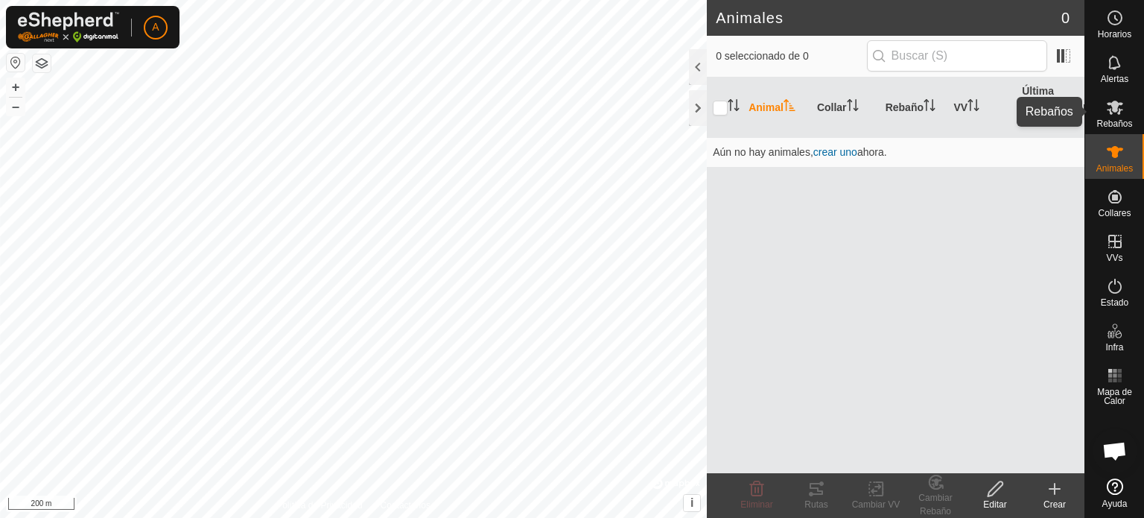
click at [1119, 112] on icon at bounding box center [1115, 108] width 16 height 14
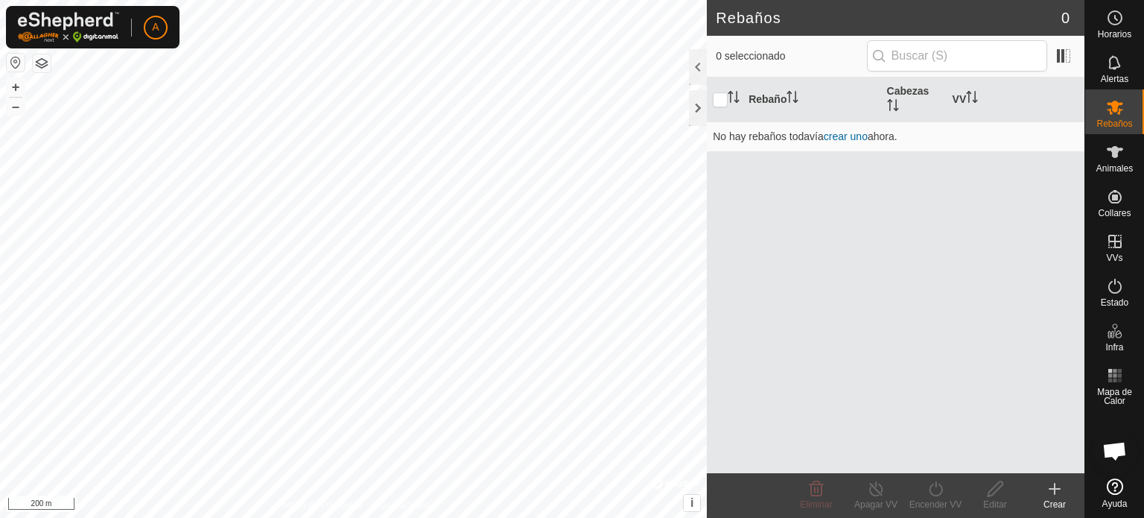
click at [1056, 494] on icon at bounding box center [1055, 489] width 18 height 18
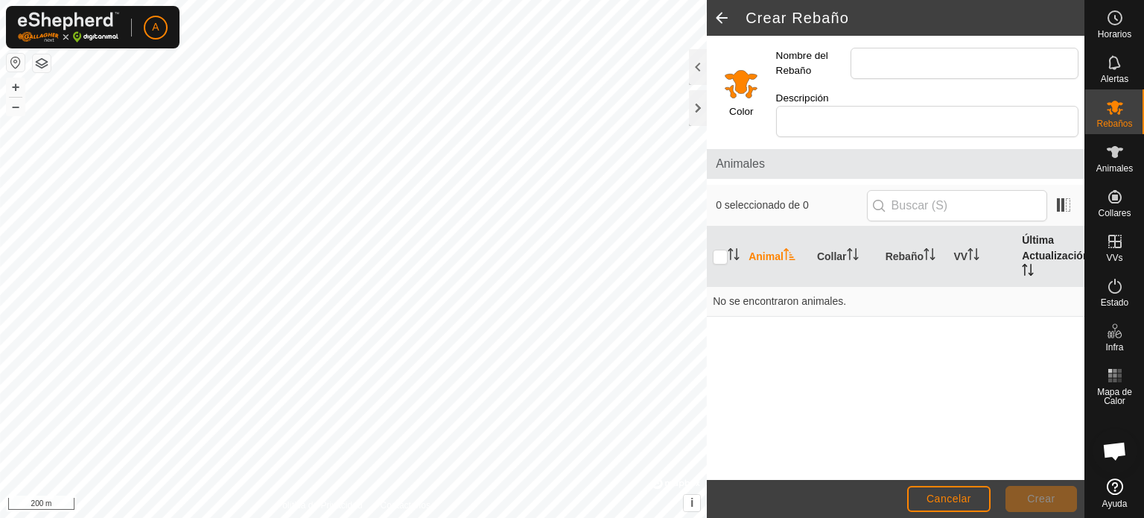
click at [1027, 230] on th "Última Actualización" at bounding box center [1050, 256] width 69 height 60
click at [1113, 157] on icon at bounding box center [1115, 152] width 18 height 18
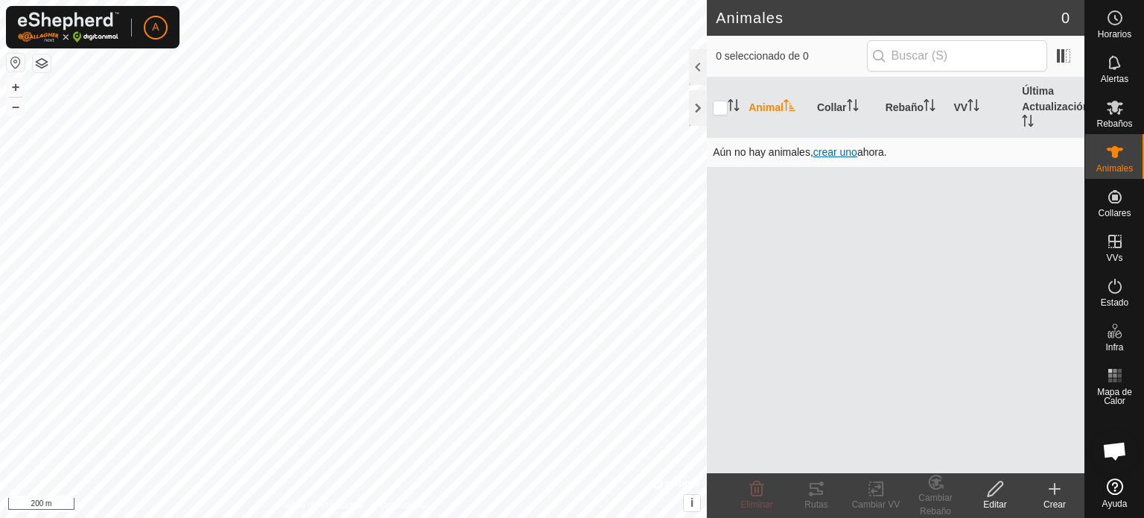
click at [825, 150] on span "crear uno" at bounding box center [835, 152] width 44 height 12
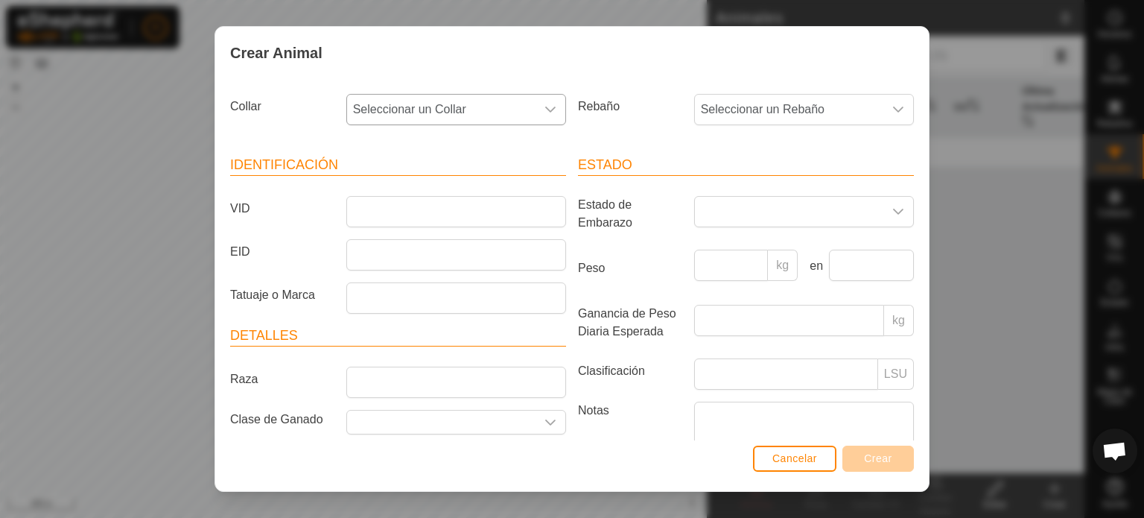
click at [548, 107] on icon "dropdown trigger" at bounding box center [550, 110] width 10 height 6
click at [989, 83] on div "Crear Animal Collar Seleccionar un Collar - Rebaño Seleccionar un Rebaño Identi…" at bounding box center [572, 259] width 1144 height 518
click at [790, 466] on button "Cancelar" at bounding box center [794, 458] width 83 height 26
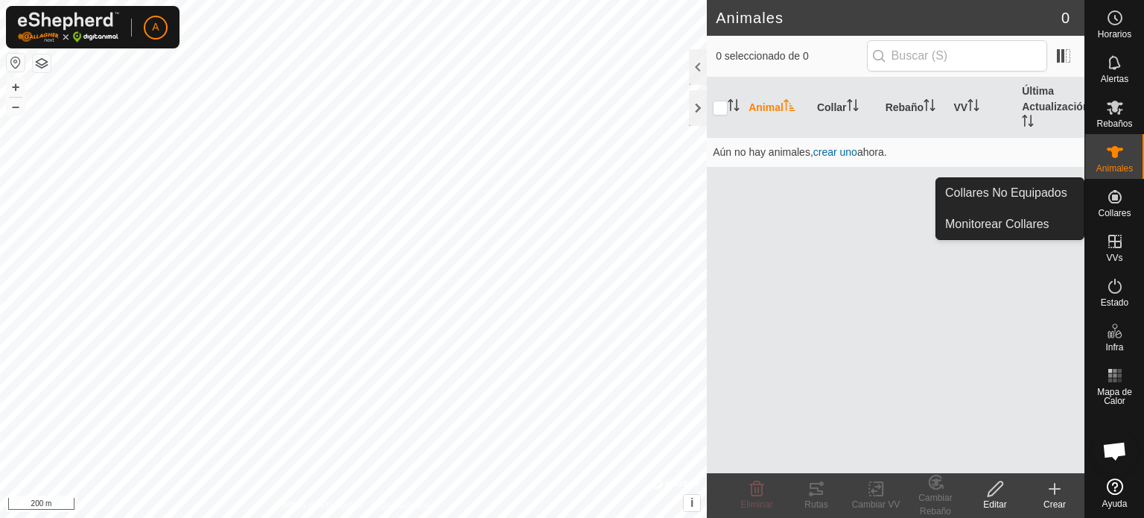
click at [1120, 205] on icon at bounding box center [1115, 197] width 18 height 18
click at [1114, 202] on icon at bounding box center [1114, 196] width 13 height 13
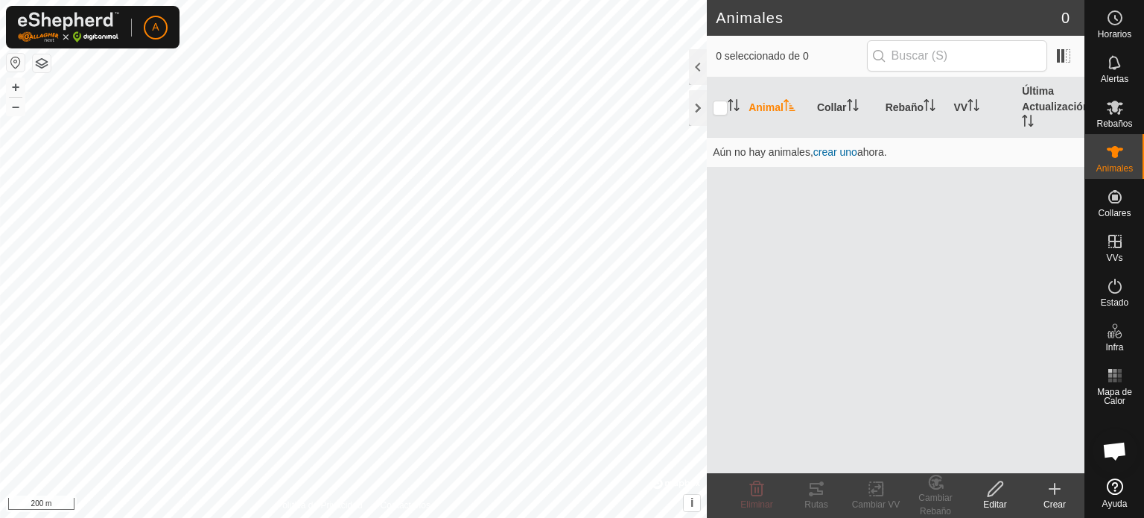
click at [1054, 487] on icon at bounding box center [1055, 489] width 18 height 18
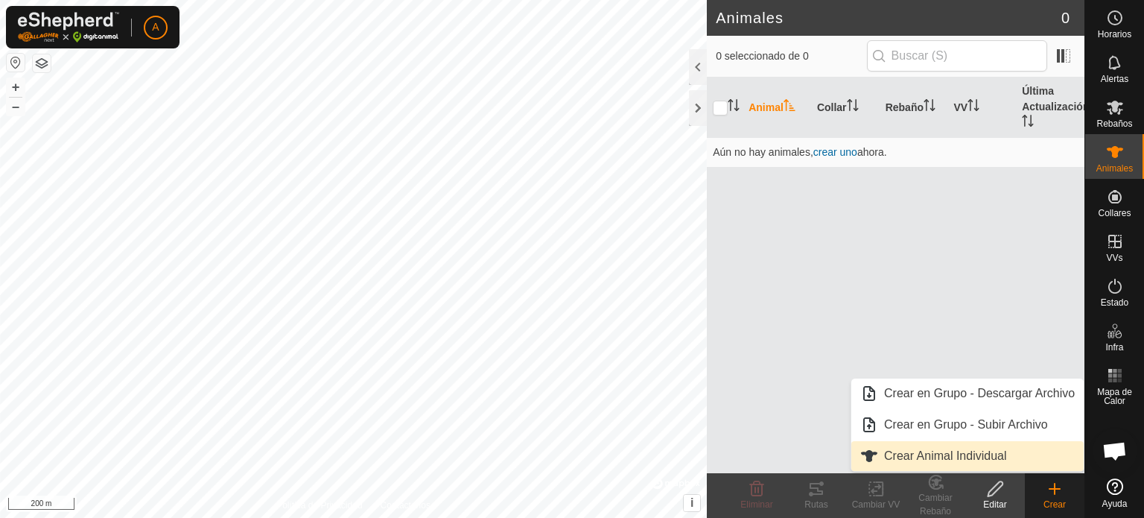
click at [990, 460] on link "Crear Animal Individual" at bounding box center [967, 456] width 232 height 30
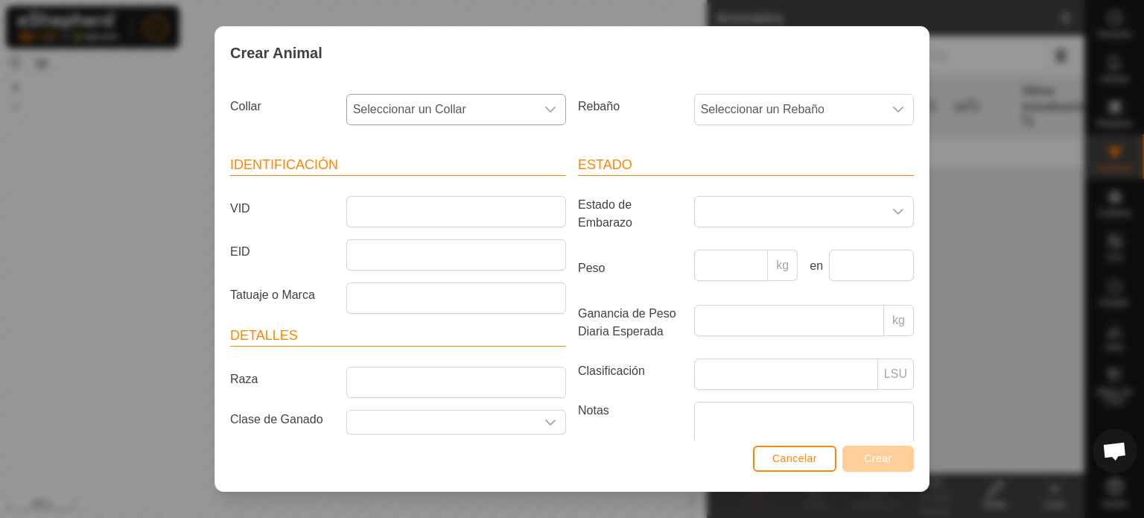
click at [545, 112] on icon "dropdown trigger" at bounding box center [551, 110] width 12 height 12
click at [1019, 72] on div "Crear Animal Collar Seleccionar un Collar - Rebaño Seleccionar un Rebaño Identi…" at bounding box center [572, 259] width 1144 height 518
click at [775, 452] on span "Cancelar" at bounding box center [795, 458] width 45 height 12
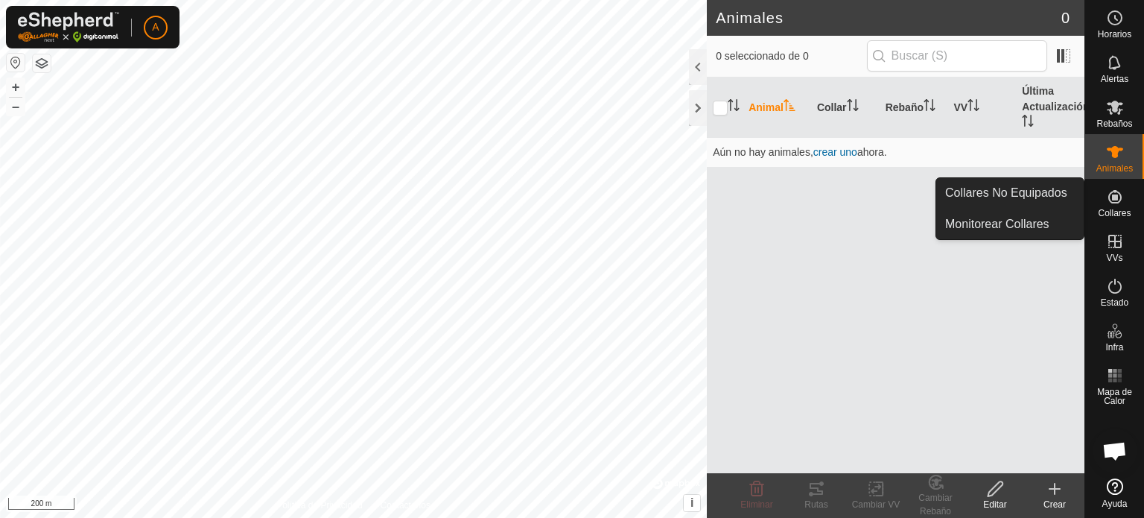
click at [1119, 194] on icon at bounding box center [1115, 197] width 18 height 18
click at [1051, 196] on link "Collares No Equipados" at bounding box center [1009, 193] width 147 height 30
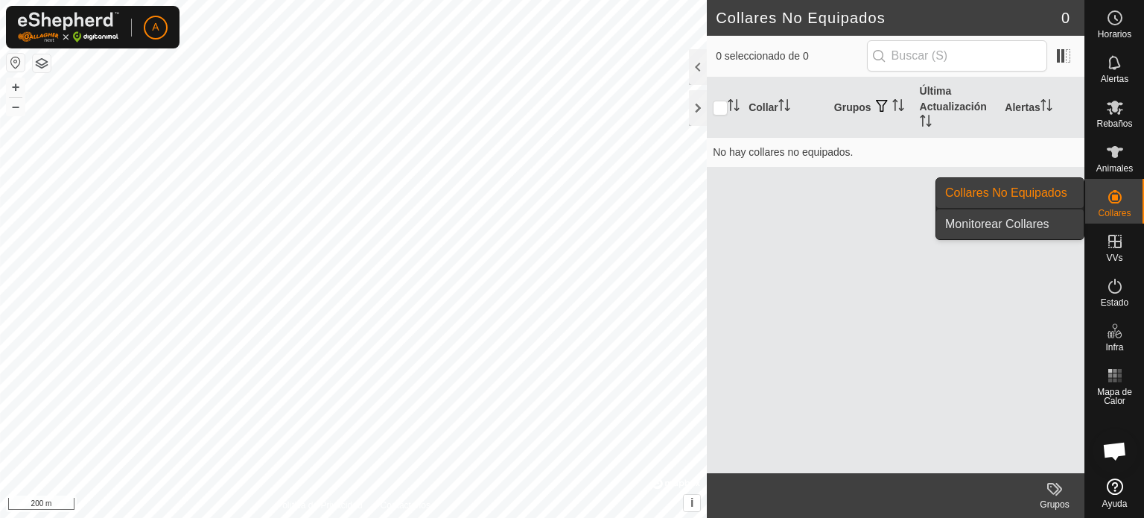
click at [1044, 226] on link "Monitorear Collares" at bounding box center [1009, 224] width 147 height 30
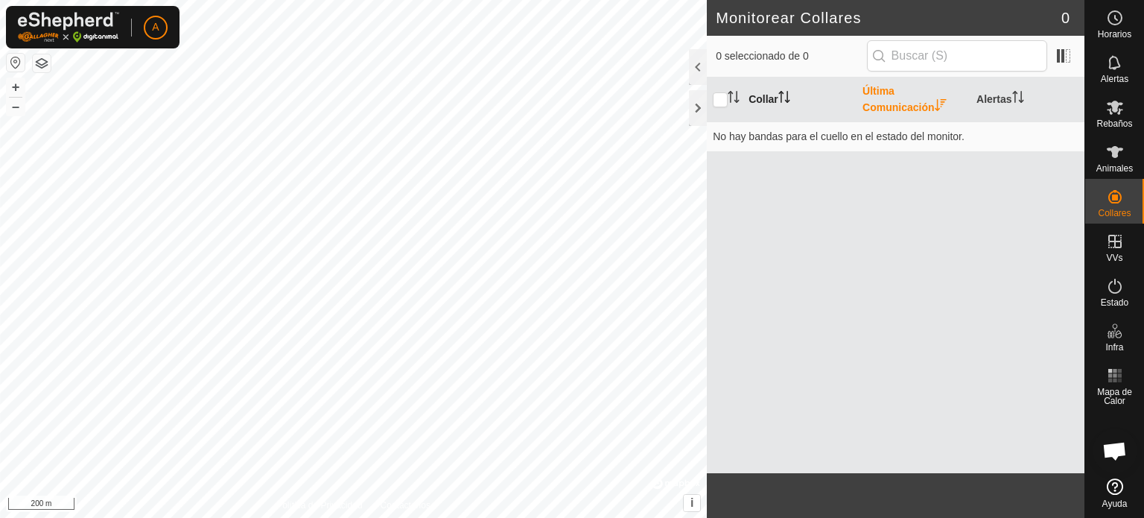
click at [781, 93] on icon "Activar para ordenar" at bounding box center [784, 97] width 12 height 12
click at [1117, 164] on span "Animales" at bounding box center [1115, 168] width 37 height 9
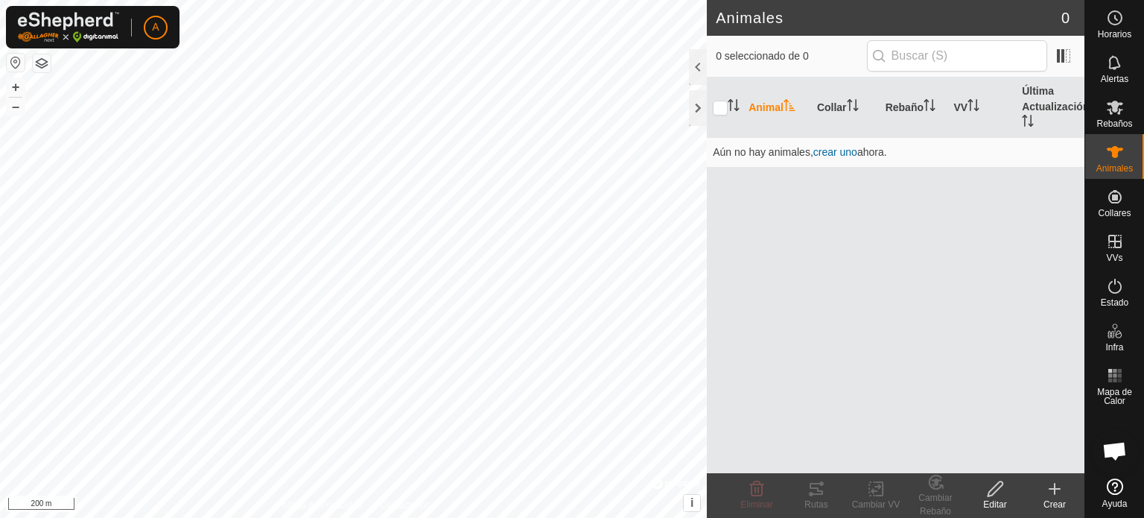
click at [1059, 489] on icon at bounding box center [1055, 489] width 10 height 0
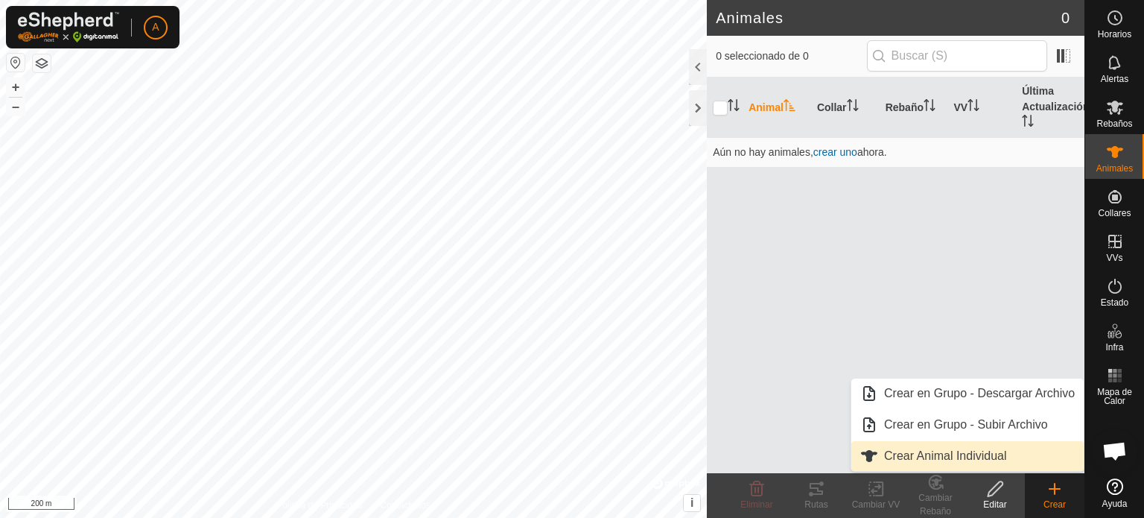
click at [997, 450] on link "Crear Animal Individual" at bounding box center [967, 456] width 232 height 30
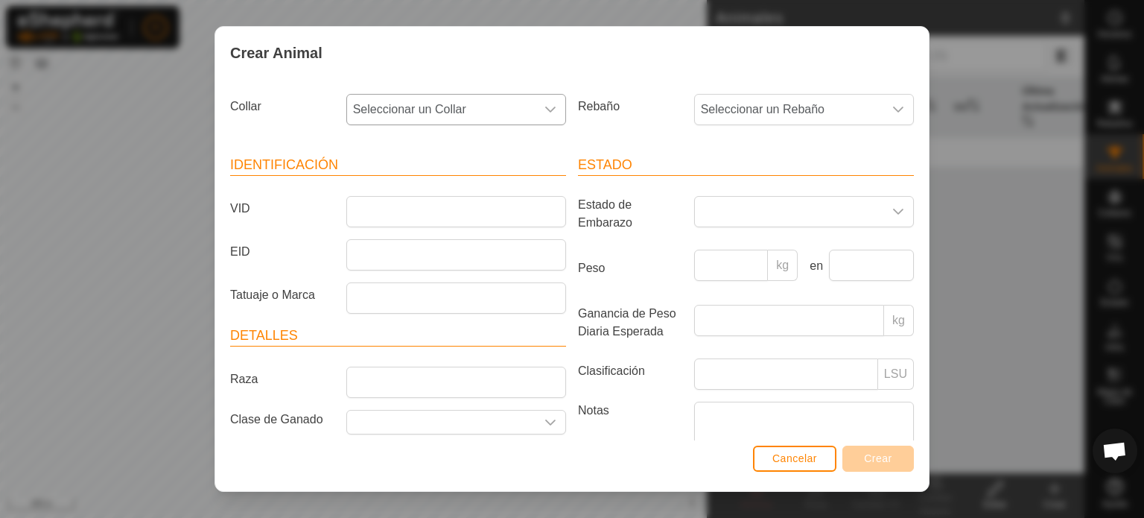
click at [529, 109] on span "Seleccionar un Collar" at bounding box center [441, 110] width 188 height 30
click at [964, 126] on div "Crear Animal Collar Seleccionar un Collar - Rebaño Seleccionar un Rebaño Identi…" at bounding box center [572, 259] width 1144 height 518
click at [964, 126] on div "Crear Animal Collar Seleccionar un Collar Rebaño Seleccionar un Rebaño Identifi…" at bounding box center [572, 259] width 1144 height 518
click at [806, 455] on span "Cancelar" at bounding box center [795, 458] width 45 height 12
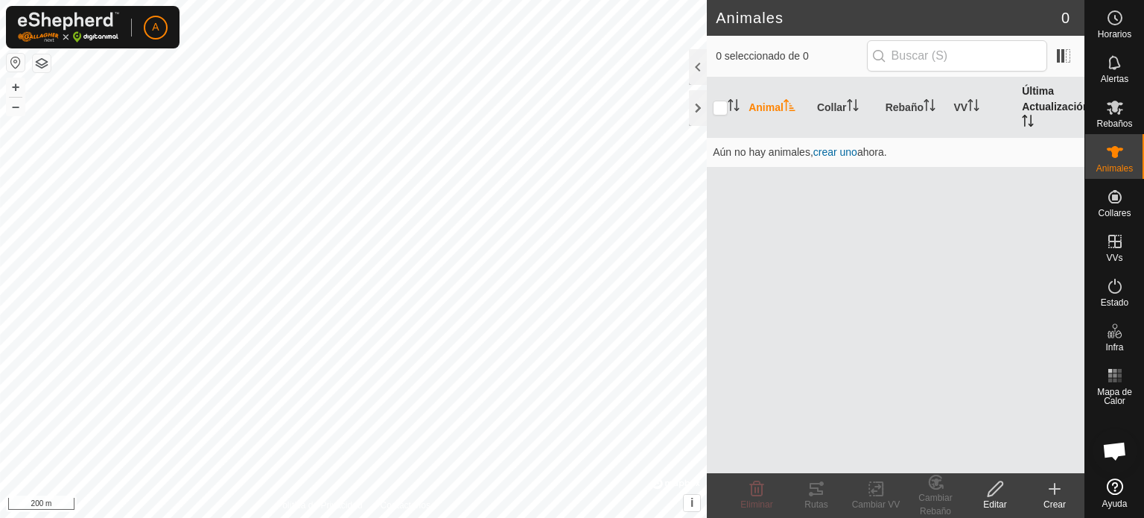
click at [1055, 103] on th "Última Actualización" at bounding box center [1050, 107] width 69 height 60
click at [956, 110] on th "VV" at bounding box center [982, 107] width 69 height 60
click at [895, 110] on th "Rebaño" at bounding box center [914, 107] width 69 height 60
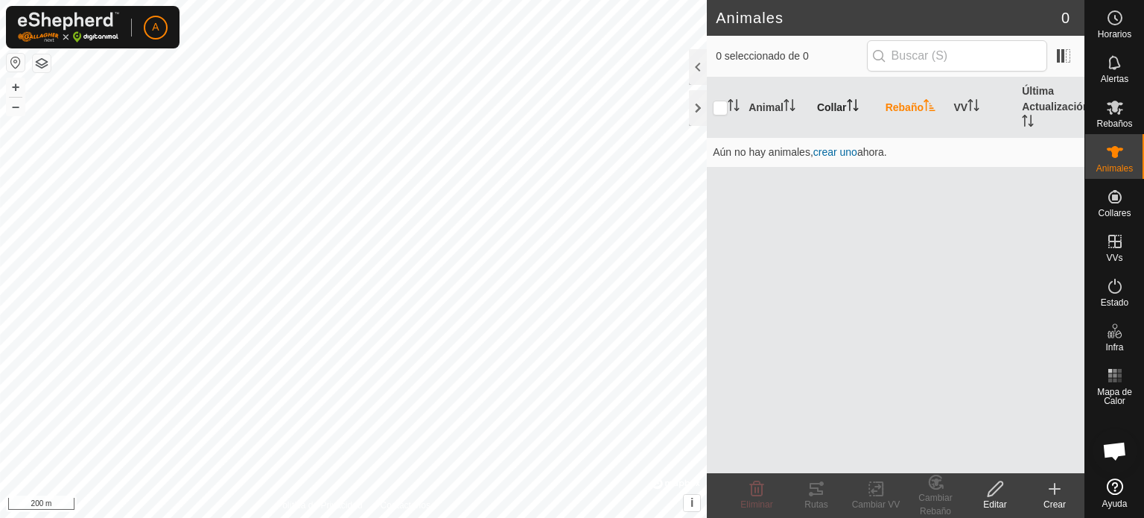
click at [843, 101] on th "Collar" at bounding box center [845, 107] width 69 height 60
click at [721, 107] on input "checkbox" at bounding box center [720, 108] width 15 height 15
checkbox input "true"
click at [777, 104] on th "Animal" at bounding box center [777, 107] width 69 height 60
click at [1068, 56] on span at bounding box center [1064, 56] width 24 height 24
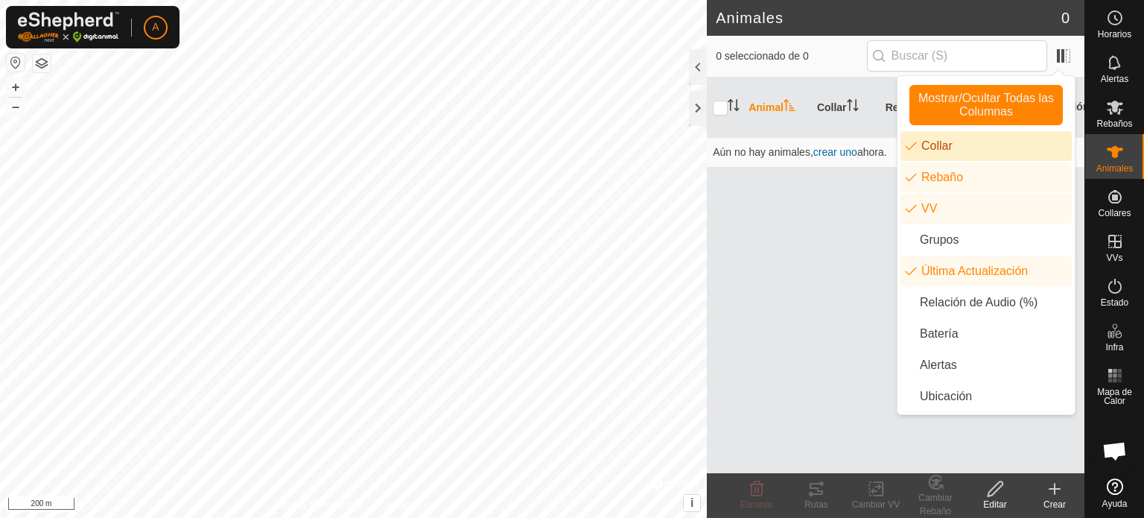
click at [945, 149] on li "Collar" at bounding box center [986, 146] width 171 height 30
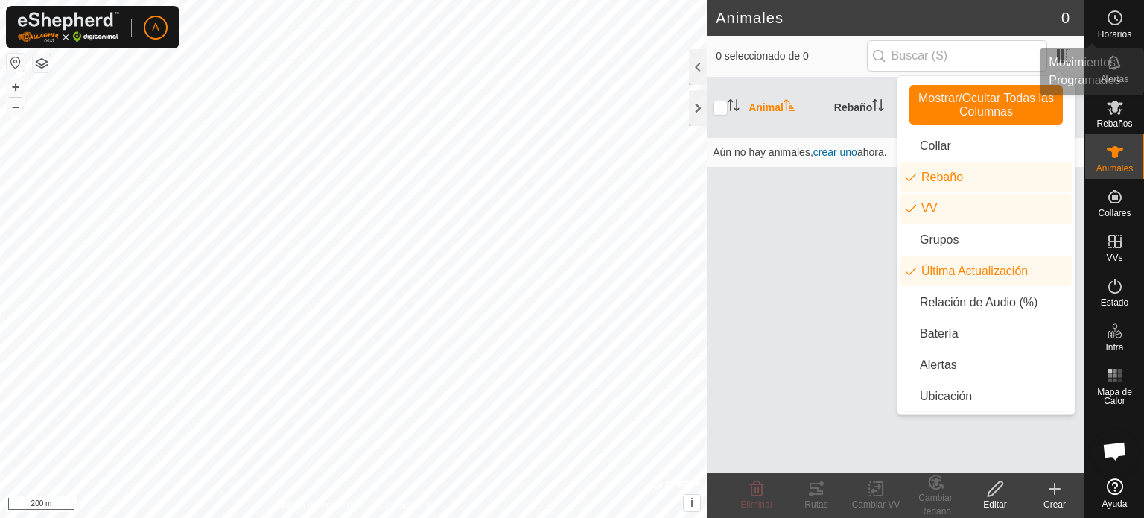
drag, startPoint x: 860, startPoint y: 229, endPoint x: 1096, endPoint y: 24, distance: 313.1
click at [1096, 24] on div "Horarios Alertas Rebaños Animales Collares VVs Estado Infra Mapa de Calor Ayuda…" at bounding box center [572, 259] width 1144 height 518
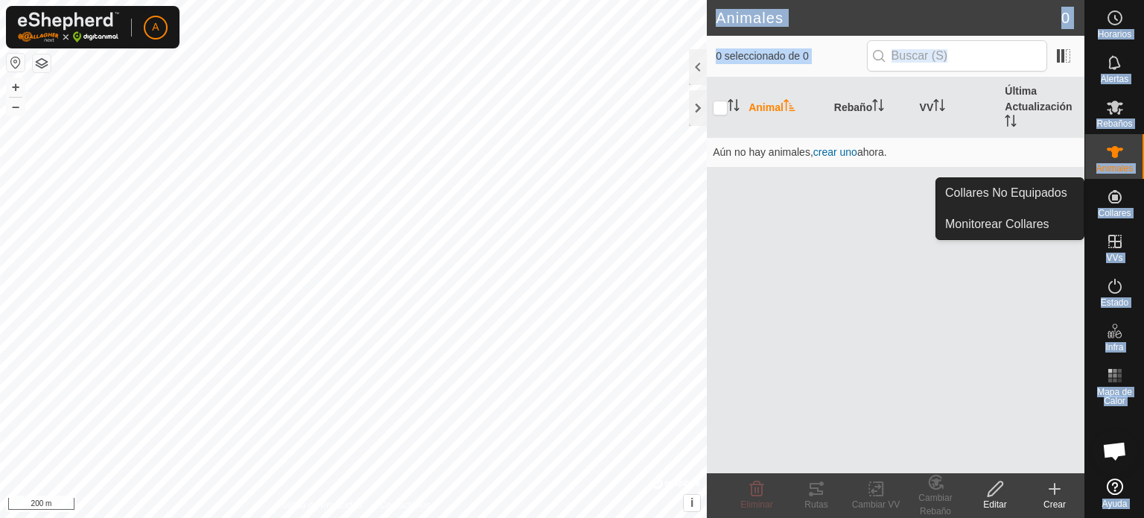
click at [1117, 203] on icon at bounding box center [1114, 196] width 13 height 13
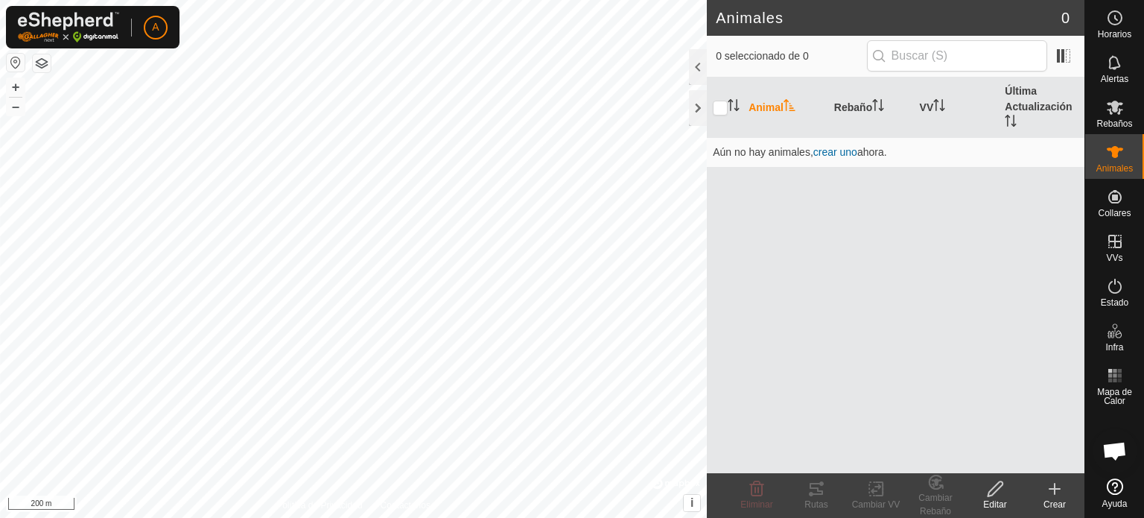
click at [1068, 22] on span "0" at bounding box center [1066, 18] width 8 height 22
click at [1061, 51] on span at bounding box center [1064, 56] width 24 height 24
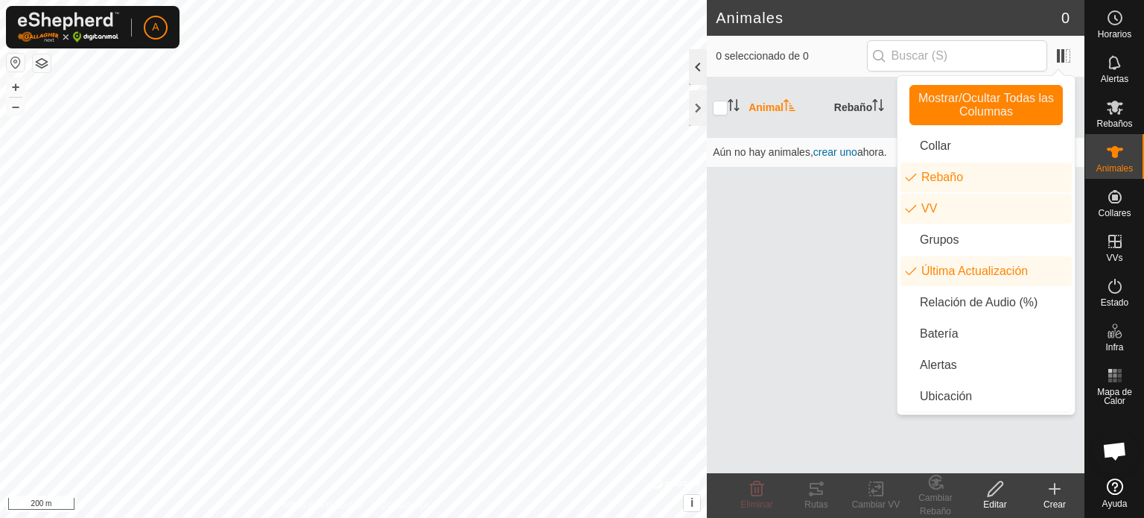
click at [700, 70] on div "Animales 0 0 seleccionado de 0 Animal Rebaño VV Última Actualización Aún no hay…" at bounding box center [542, 259] width 1085 height 518
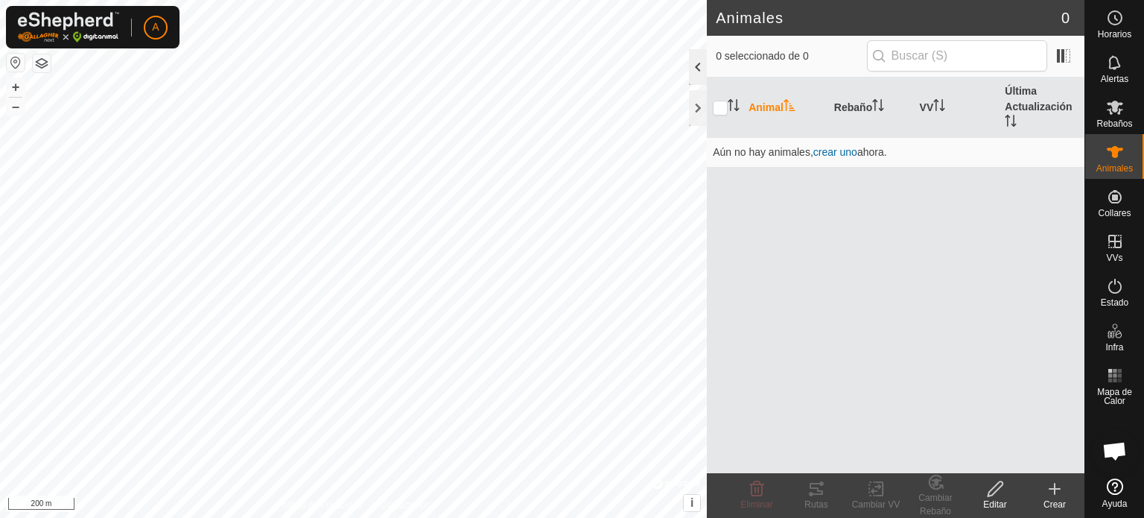
click at [700, 70] on div at bounding box center [698, 67] width 18 height 36
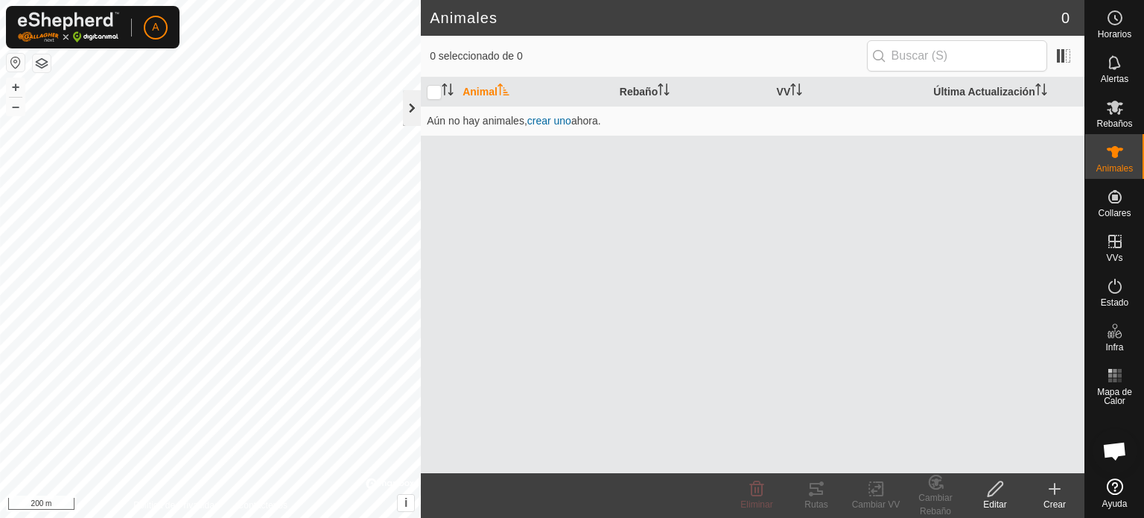
click at [407, 110] on div at bounding box center [412, 108] width 18 height 36
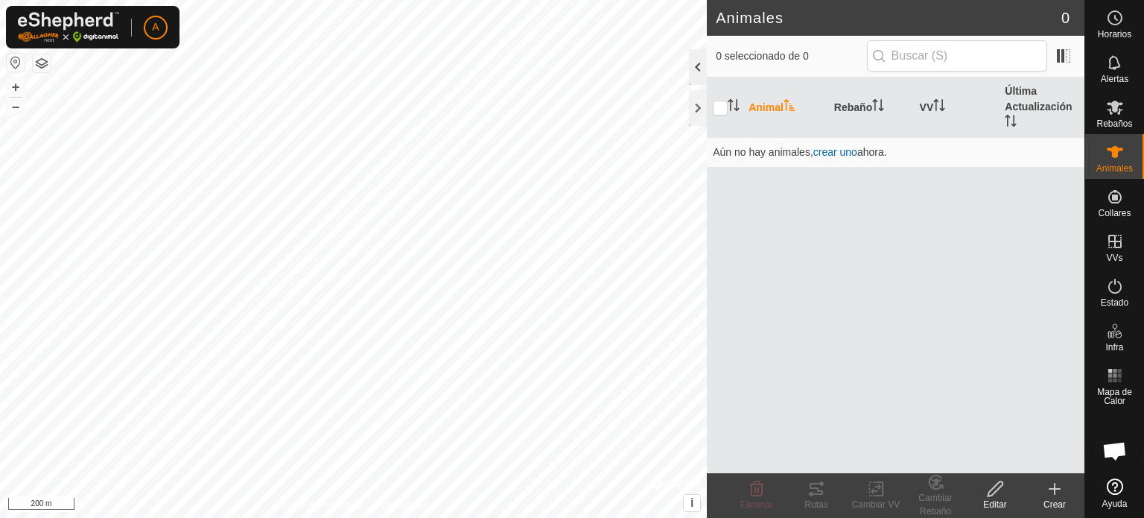
click at [697, 69] on div at bounding box center [698, 67] width 18 height 36
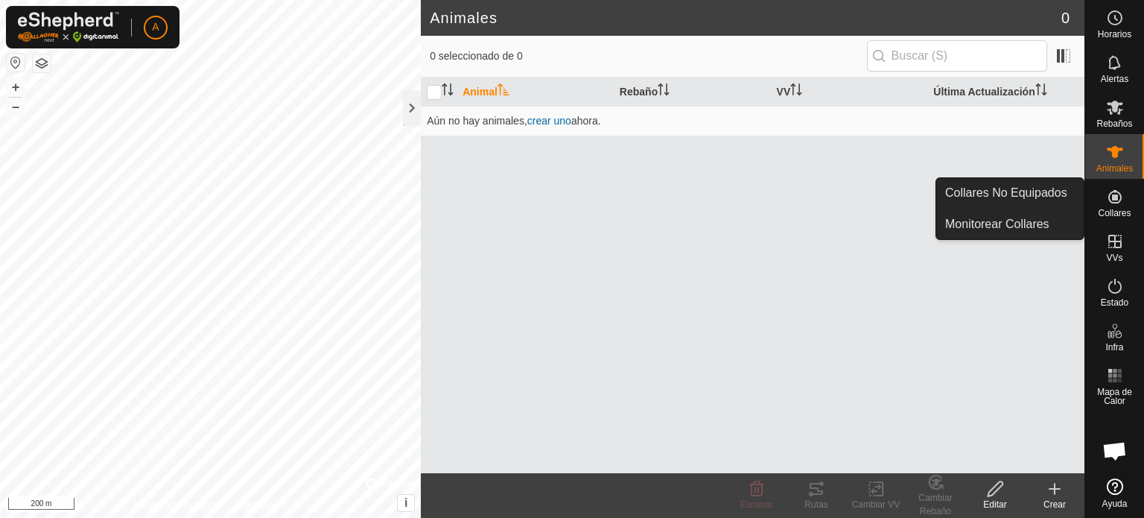
click at [1121, 204] on icon at bounding box center [1115, 197] width 18 height 18
click at [1030, 226] on link "Monitorear Collares" at bounding box center [1009, 224] width 147 height 30
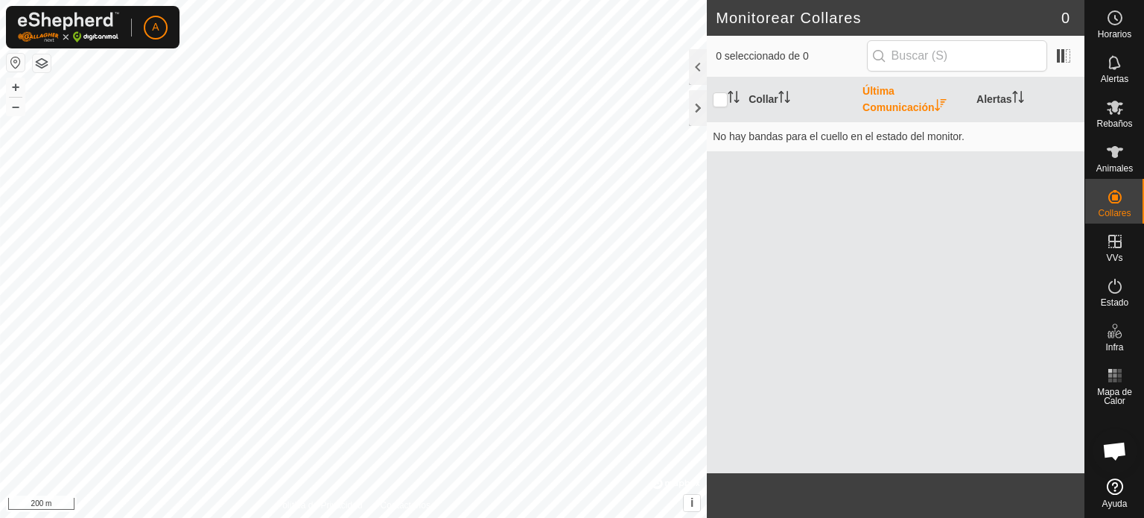
click at [917, 98] on th "Última Comunicación" at bounding box center [914, 99] width 114 height 45
click at [1003, 102] on th "Alertas" at bounding box center [1028, 99] width 114 height 45
click at [706, 58] on div at bounding box center [698, 67] width 18 height 36
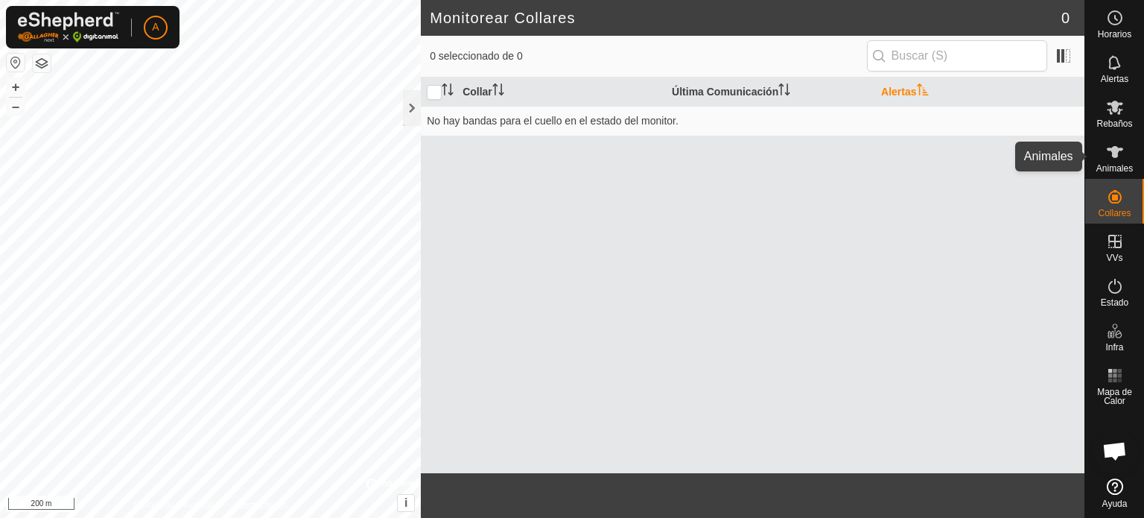
click at [1117, 159] on icon at bounding box center [1115, 152] width 18 height 18
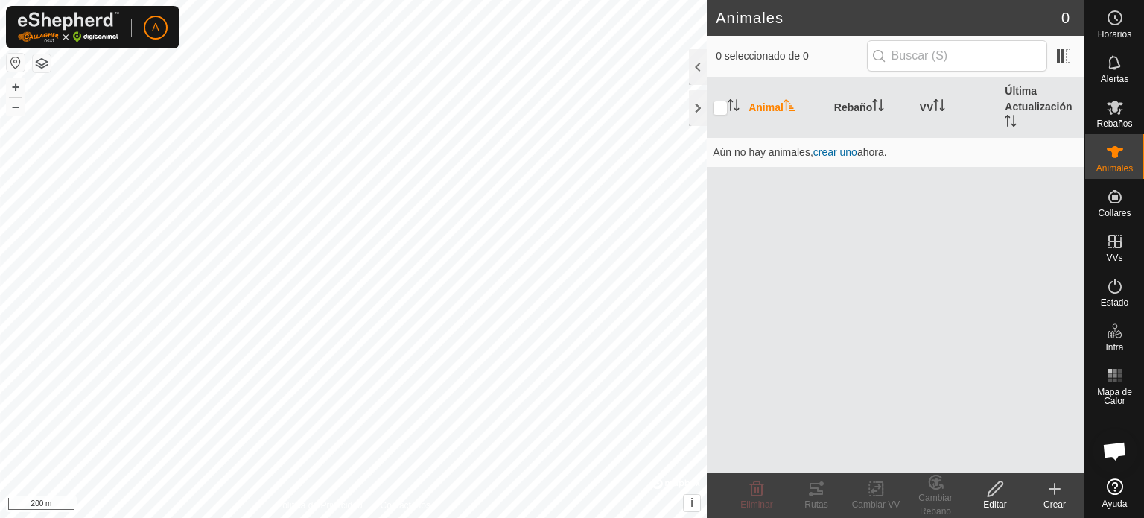
click at [1058, 495] on icon at bounding box center [1055, 489] width 18 height 18
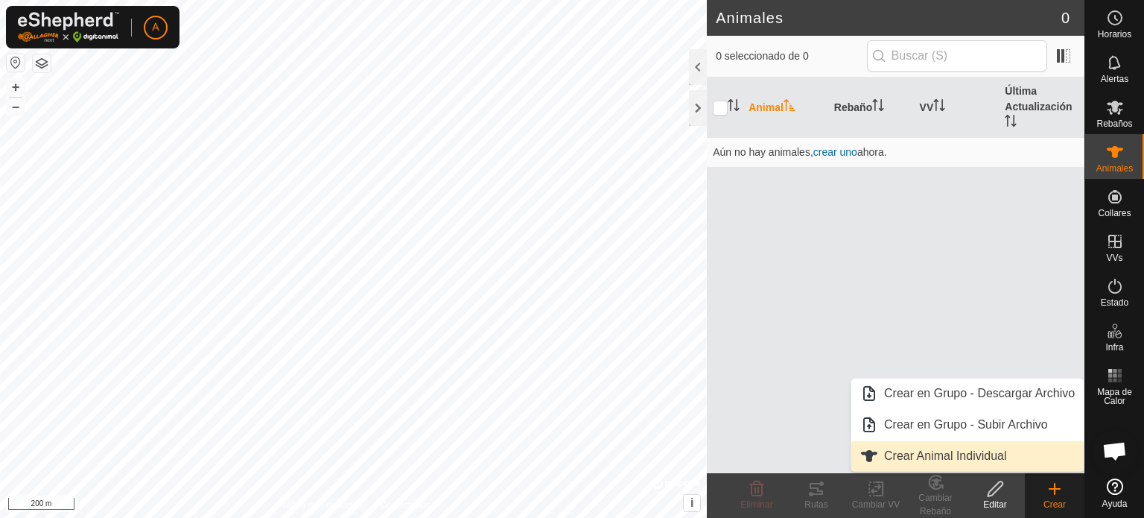
click at [948, 458] on link "Crear Animal Individual" at bounding box center [967, 456] width 232 height 30
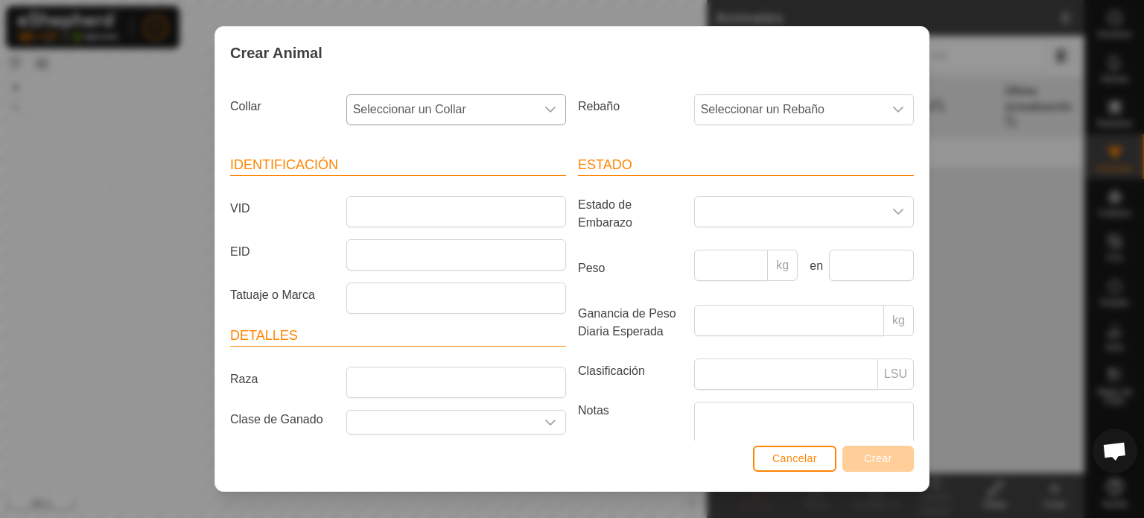
click at [545, 112] on icon "dropdown trigger" at bounding box center [551, 110] width 12 height 12
click at [962, 167] on div "Crear Animal Collar Seleccionar un Collar - Rebaño Seleccionar un Rebaño Identi…" at bounding box center [572, 259] width 1144 height 518
click at [813, 457] on span "Cancelar" at bounding box center [795, 458] width 45 height 12
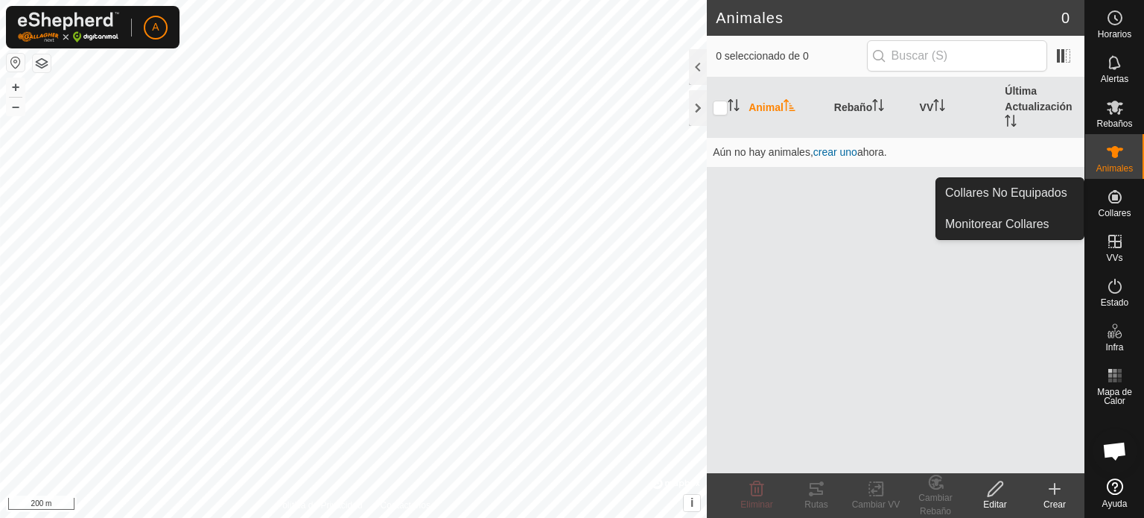
click at [1118, 206] on es-neckbands-svg-icon at bounding box center [1115, 197] width 27 height 24
click at [1056, 193] on link "Collares No Equipados" at bounding box center [1009, 193] width 147 height 30
